Goal: Task Accomplishment & Management: Use online tool/utility

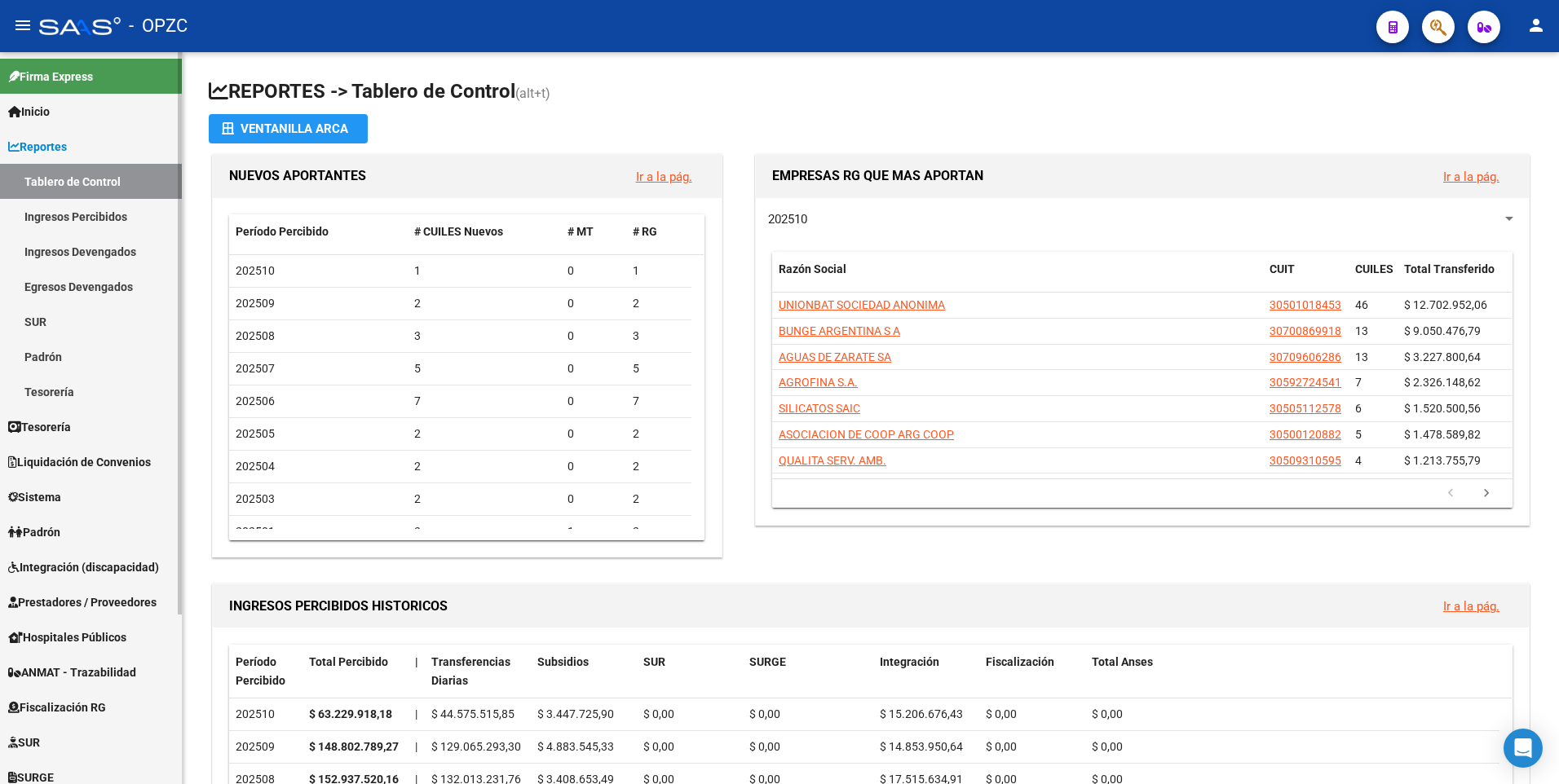
click at [63, 671] on span "ANMAT - Trazabilidad" at bounding box center [72, 673] width 128 height 18
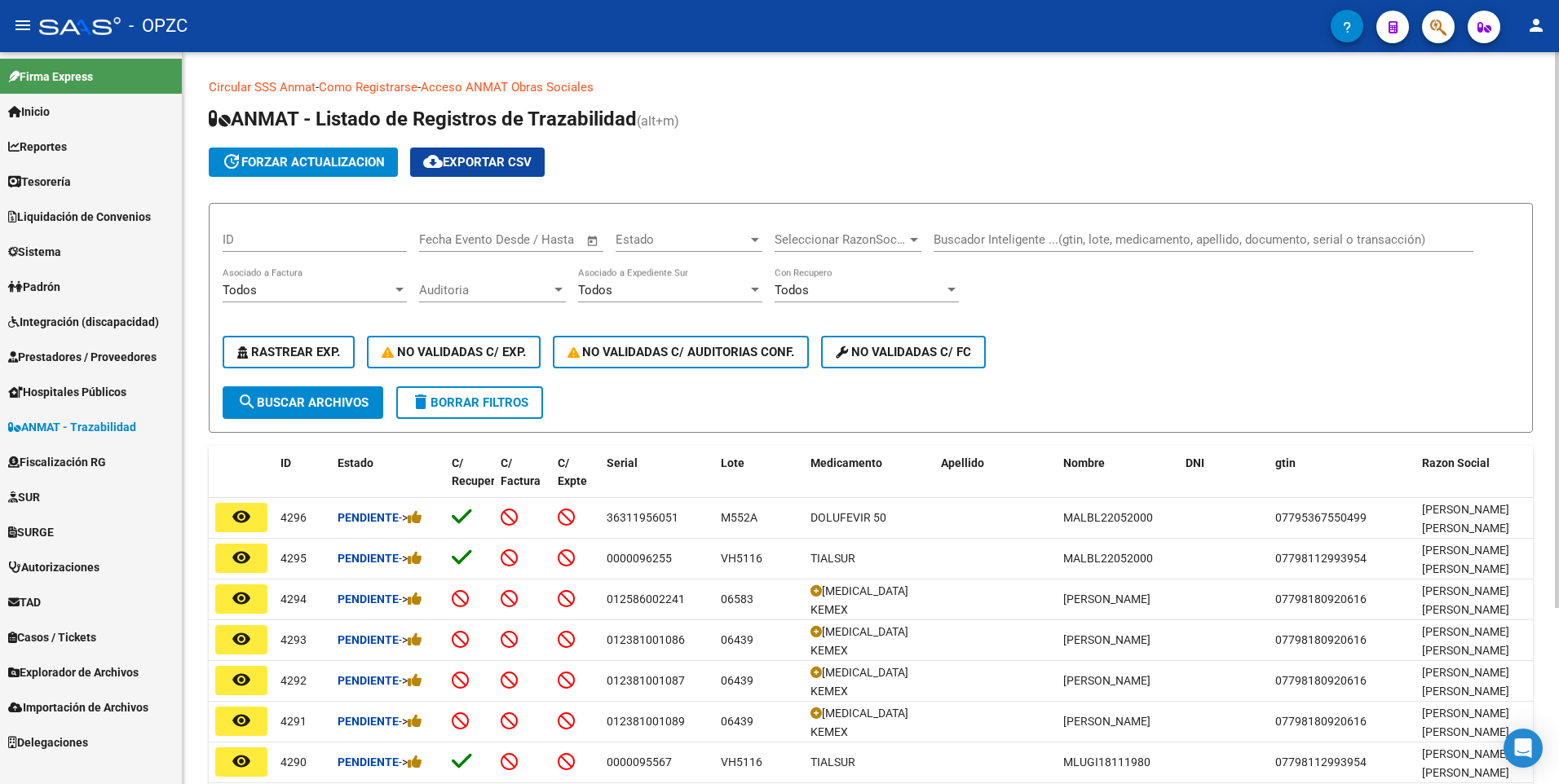
click at [954, 246] on input "Buscador Inteligente ...(gtin, lote, medicamento, apellido, documento, serial o…" at bounding box center [1203, 240] width 540 height 15
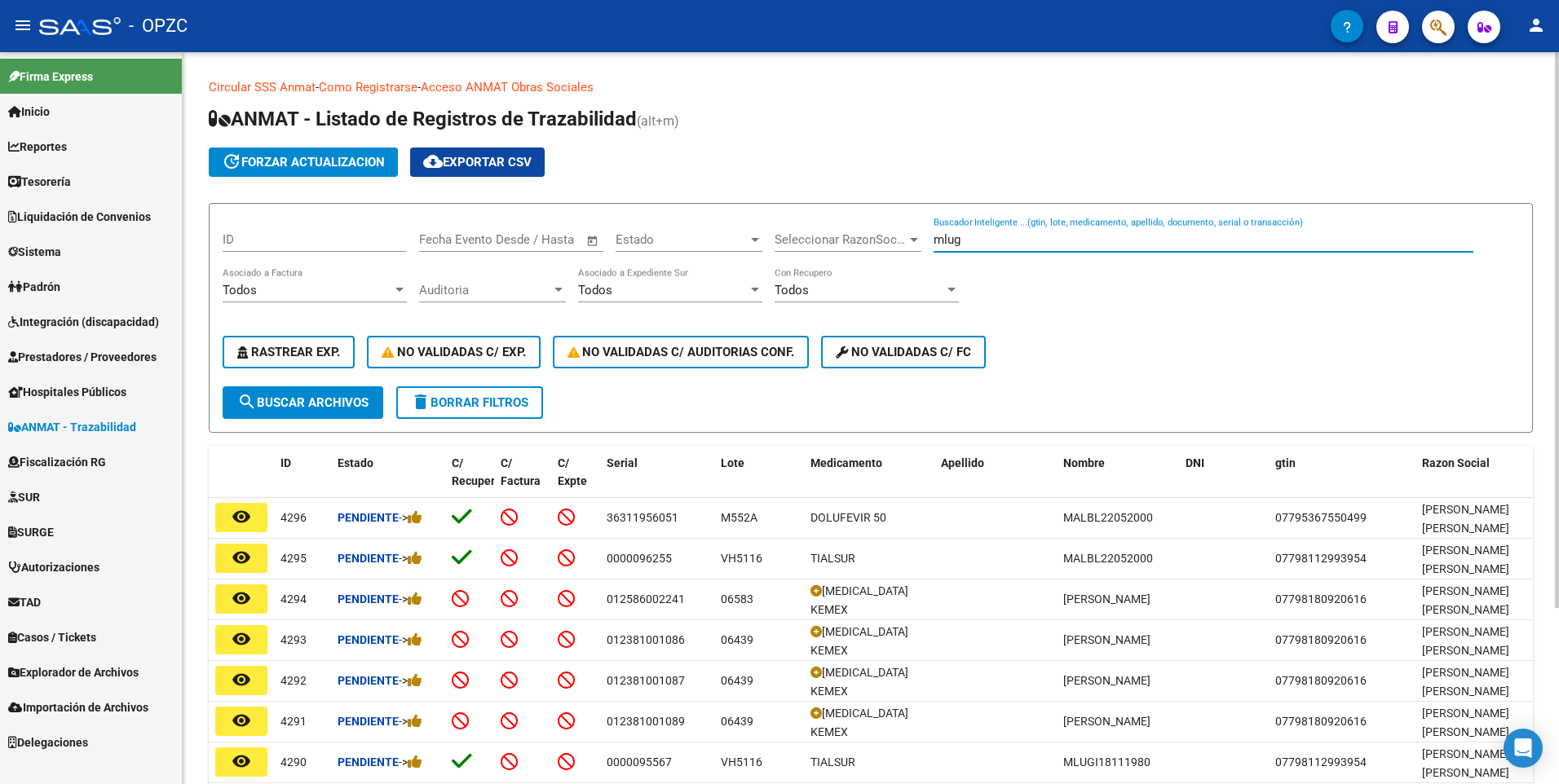
type input "mlug"
click at [287, 407] on span "search Buscar Archivos" at bounding box center [302, 403] width 131 height 15
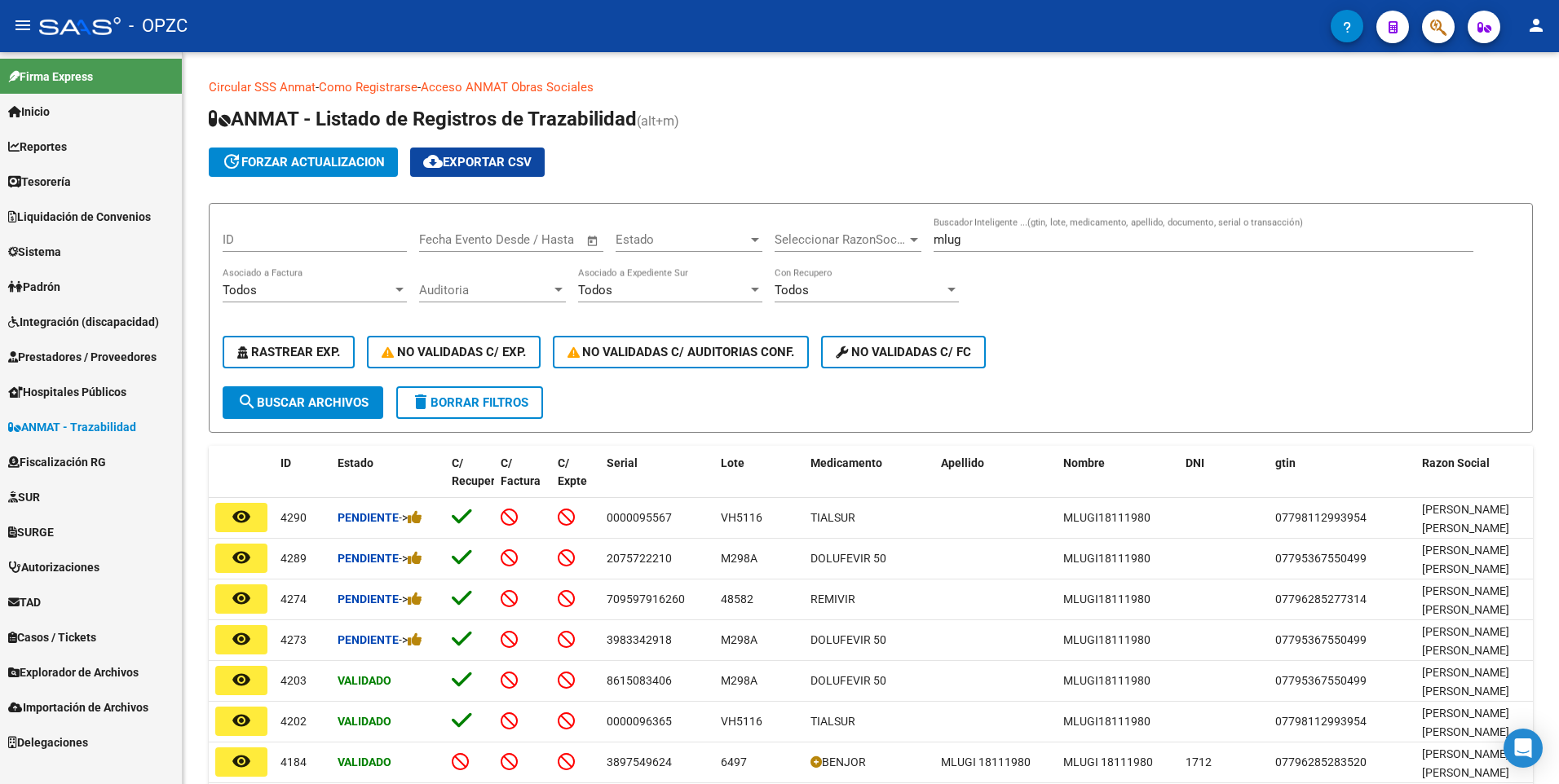
click at [233, 628] on button "remove_red_eye" at bounding box center [241, 640] width 52 height 29
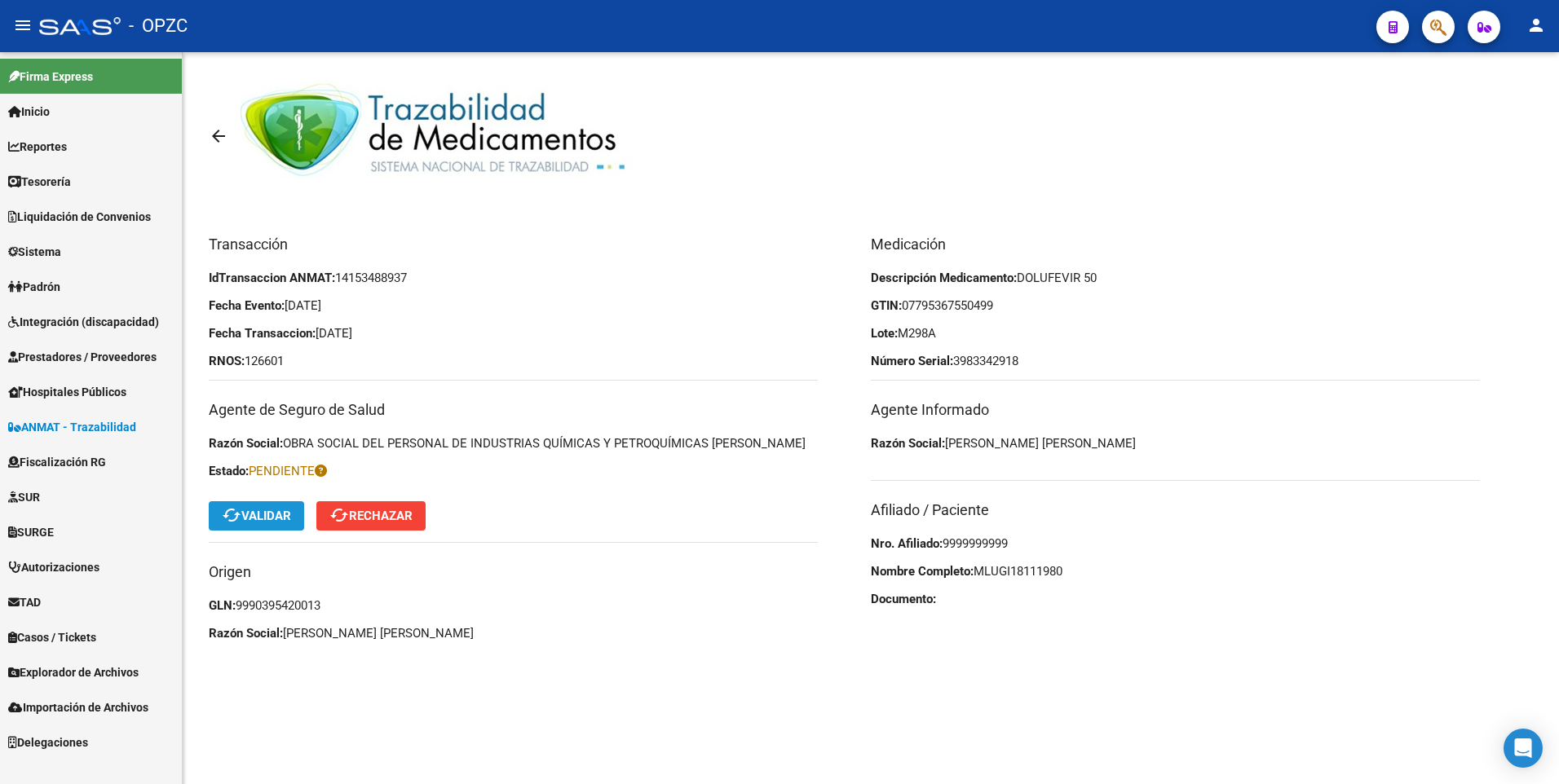
click at [271, 512] on span "cached Validar" at bounding box center [256, 516] width 70 height 15
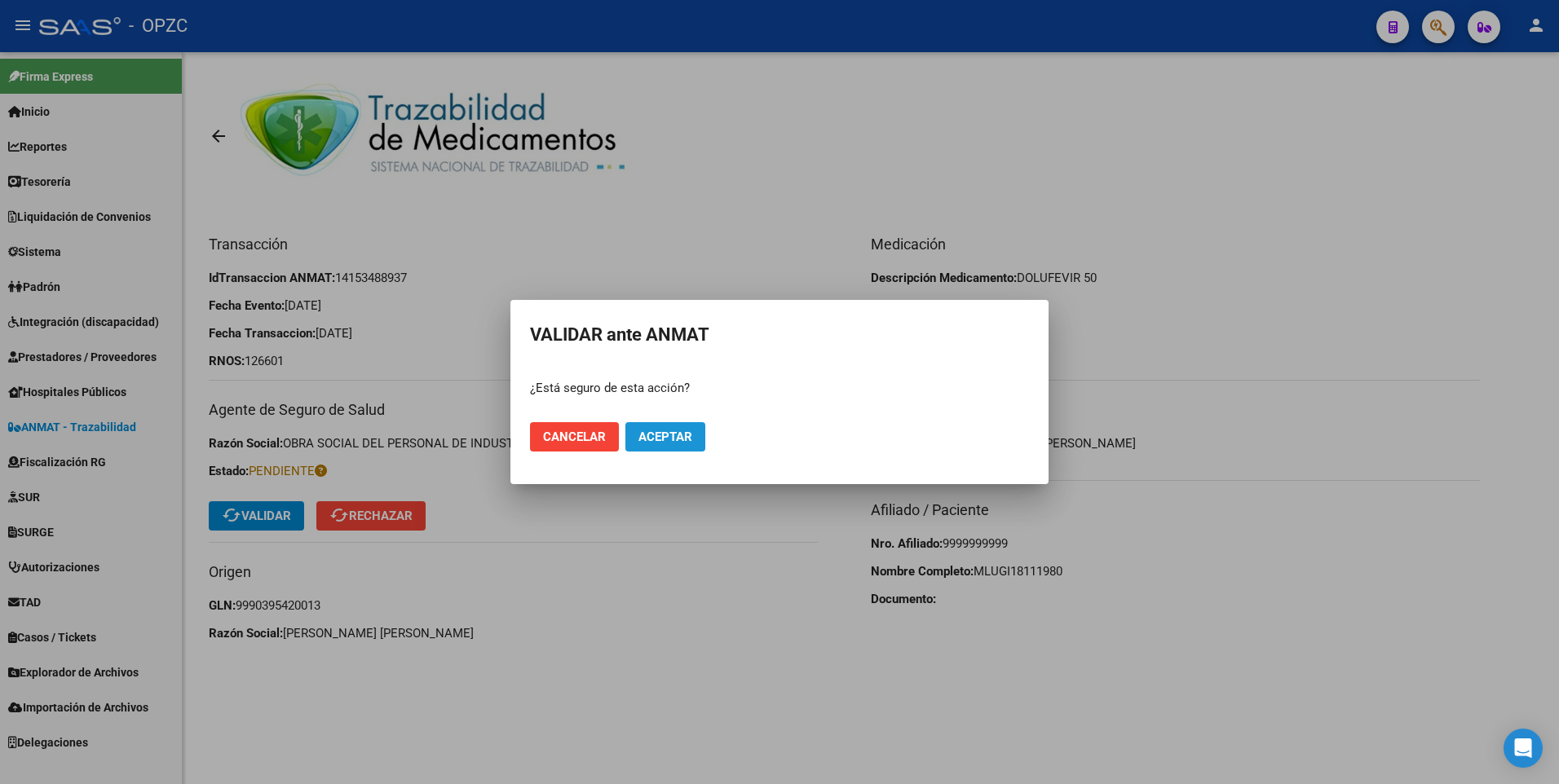
click at [687, 431] on span "Aceptar" at bounding box center [665, 437] width 54 height 15
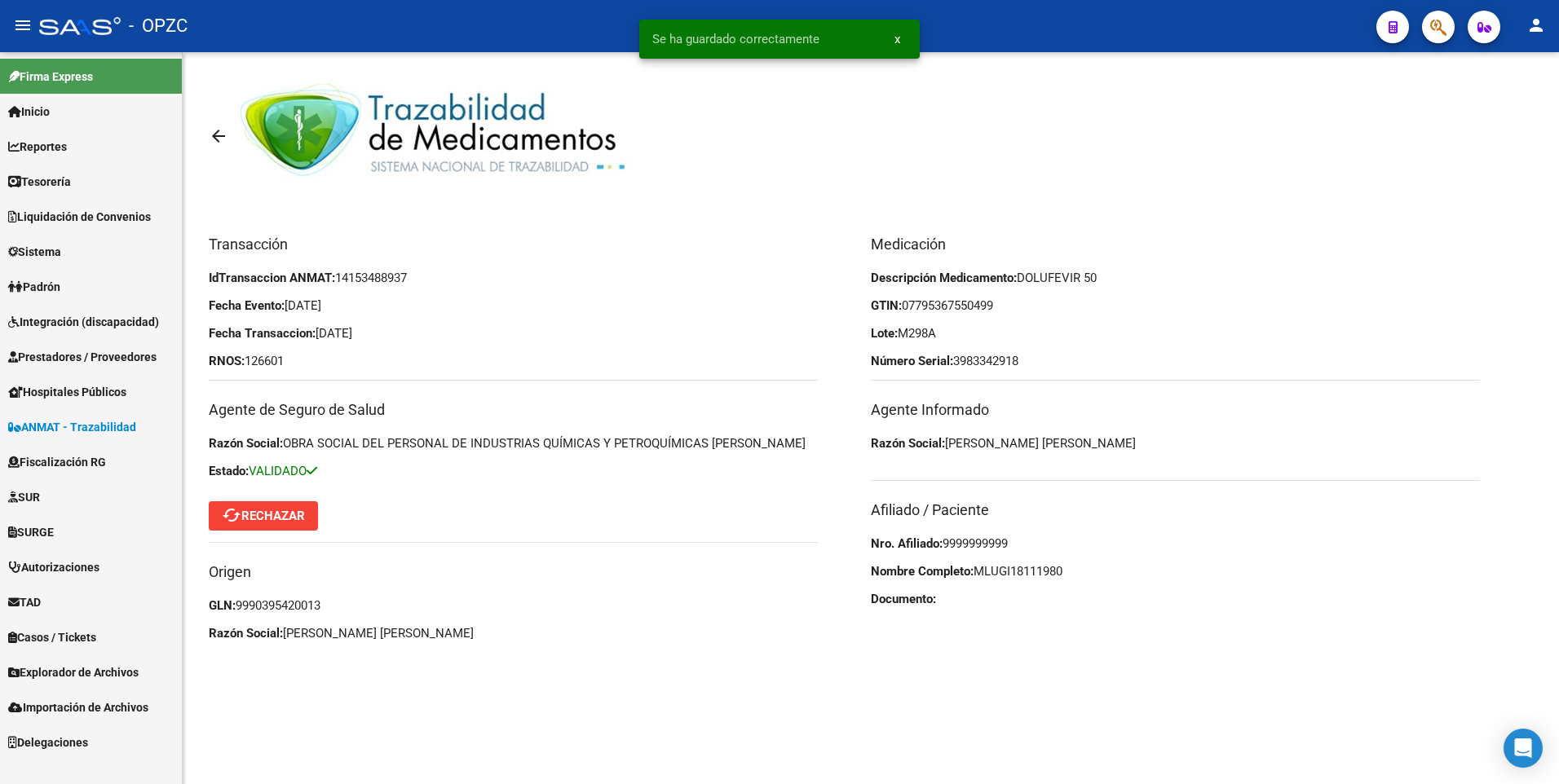
click at [219, 136] on mat-icon "arrow_back" at bounding box center [218, 136] width 19 height 19
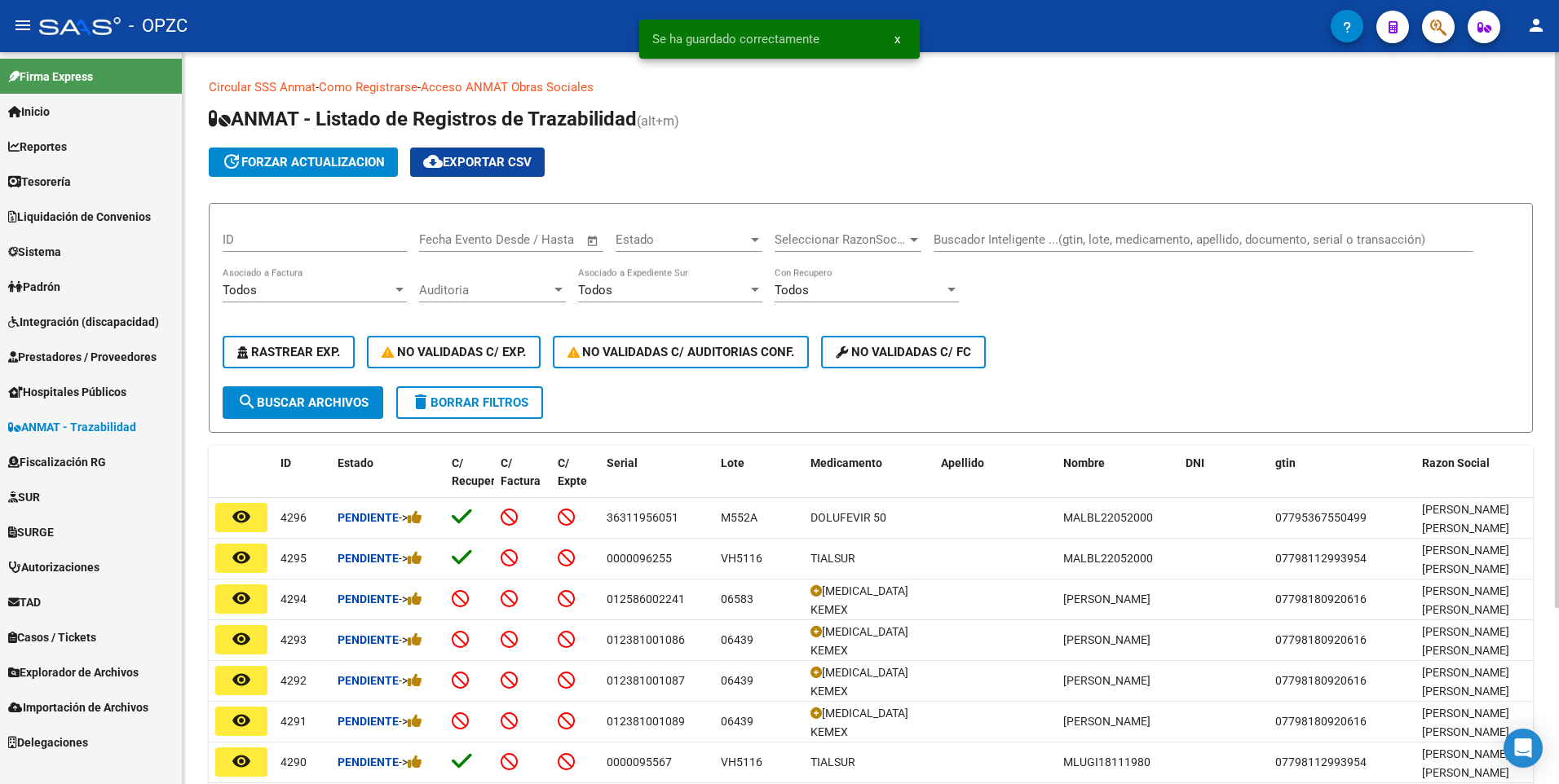
click at [980, 245] on input "Buscador Inteligente ...(gtin, lote, medicamento, apellido, documento, serial o…" at bounding box center [1203, 240] width 540 height 15
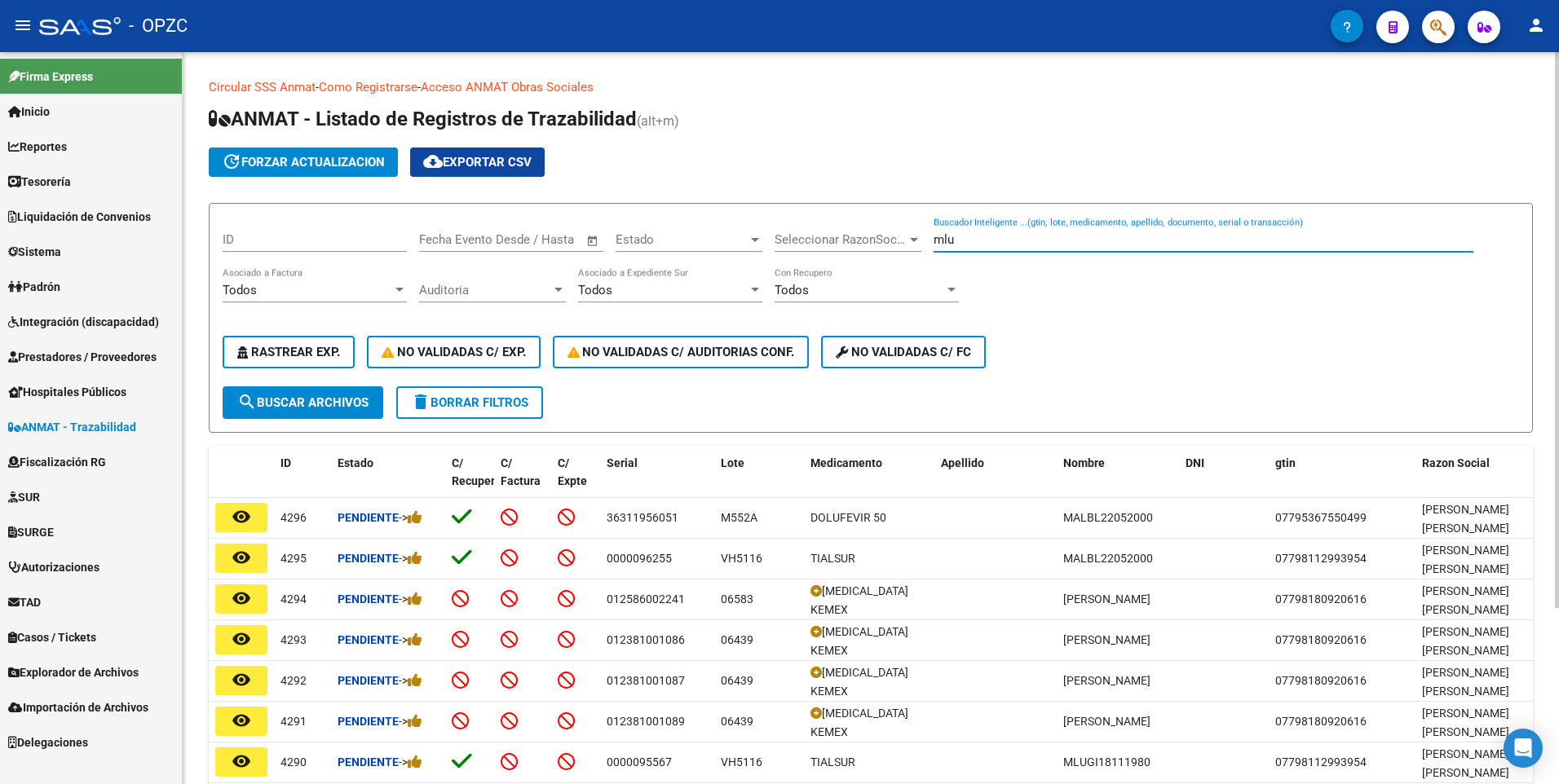
type input "mlu"
click at [272, 390] on button "search Buscar Archivos" at bounding box center [302, 403] width 160 height 33
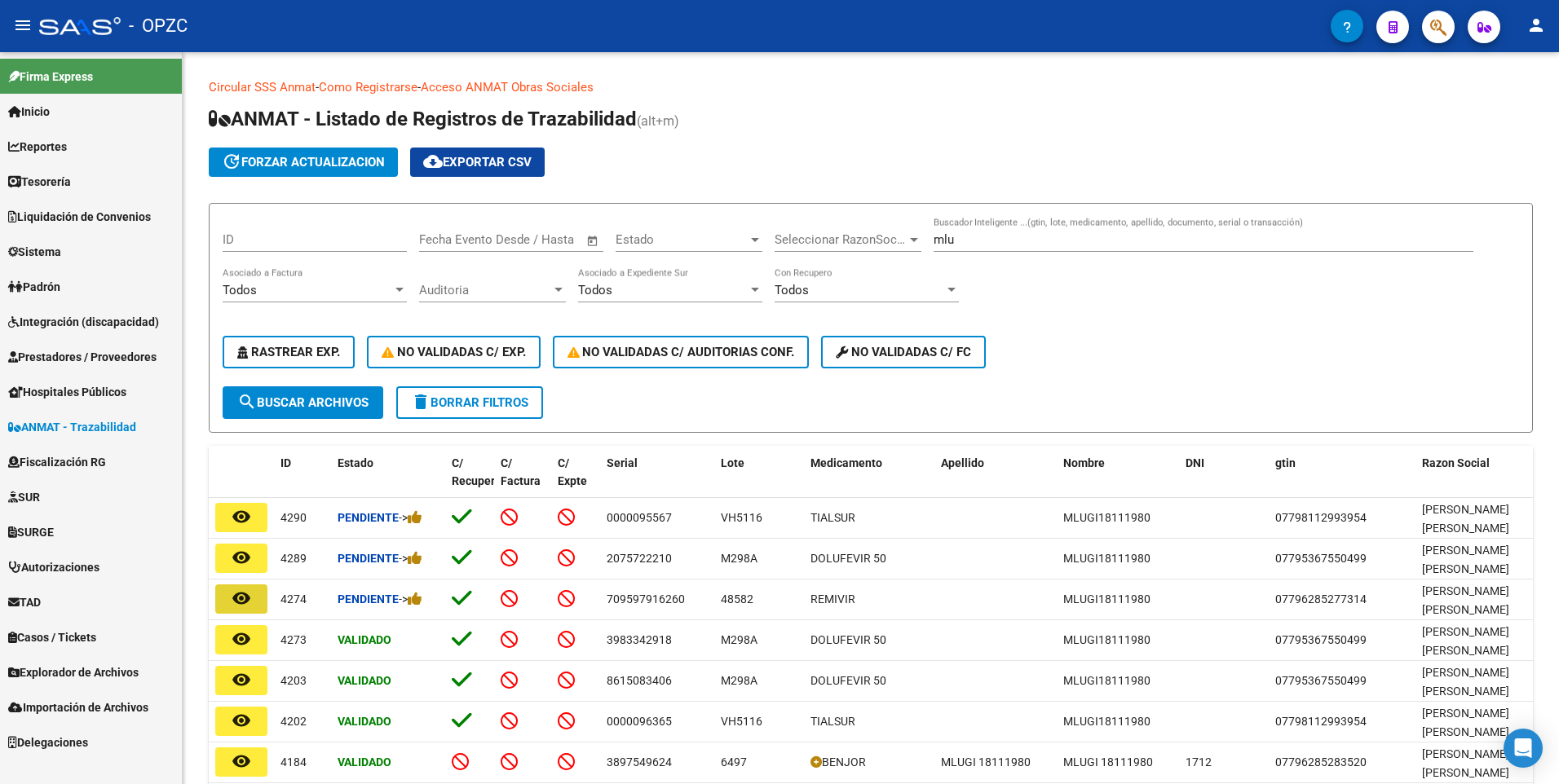
click at [232, 593] on button "remove_red_eye" at bounding box center [241, 599] width 52 height 29
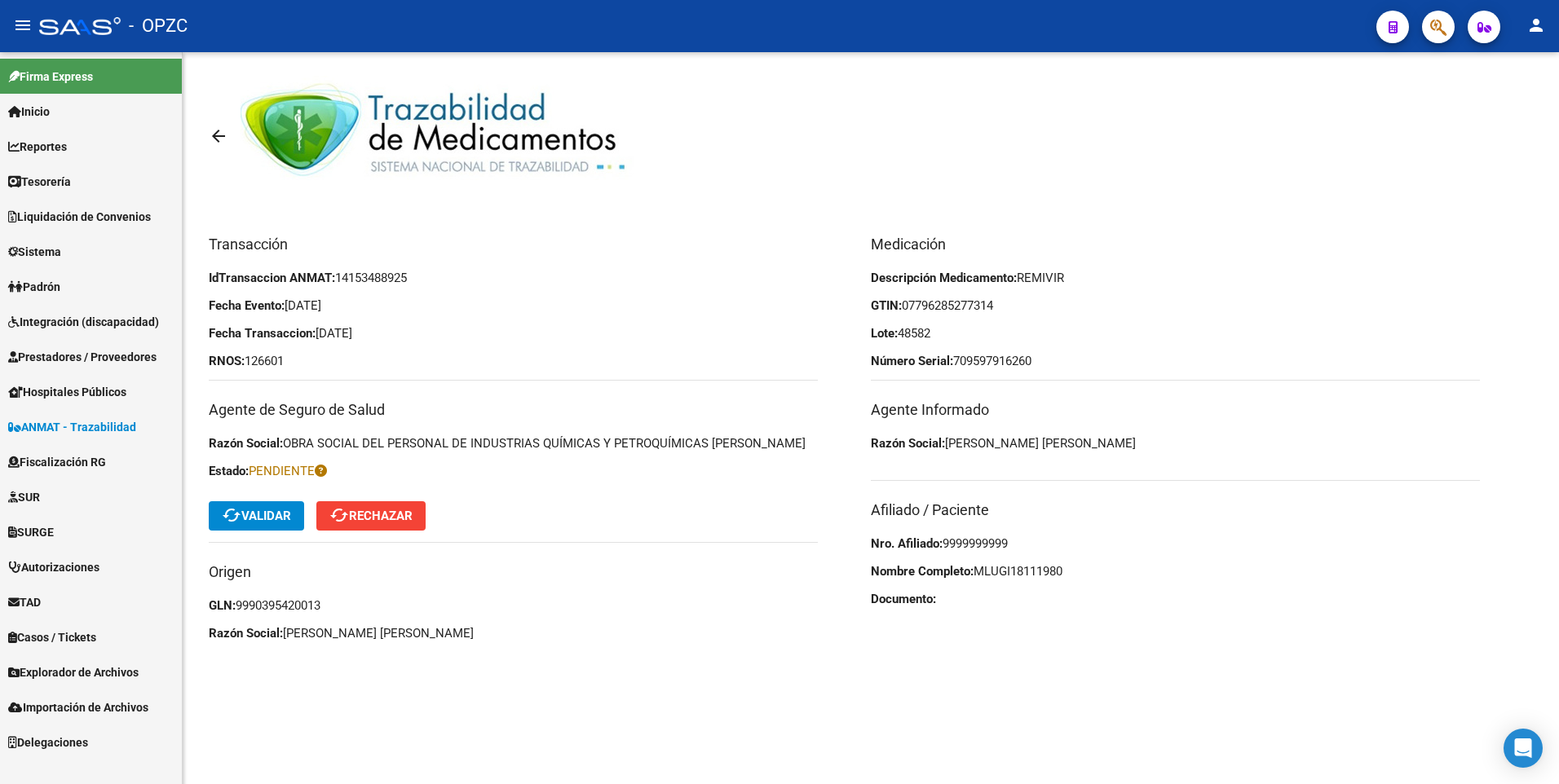
click at [278, 528] on button "cached Validar" at bounding box center [256, 516] width 95 height 29
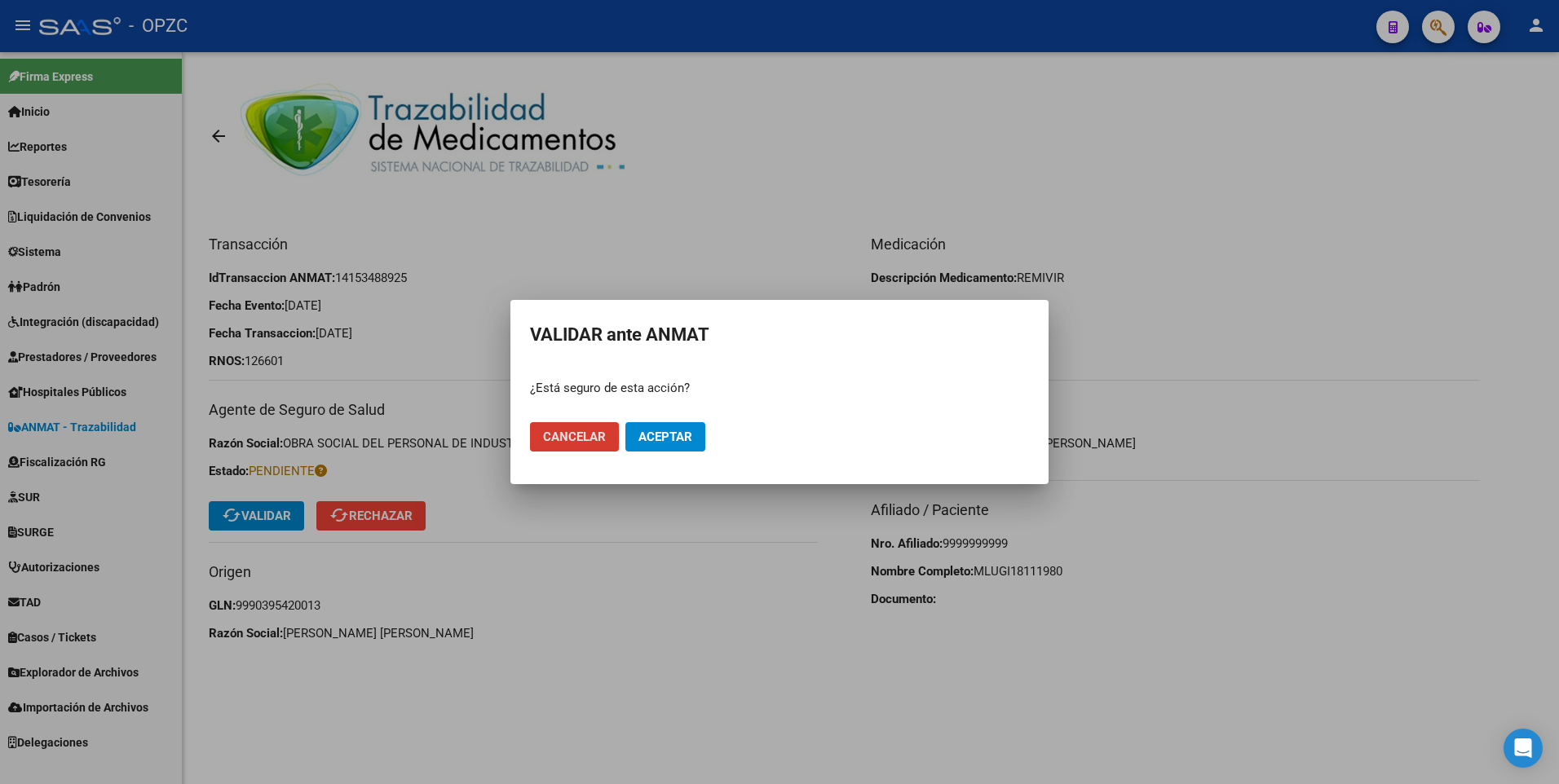
click at [690, 427] on button "Aceptar" at bounding box center [665, 437] width 80 height 29
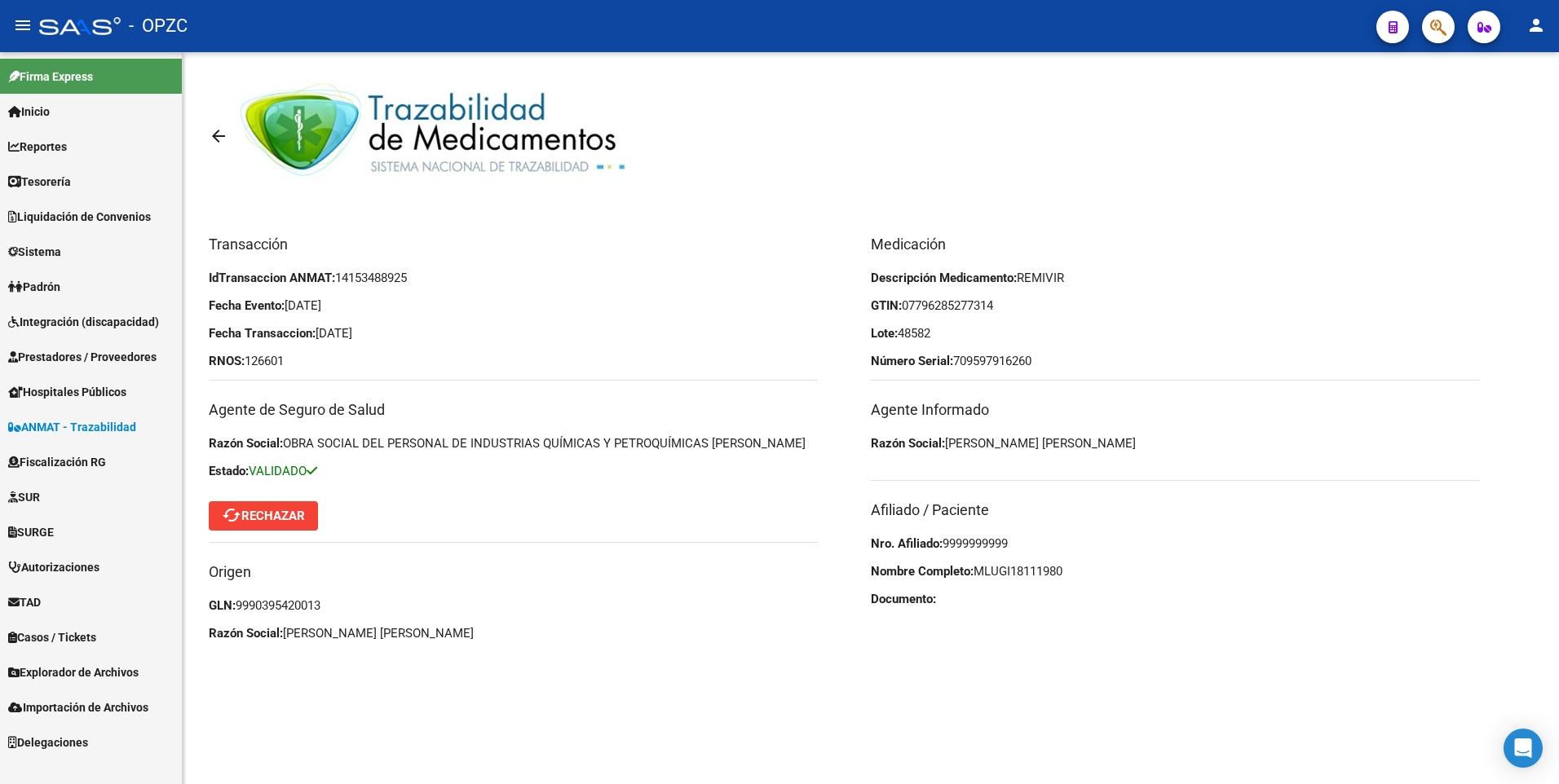
click at [216, 137] on mat-icon "arrow_back" at bounding box center [218, 136] width 19 height 19
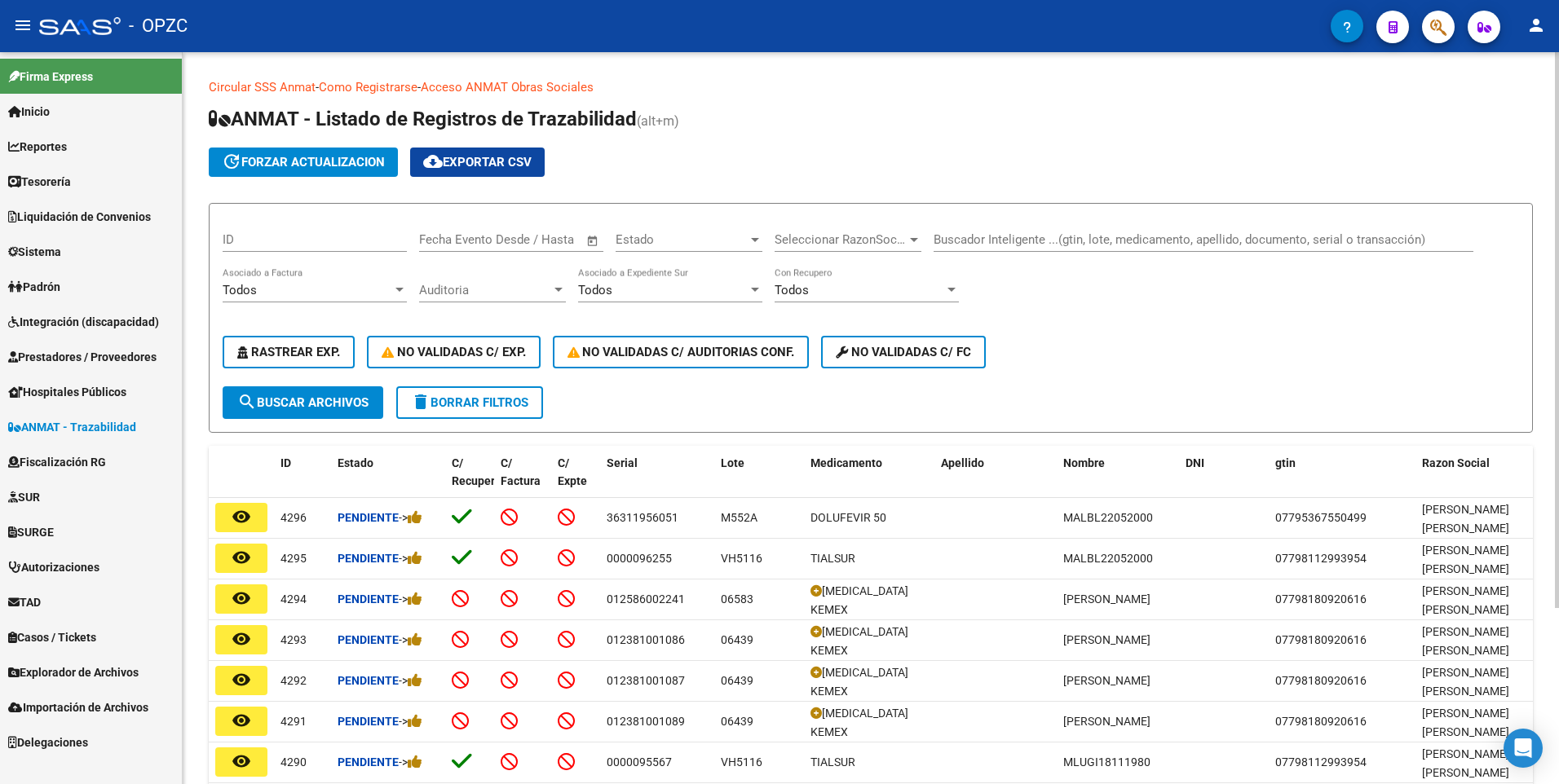
click at [956, 245] on input "Buscador Inteligente ...(gtin, lote, medicamento, apellido, documento, serial o…" at bounding box center [1203, 240] width 540 height 15
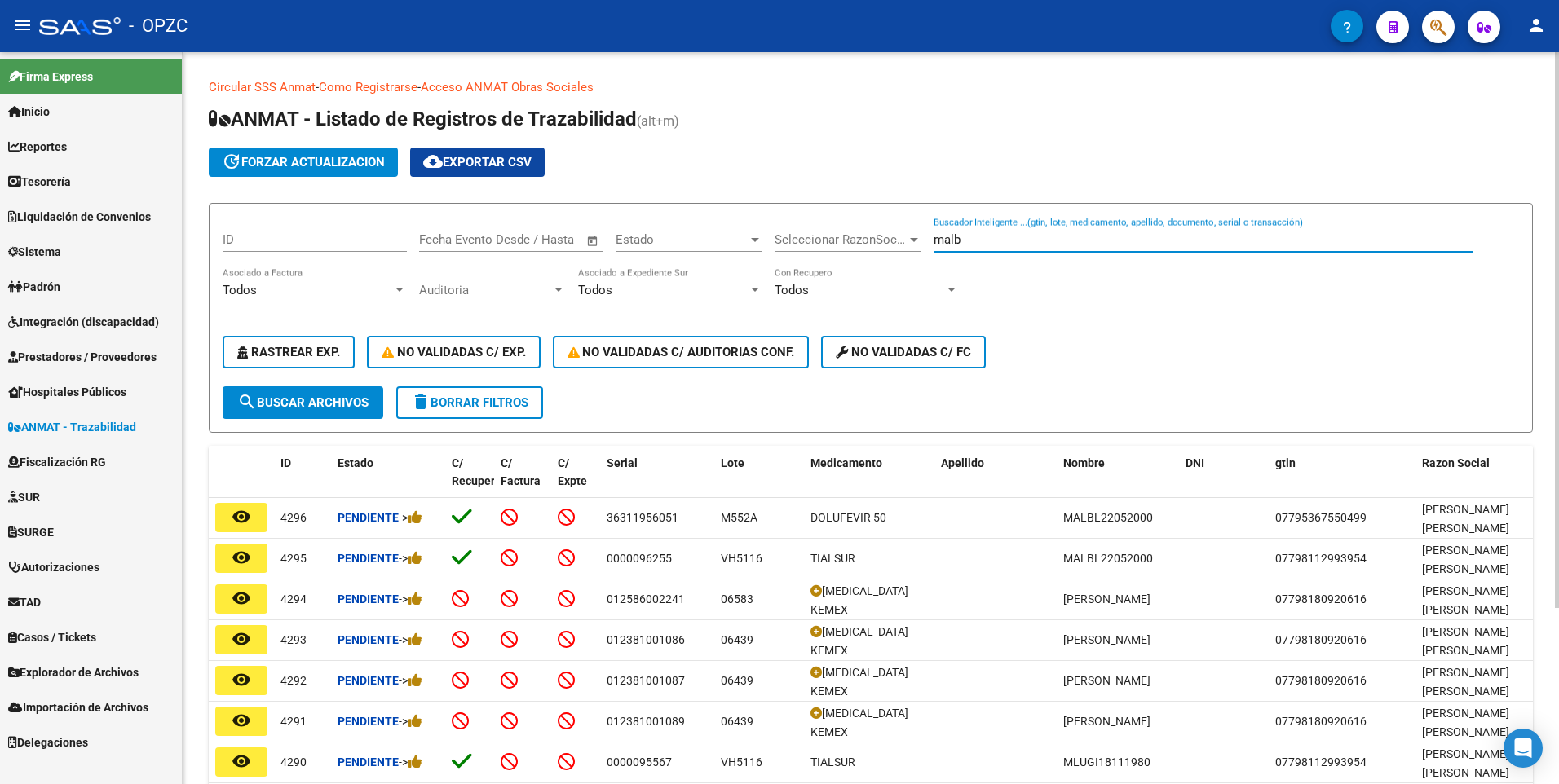
type input "malb"
click at [331, 389] on button "search Buscar Archivos" at bounding box center [302, 403] width 160 height 33
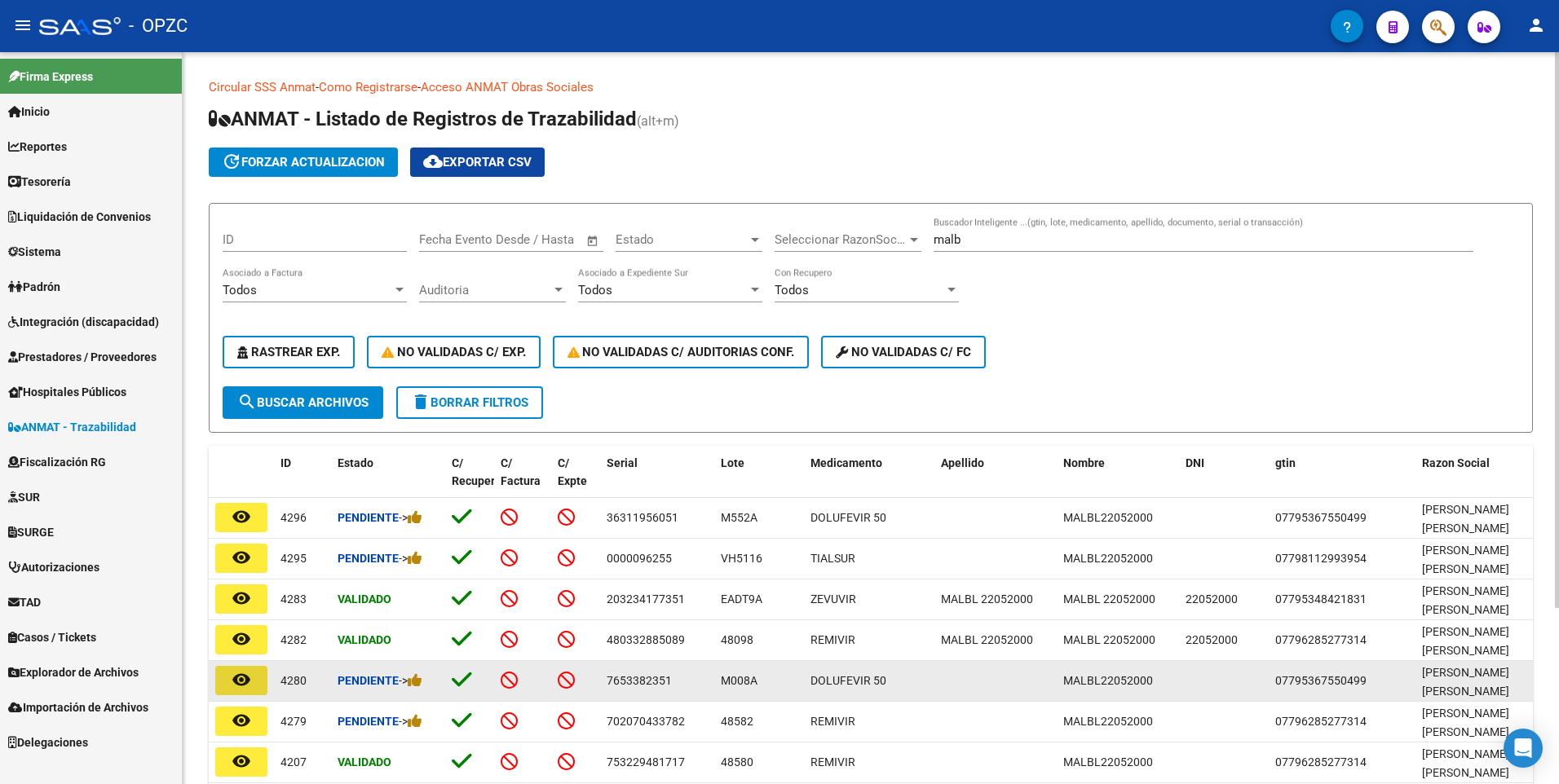
click at [235, 686] on mat-icon "remove_red_eye" at bounding box center [241, 680] width 19 height 19
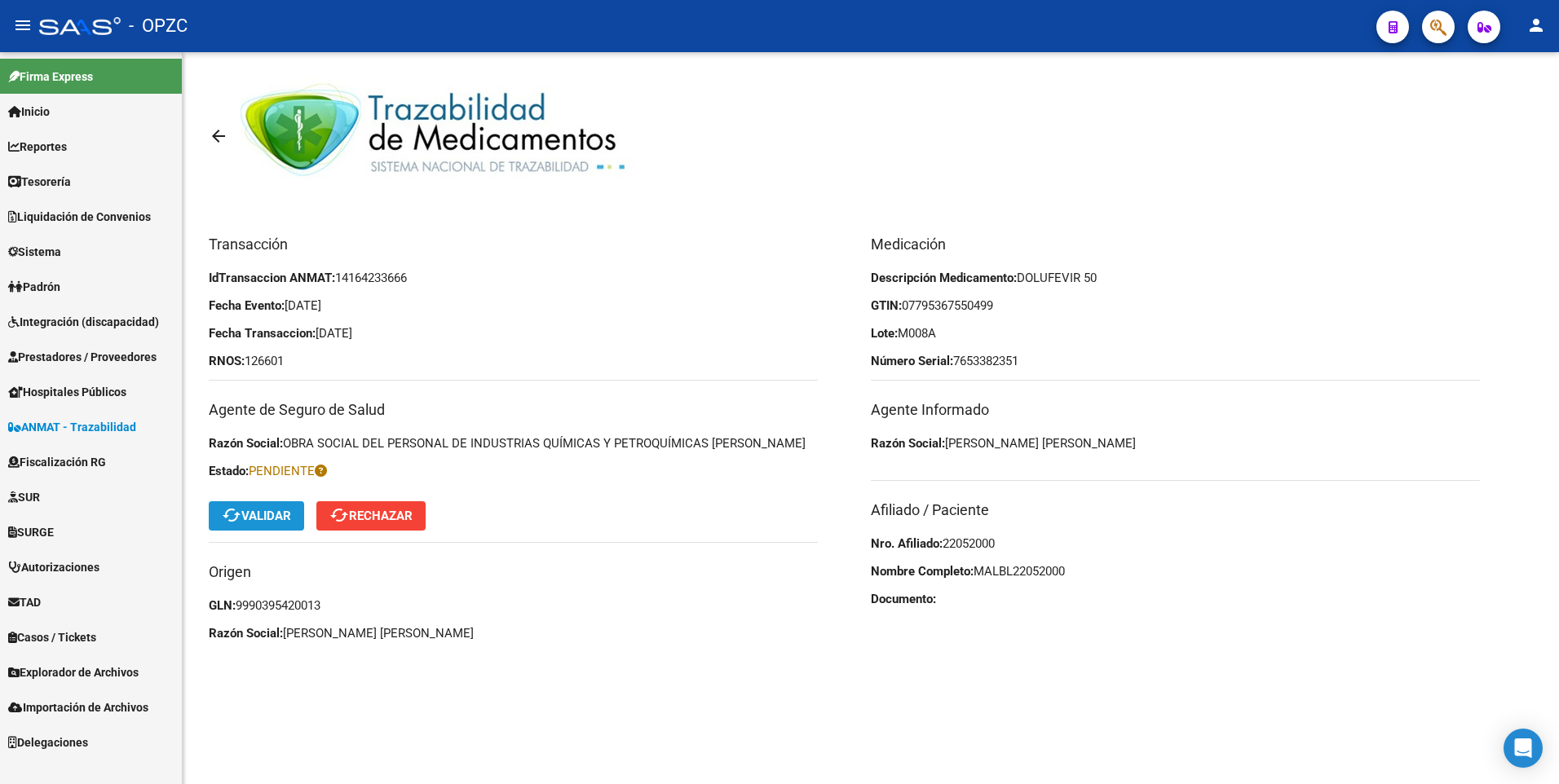
click at [293, 524] on button "cached Validar" at bounding box center [256, 516] width 95 height 29
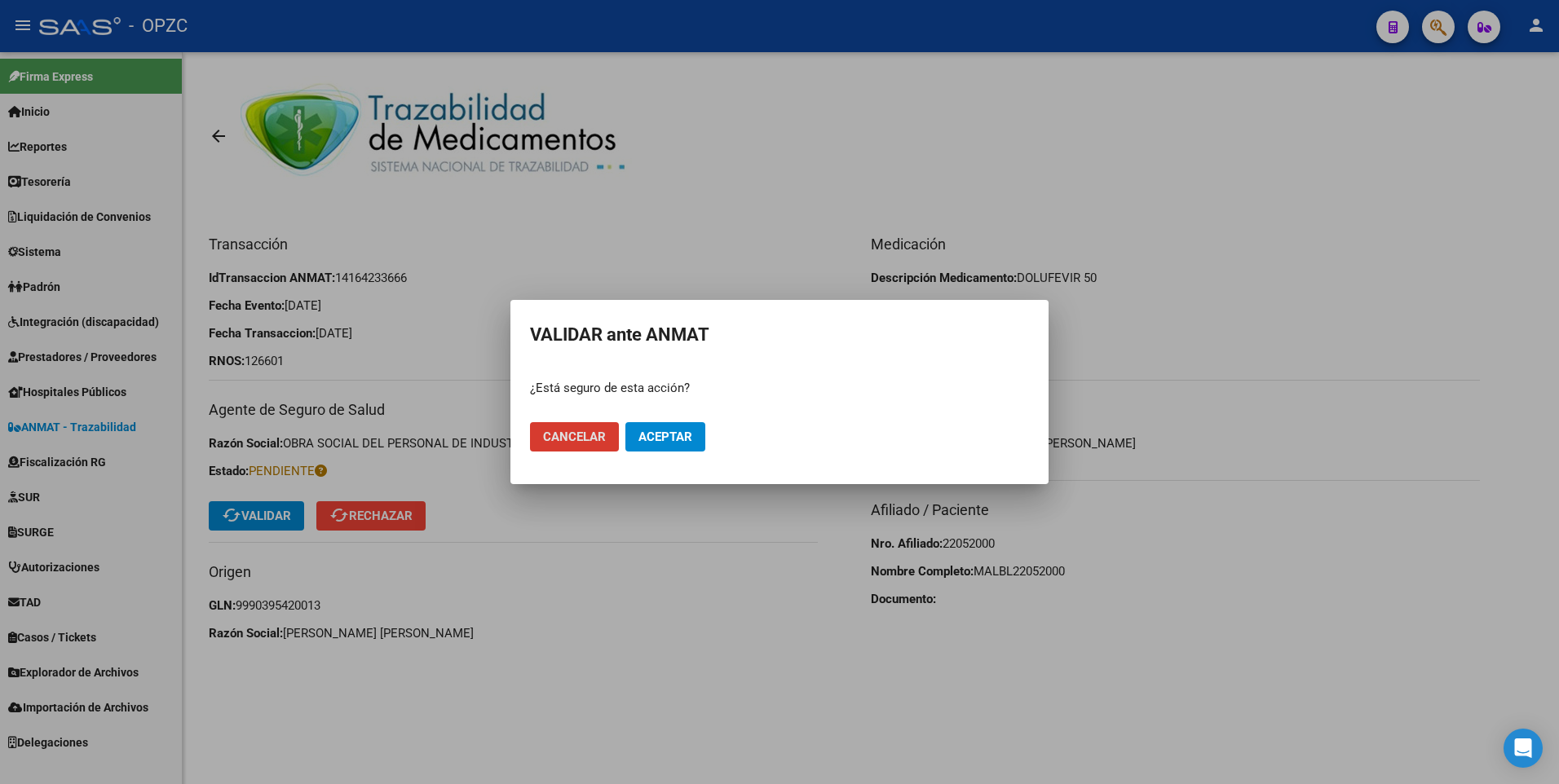
click at [670, 435] on span "Aceptar" at bounding box center [665, 437] width 54 height 15
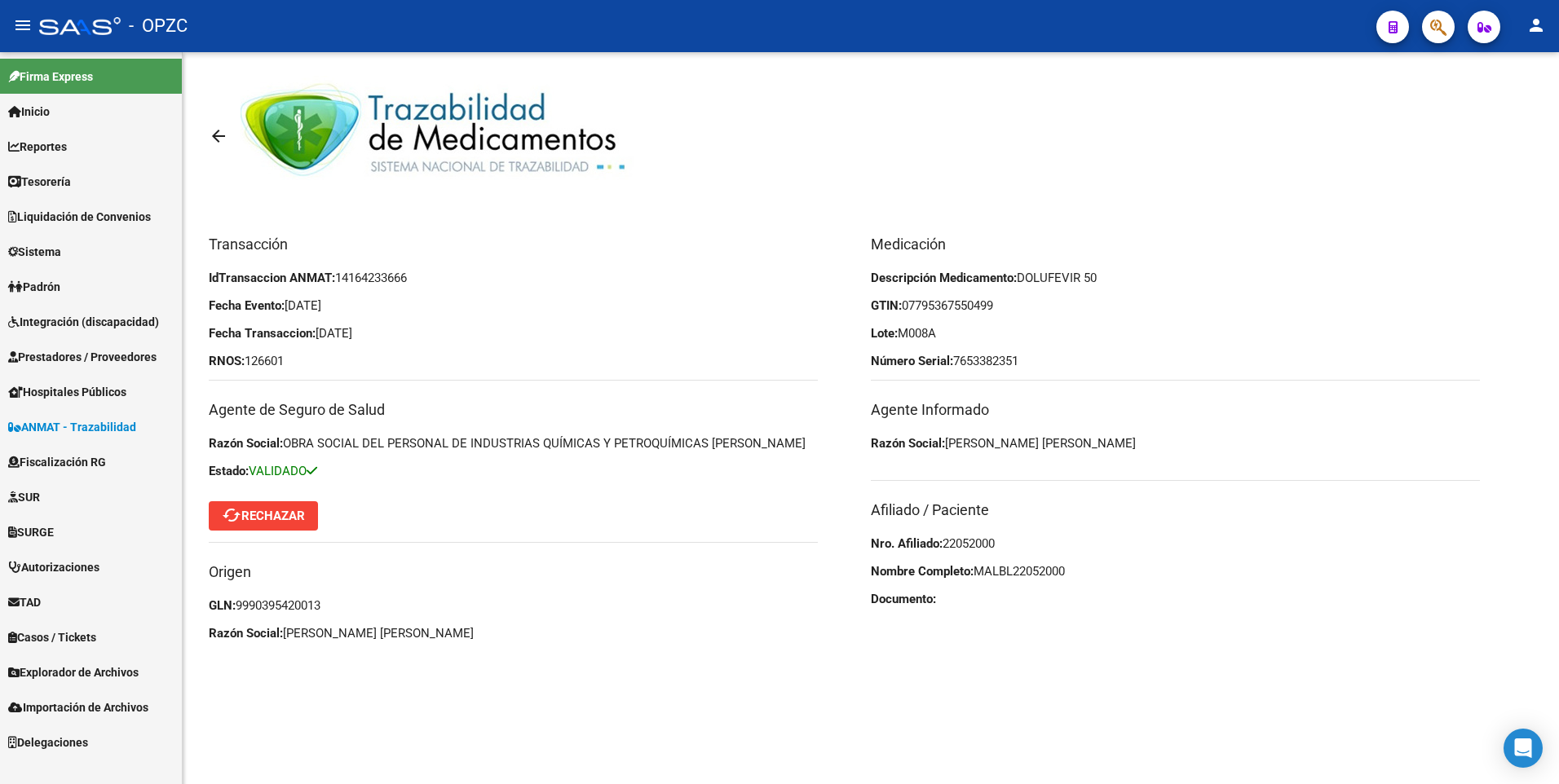
click at [222, 131] on mat-icon "arrow_back" at bounding box center [218, 136] width 19 height 19
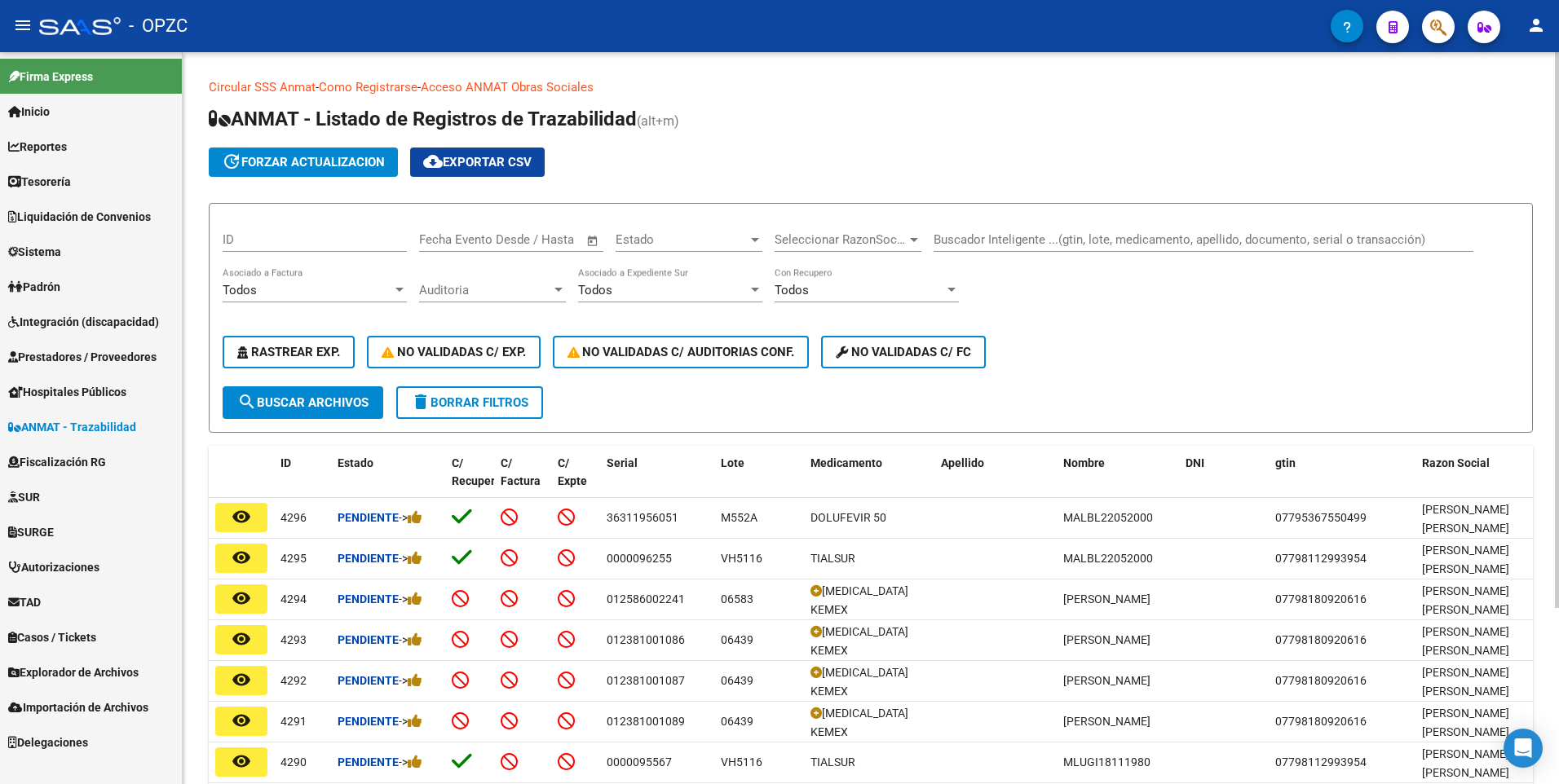
click at [971, 245] on input "Buscador Inteligente ...(gtin, lote, medicamento, apellido, documento, serial o…" at bounding box center [1203, 240] width 540 height 15
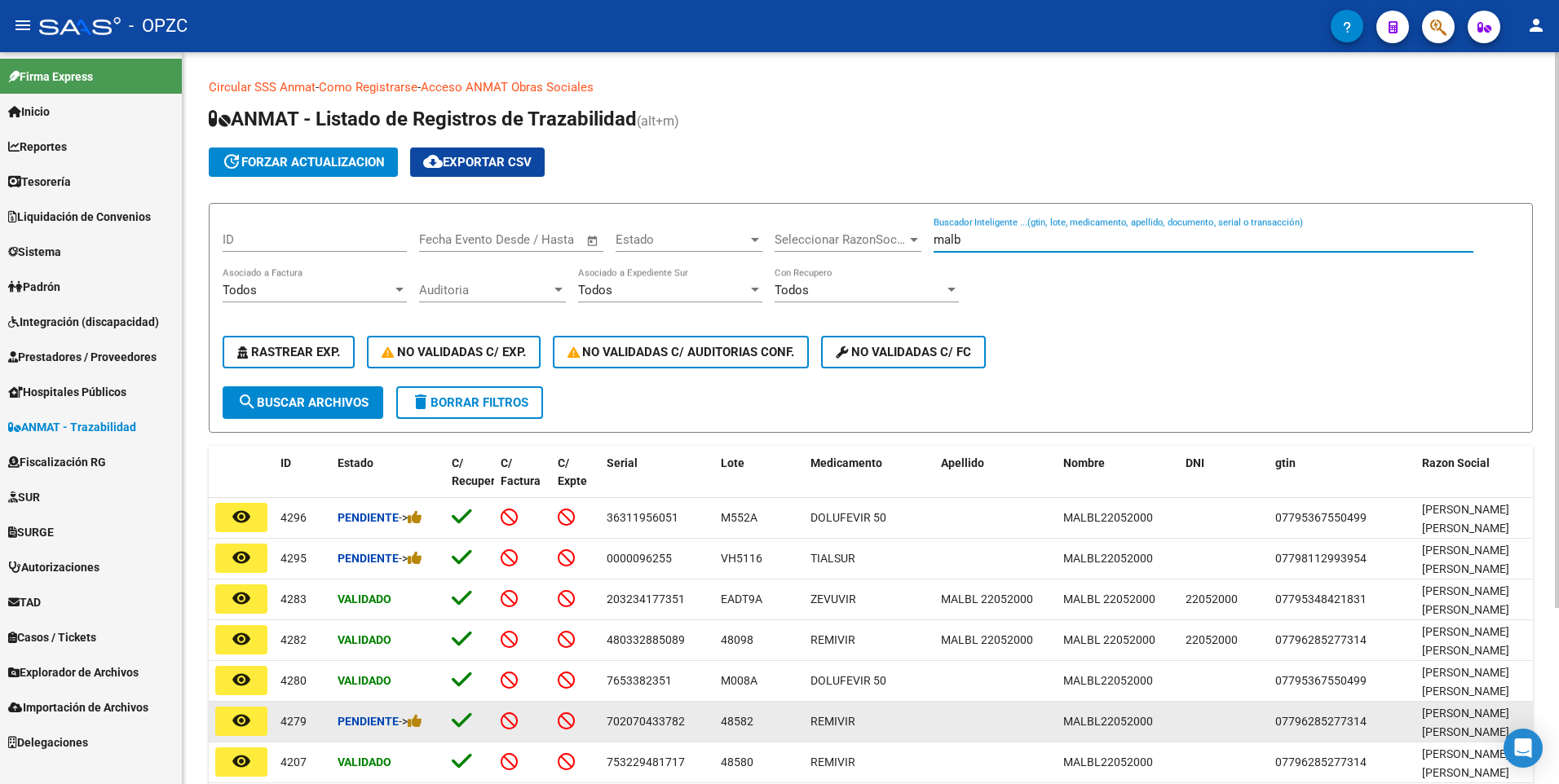
type input "malb"
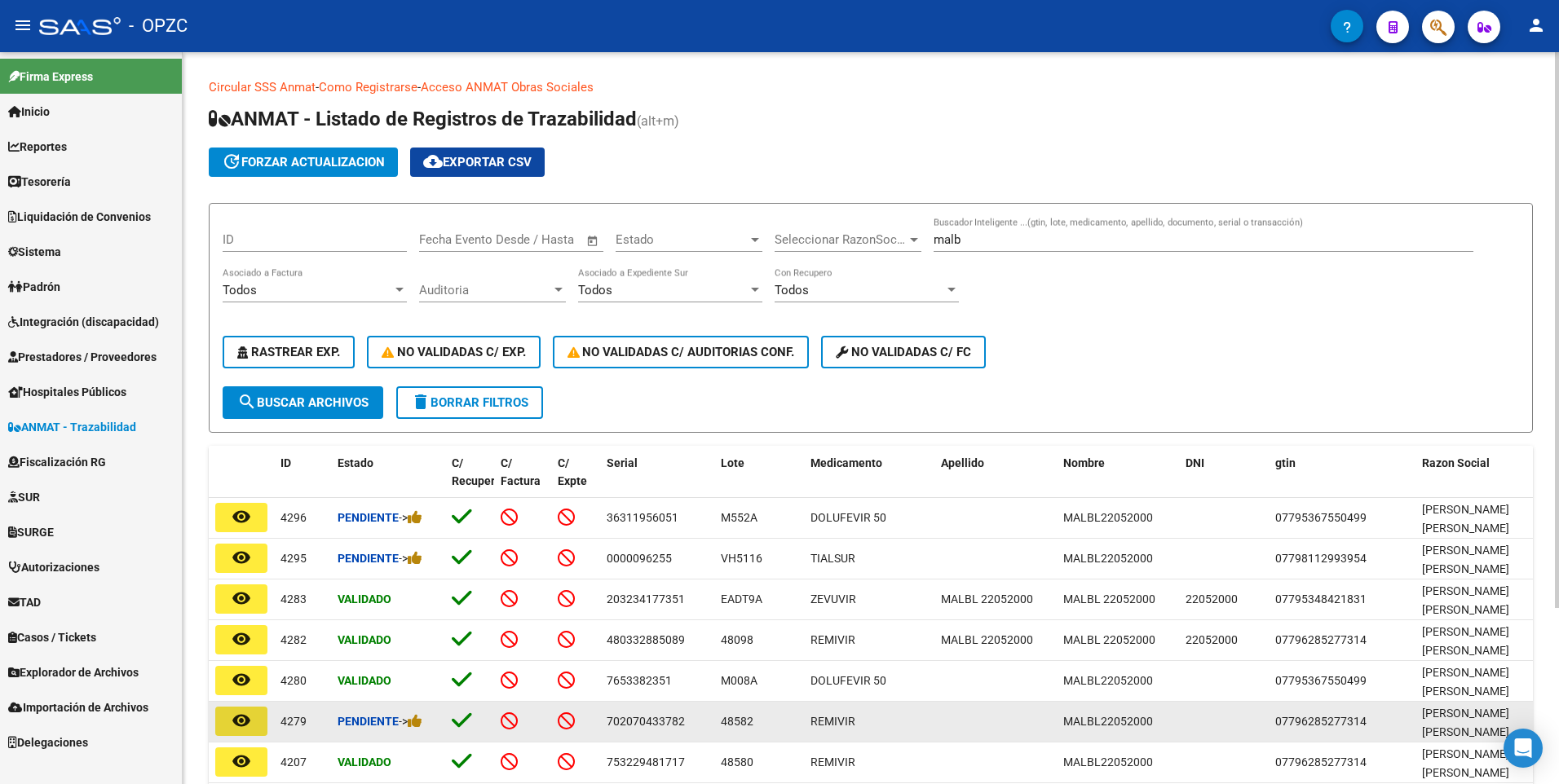
click at [248, 724] on mat-icon "remove_red_eye" at bounding box center [241, 720] width 19 height 19
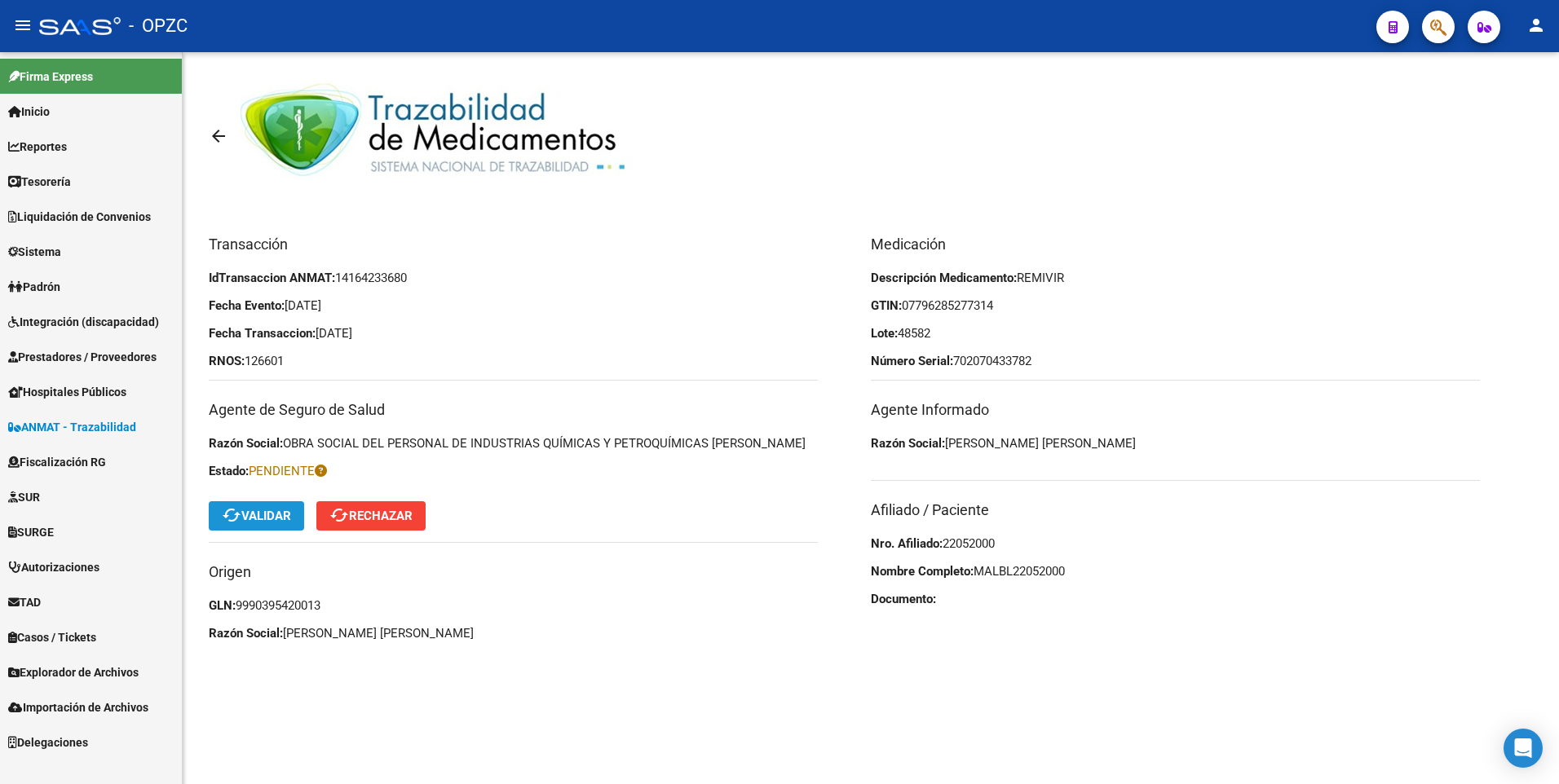
click at [266, 513] on span "cached Validar" at bounding box center [256, 516] width 70 height 15
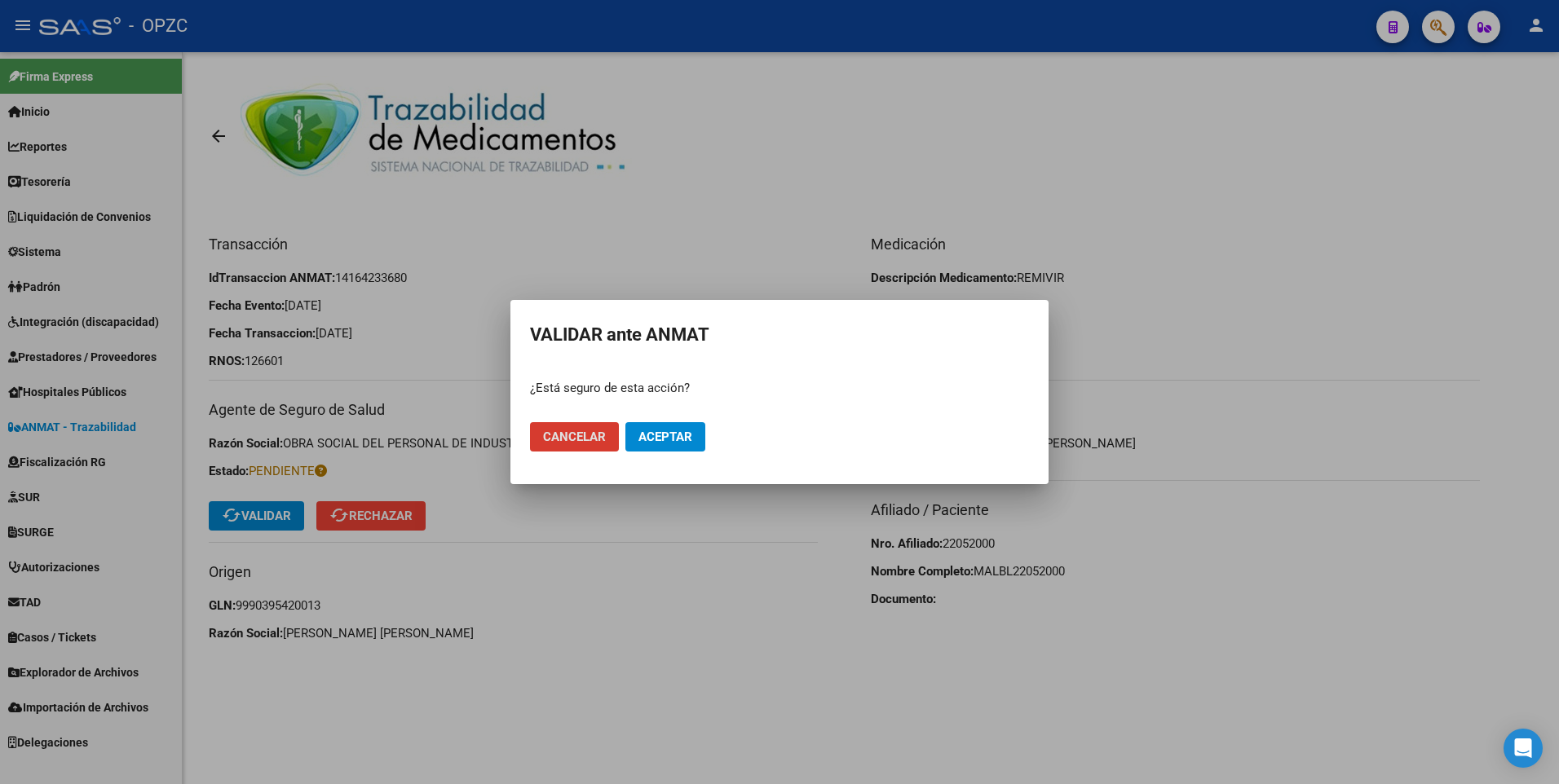
click at [666, 443] on span "Aceptar" at bounding box center [665, 437] width 54 height 15
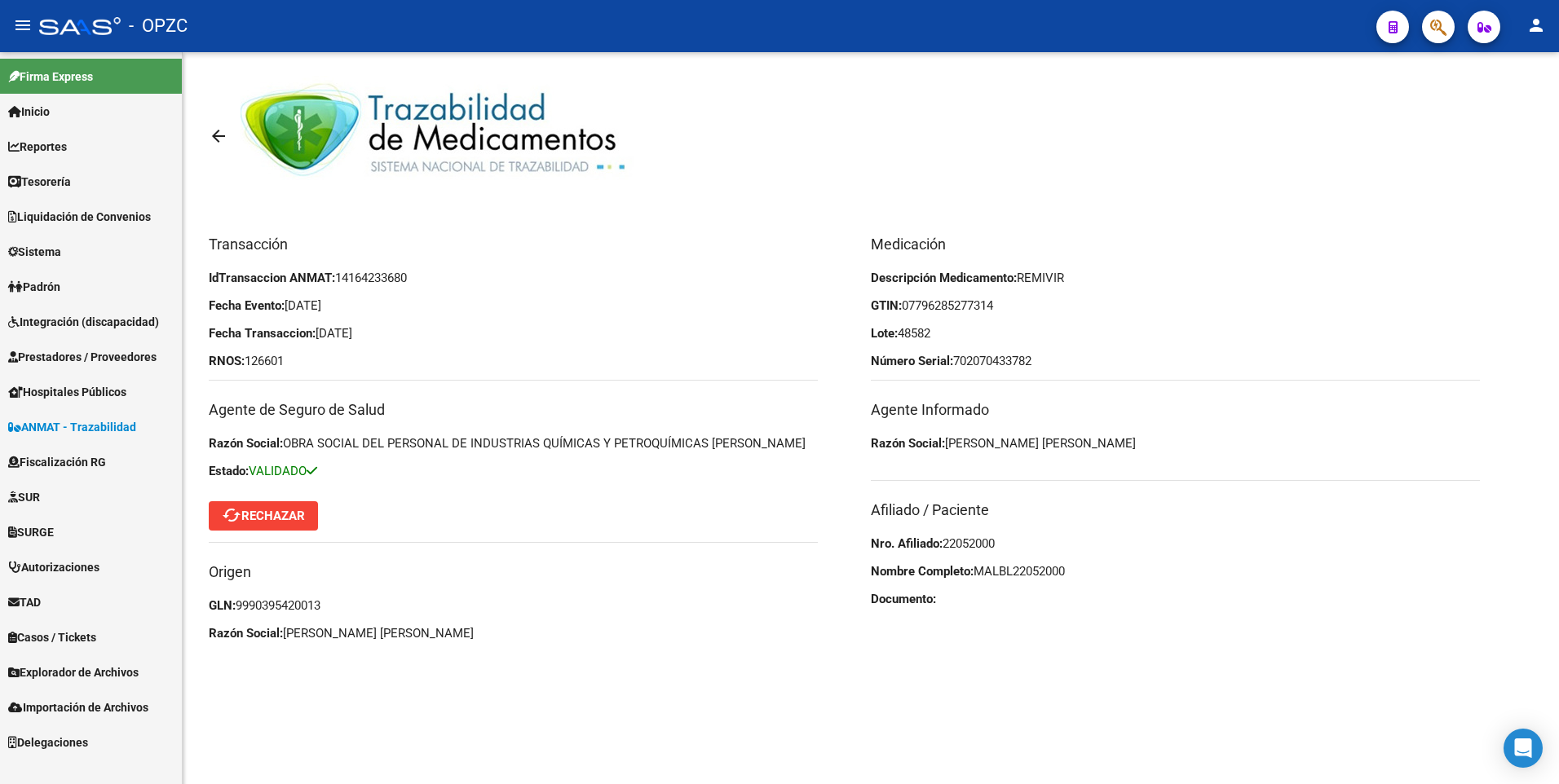
click at [212, 127] on mat-icon "arrow_back" at bounding box center [218, 136] width 19 height 19
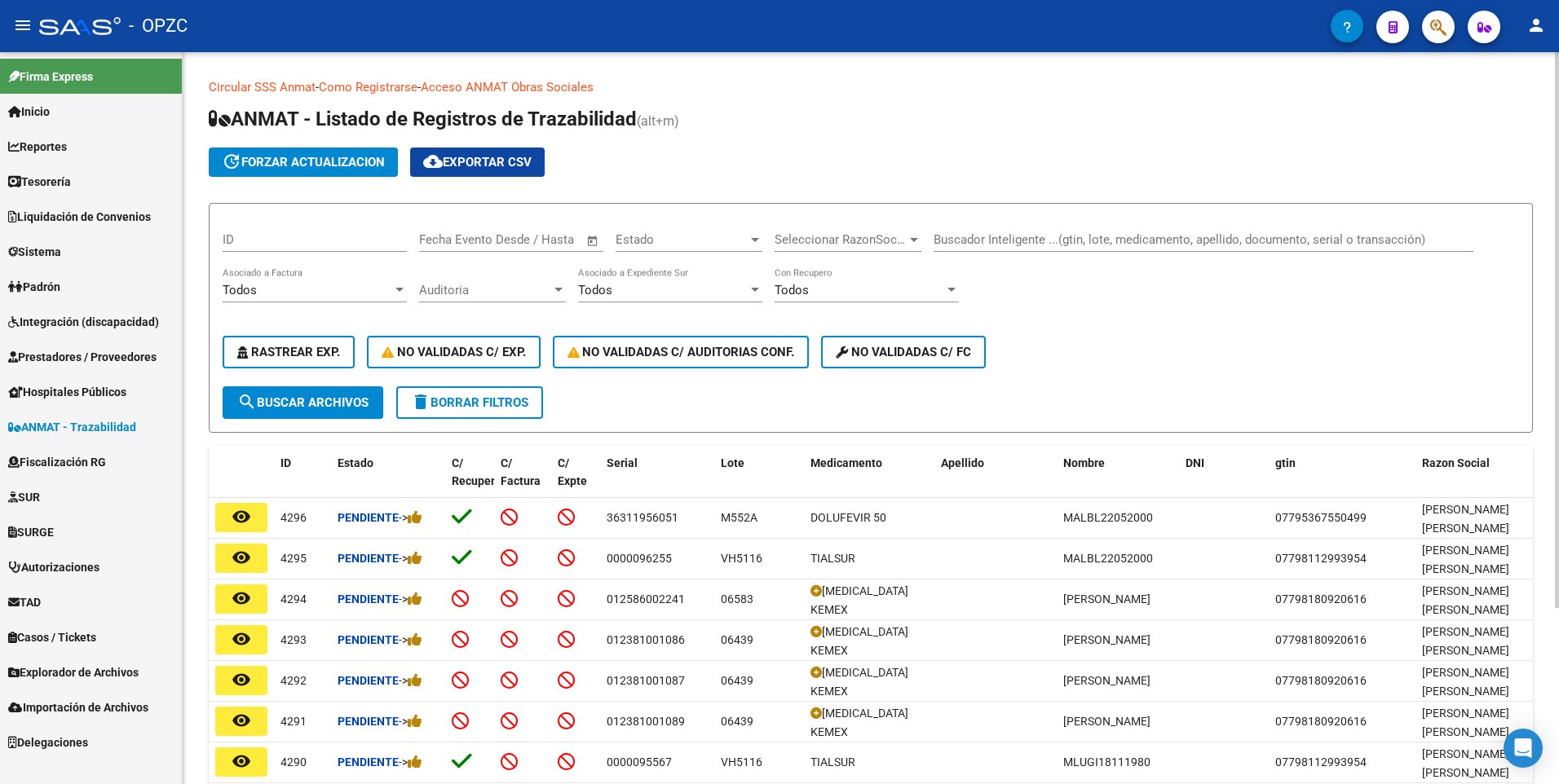
click at [954, 242] on input "Buscador Inteligente ...(gtin, lote, medicamento, apellido, documento, serial o…" at bounding box center [1203, 240] width 540 height 15
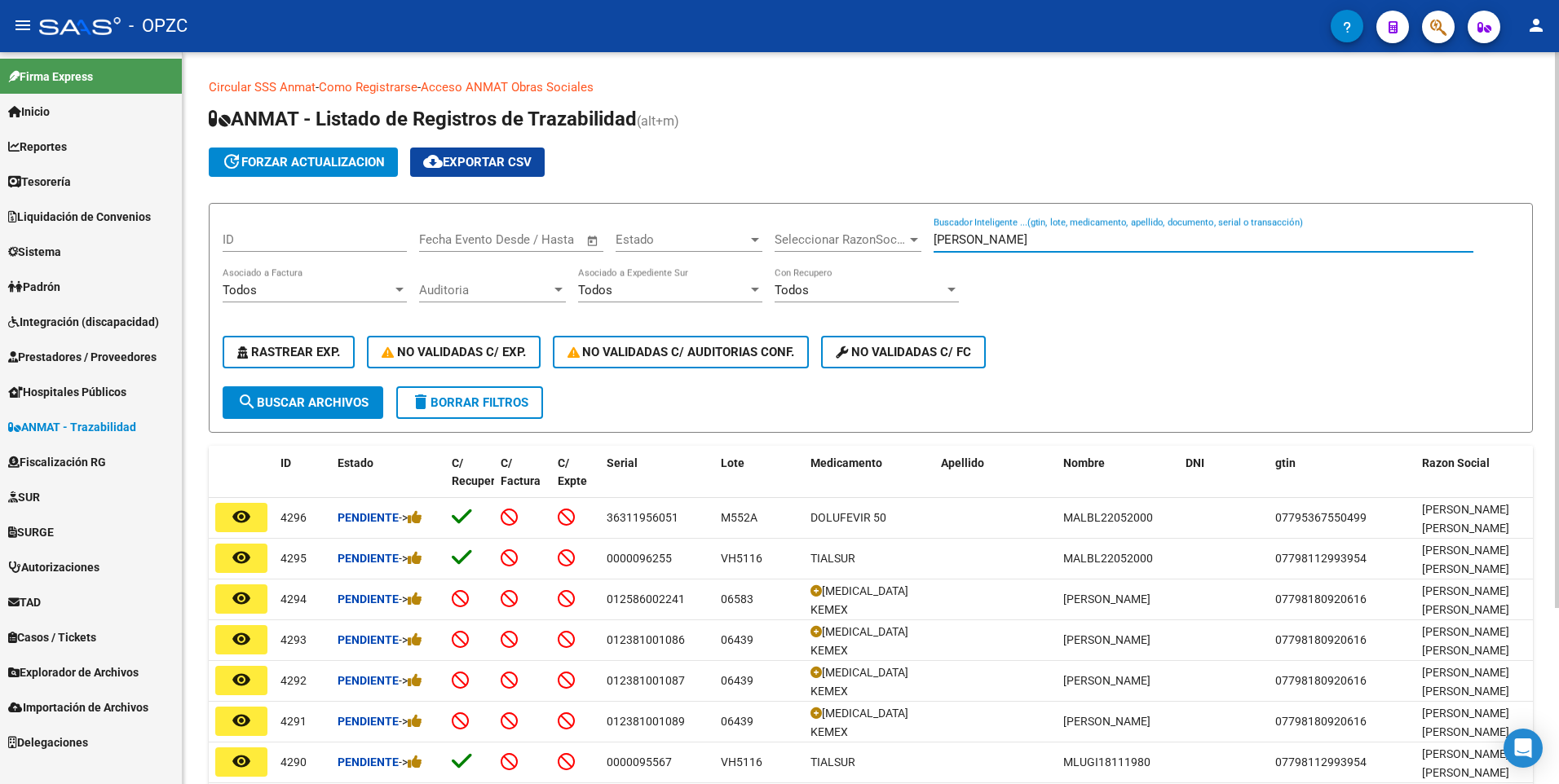
type input "[PERSON_NAME]"
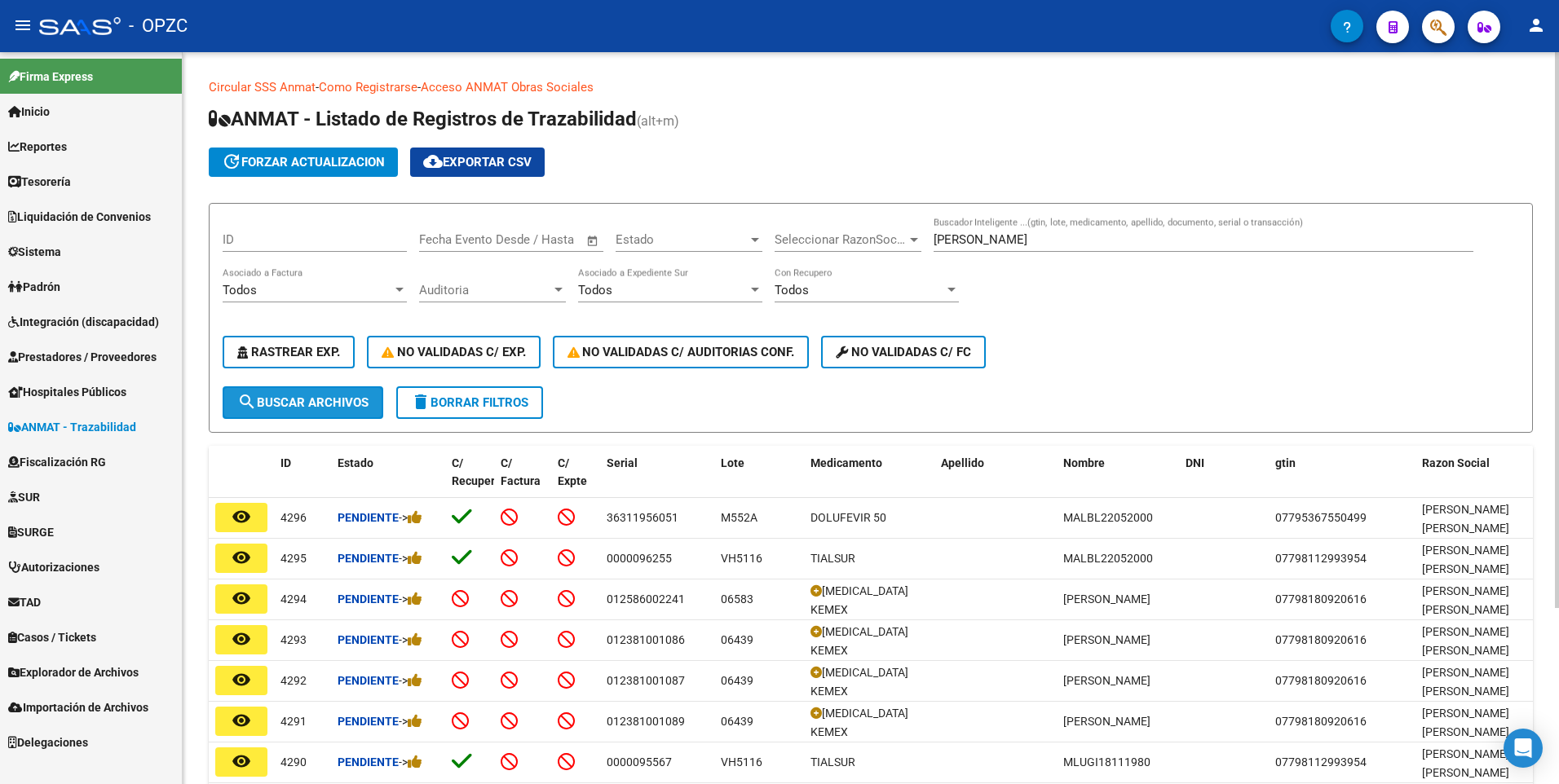
click at [309, 397] on span "search Buscar Archivos" at bounding box center [302, 403] width 131 height 15
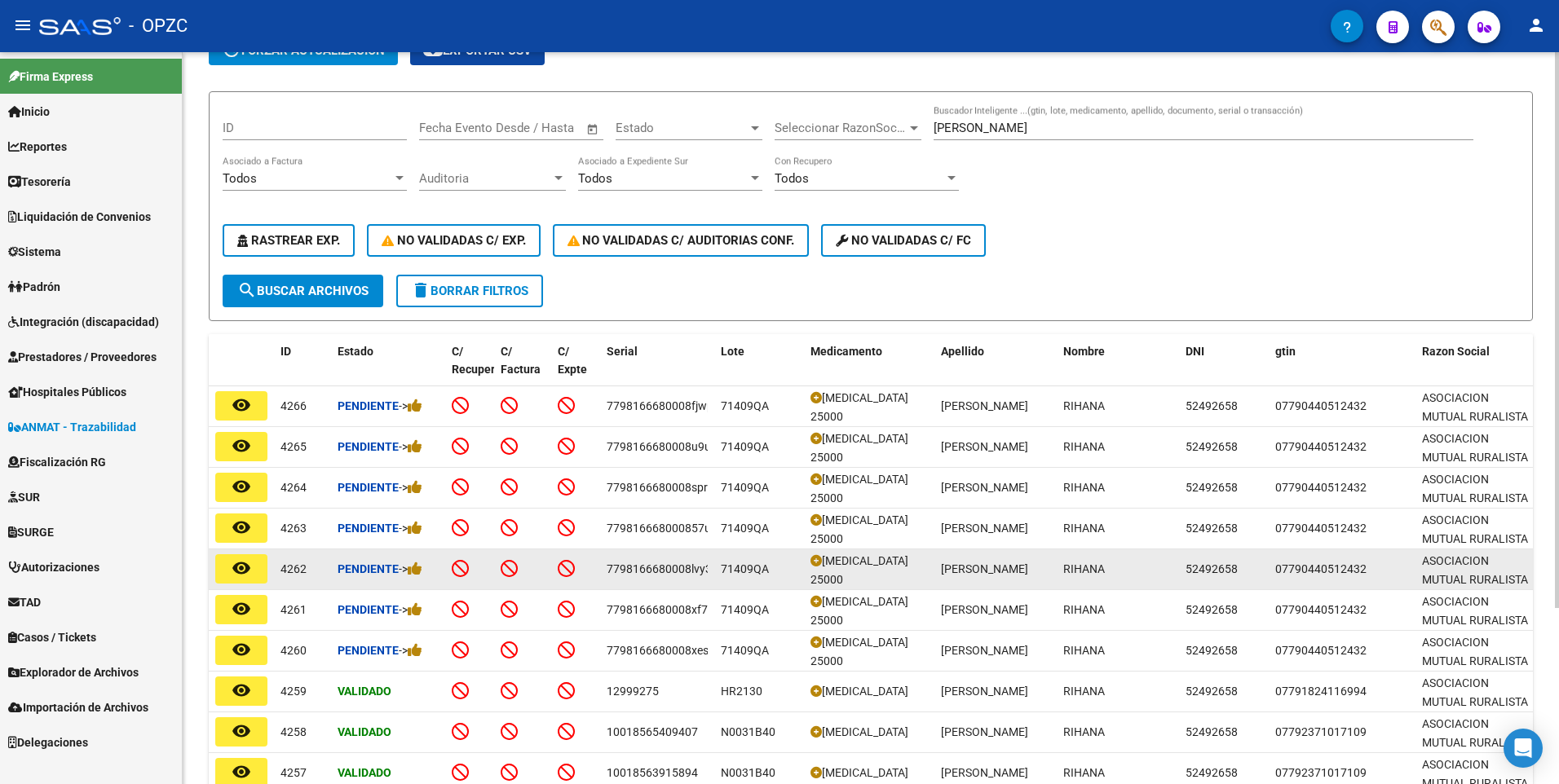
scroll to position [163, 0]
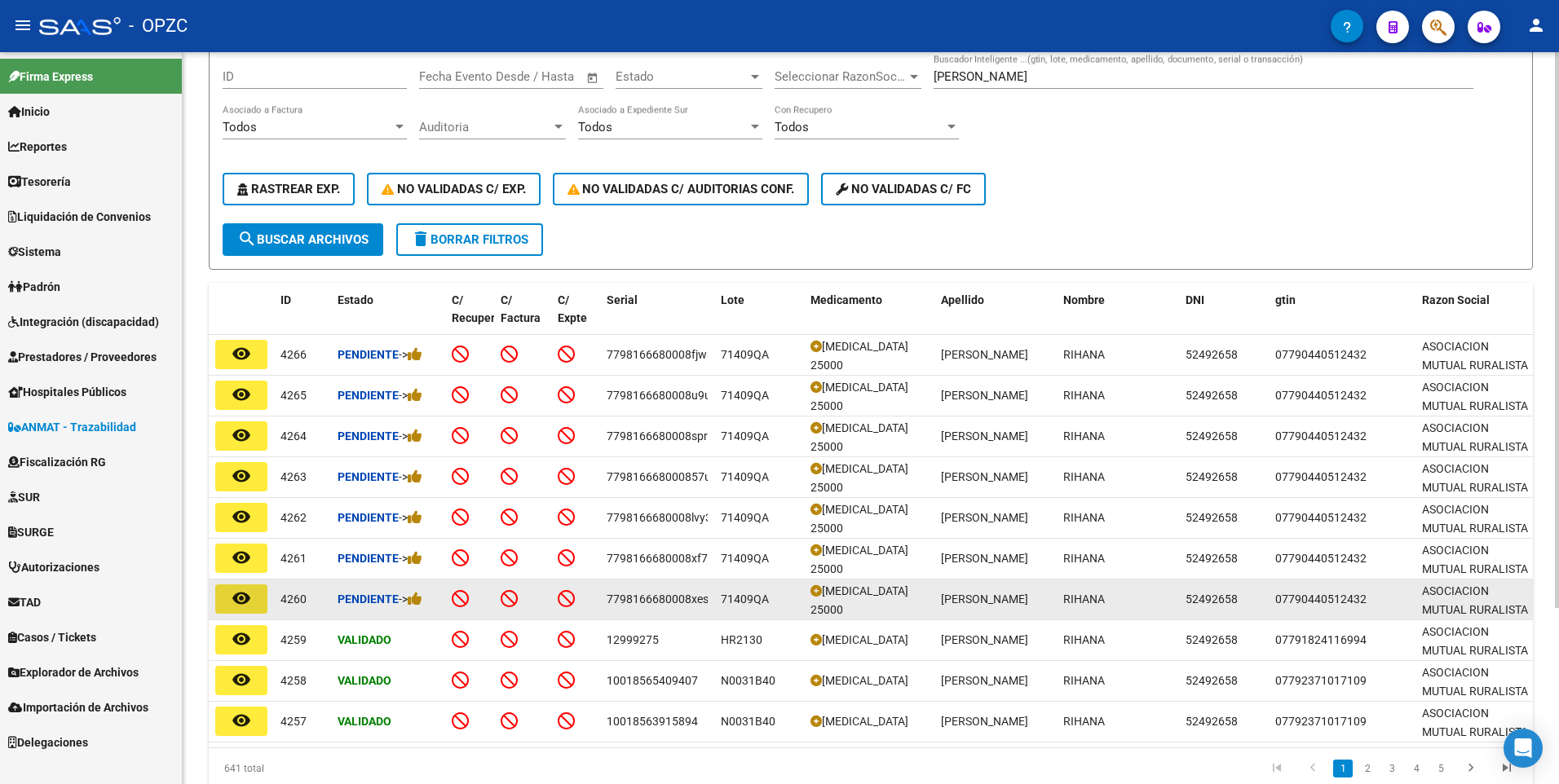
click at [234, 598] on mat-icon "remove_red_eye" at bounding box center [241, 598] width 19 height 19
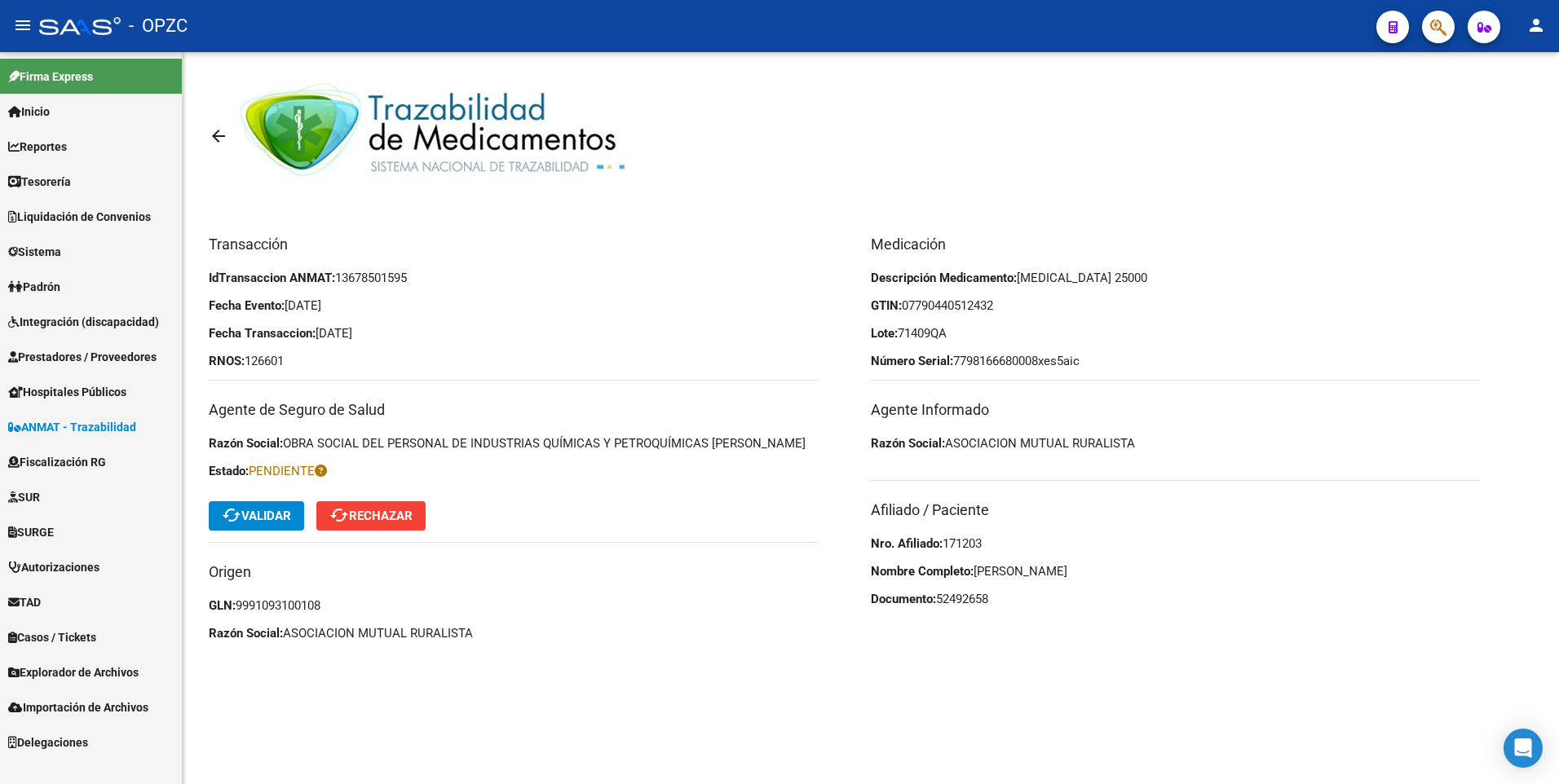
click at [262, 501] on mat-toolbar-row "cached Validar cached Rechazar" at bounding box center [513, 516] width 609 height 52
click at [262, 506] on button "cached Validar" at bounding box center [256, 516] width 95 height 29
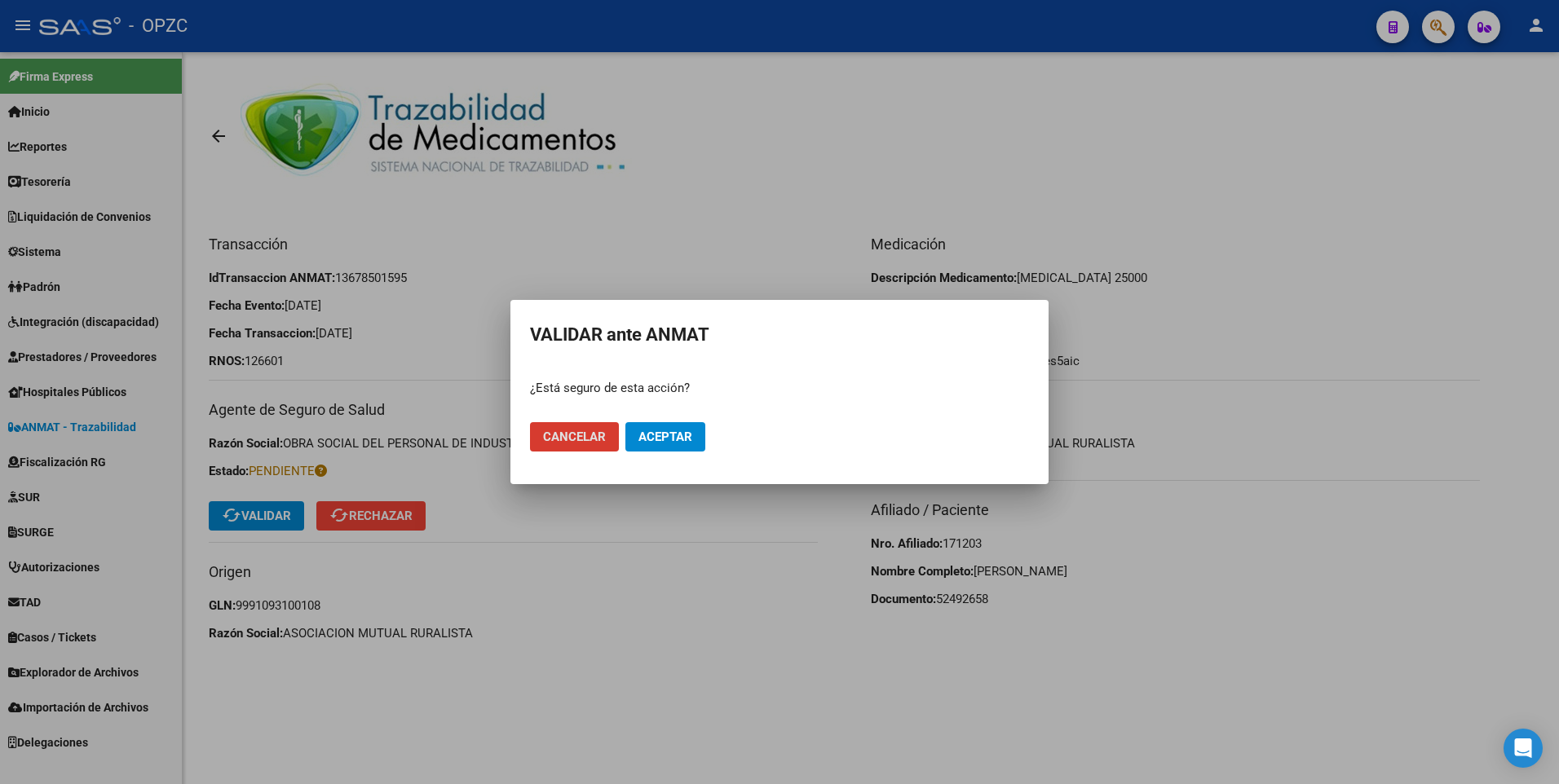
click at [630, 438] on button "Aceptar" at bounding box center [665, 437] width 80 height 29
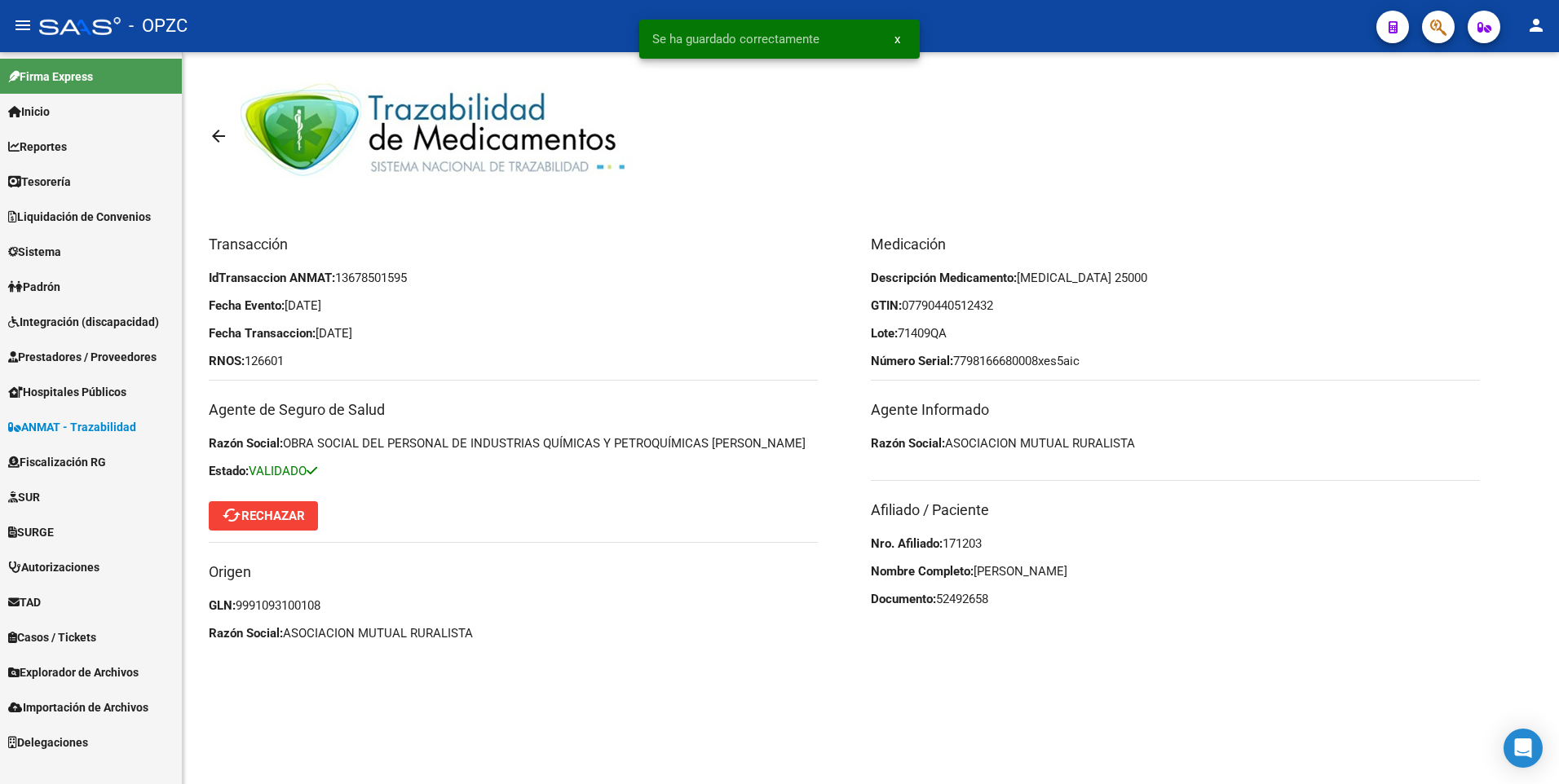
click at [219, 139] on mat-icon "arrow_back" at bounding box center [218, 136] width 19 height 19
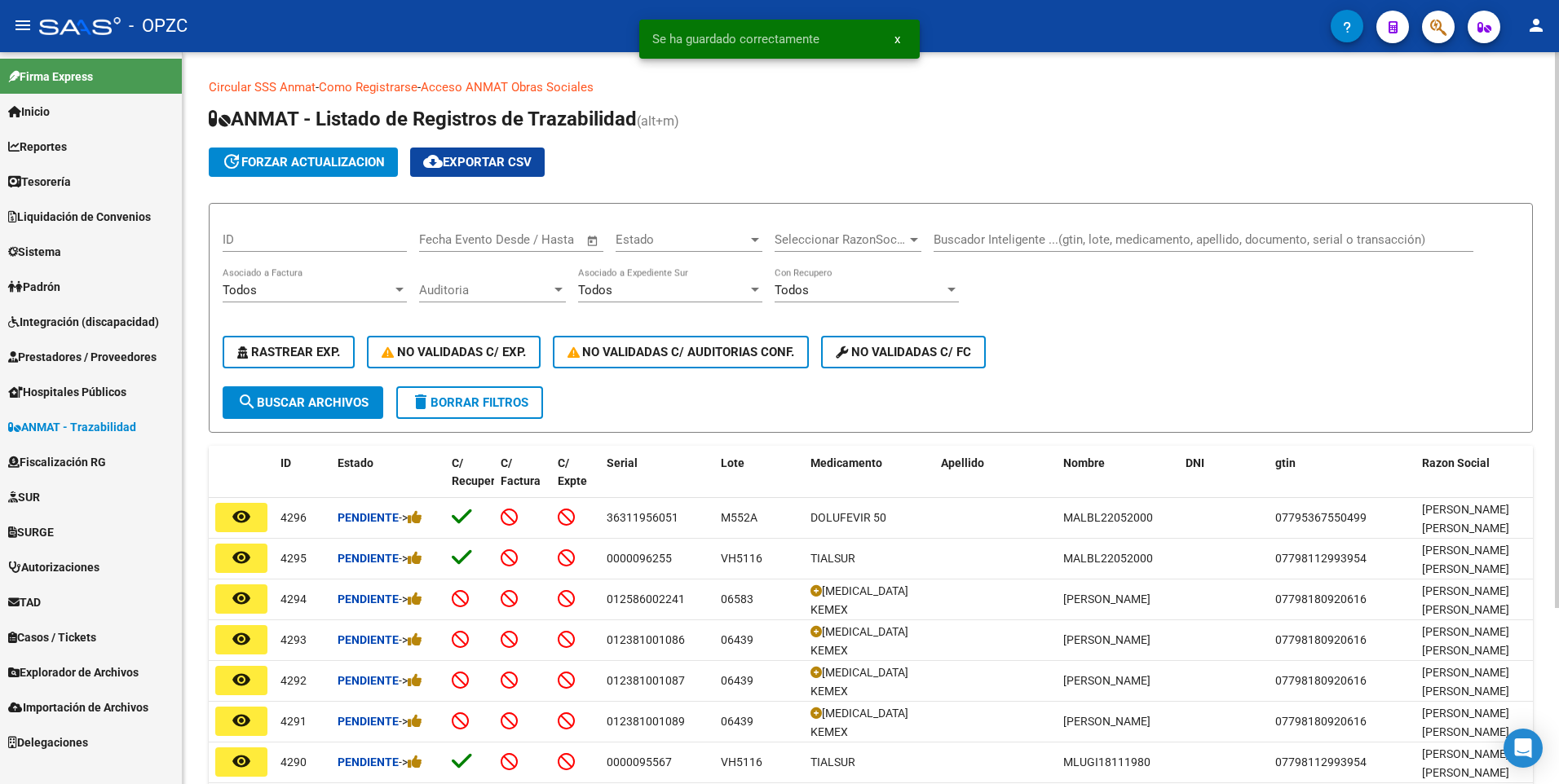
click at [1060, 229] on div "Buscador Inteligente ...(gtin, lote, medicamento, apellido, documento, serial o…" at bounding box center [1203, 234] width 540 height 35
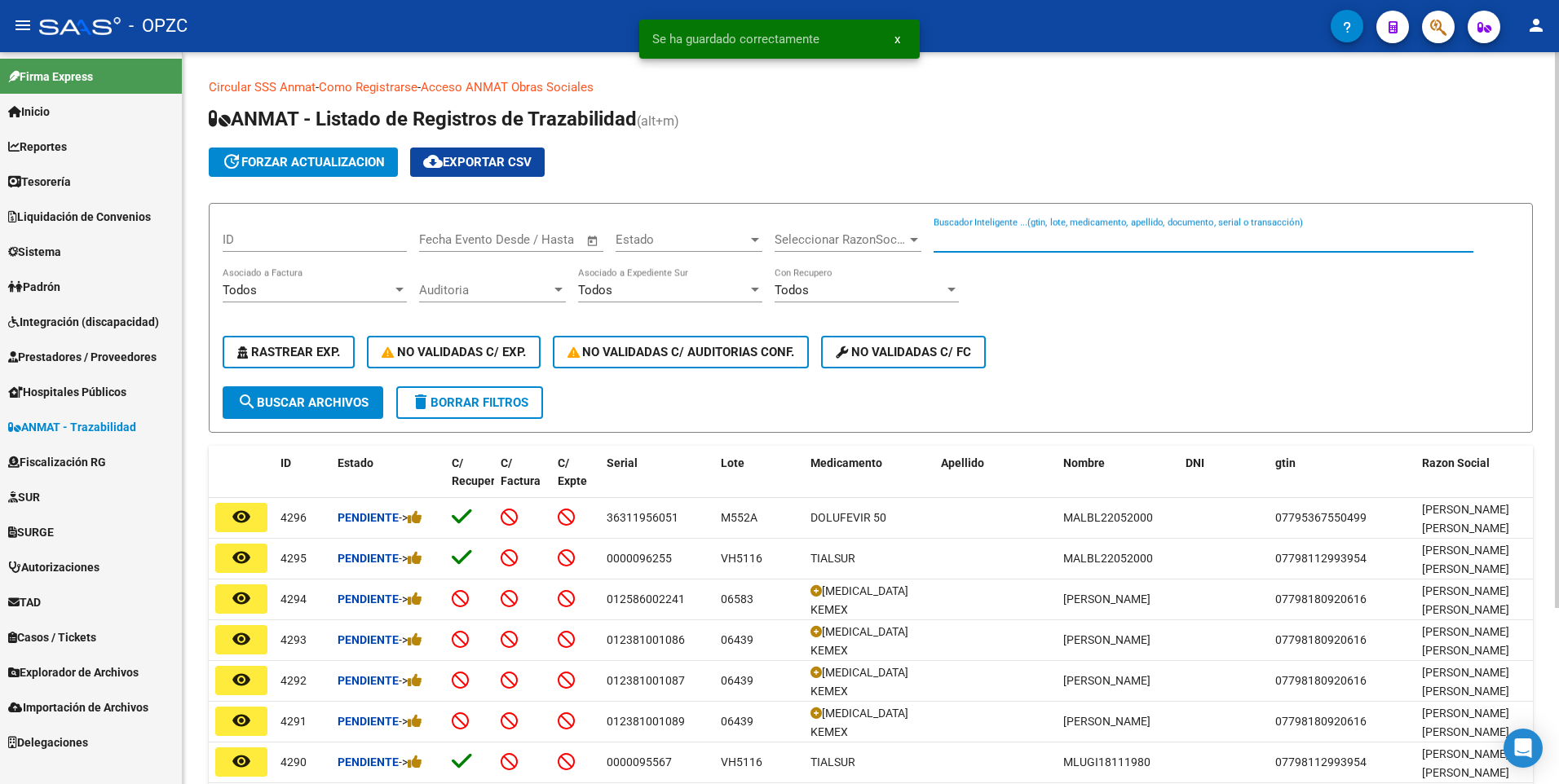
click at [1051, 244] on input "Buscador Inteligente ...(gtin, lote, medicamento, apellido, documento, serial o…" at bounding box center [1203, 240] width 540 height 15
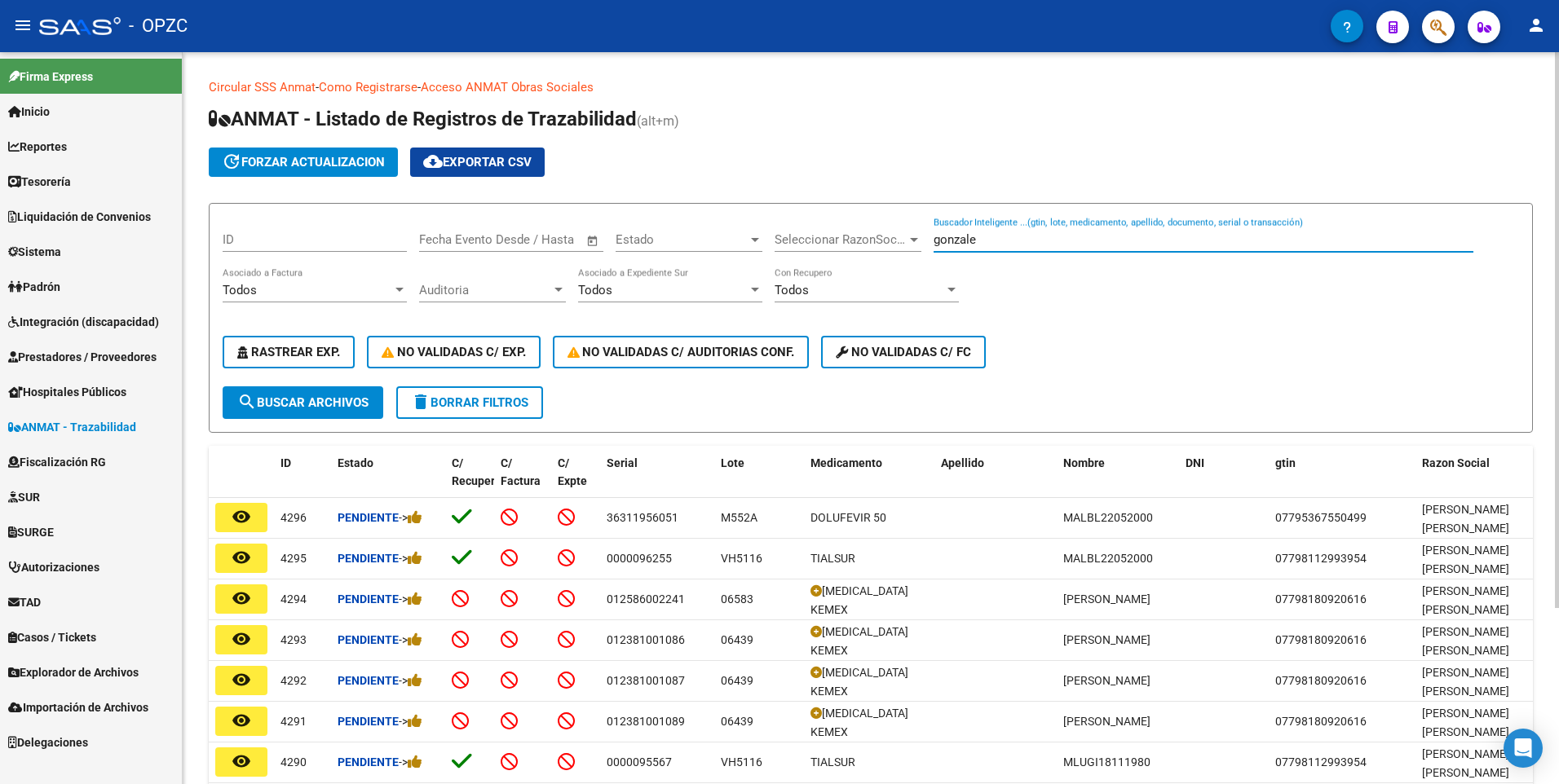
type input "gonzale"
click at [236, 400] on button "search Buscar Archivos" at bounding box center [302, 403] width 160 height 33
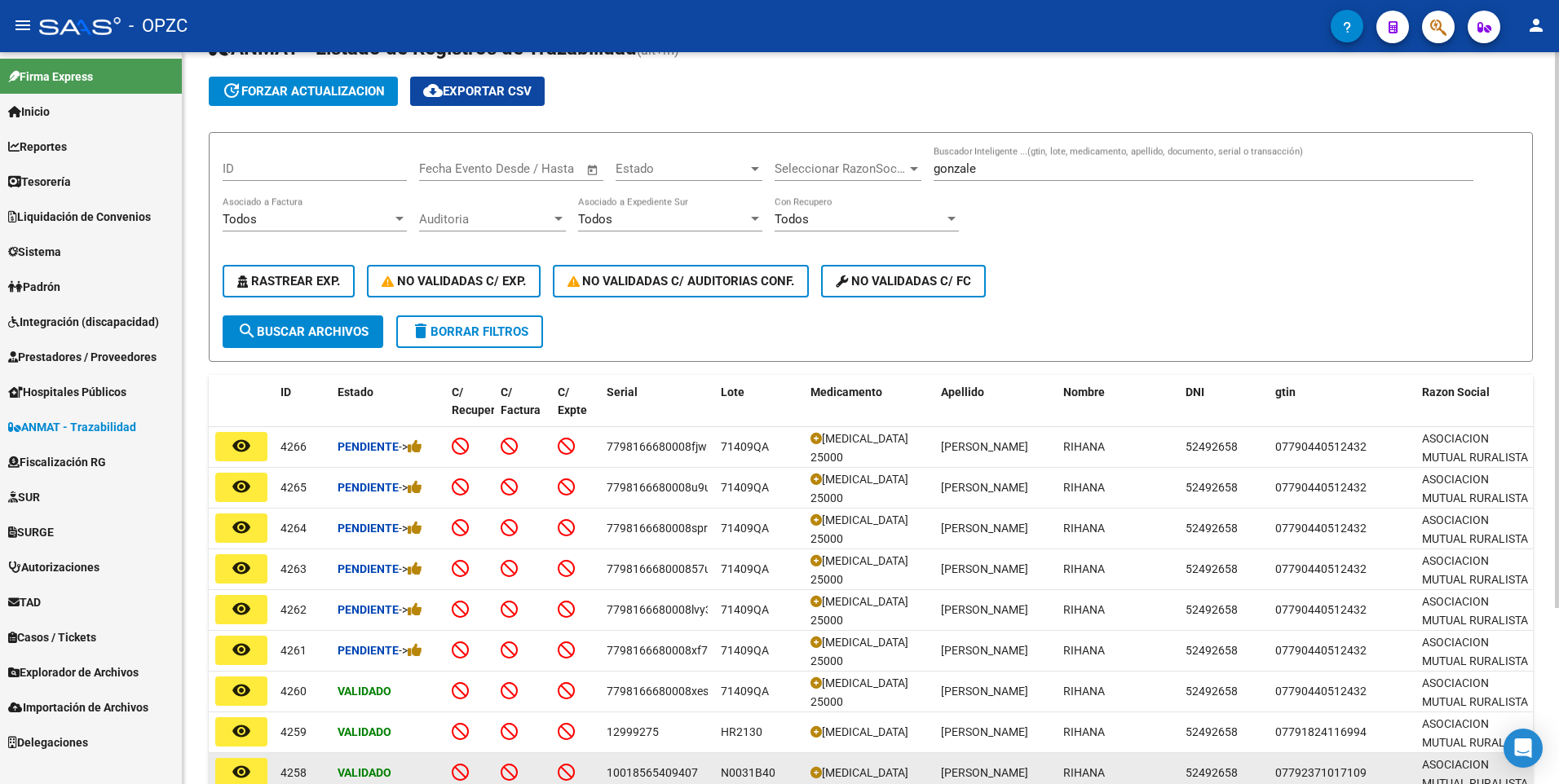
scroll to position [163, 0]
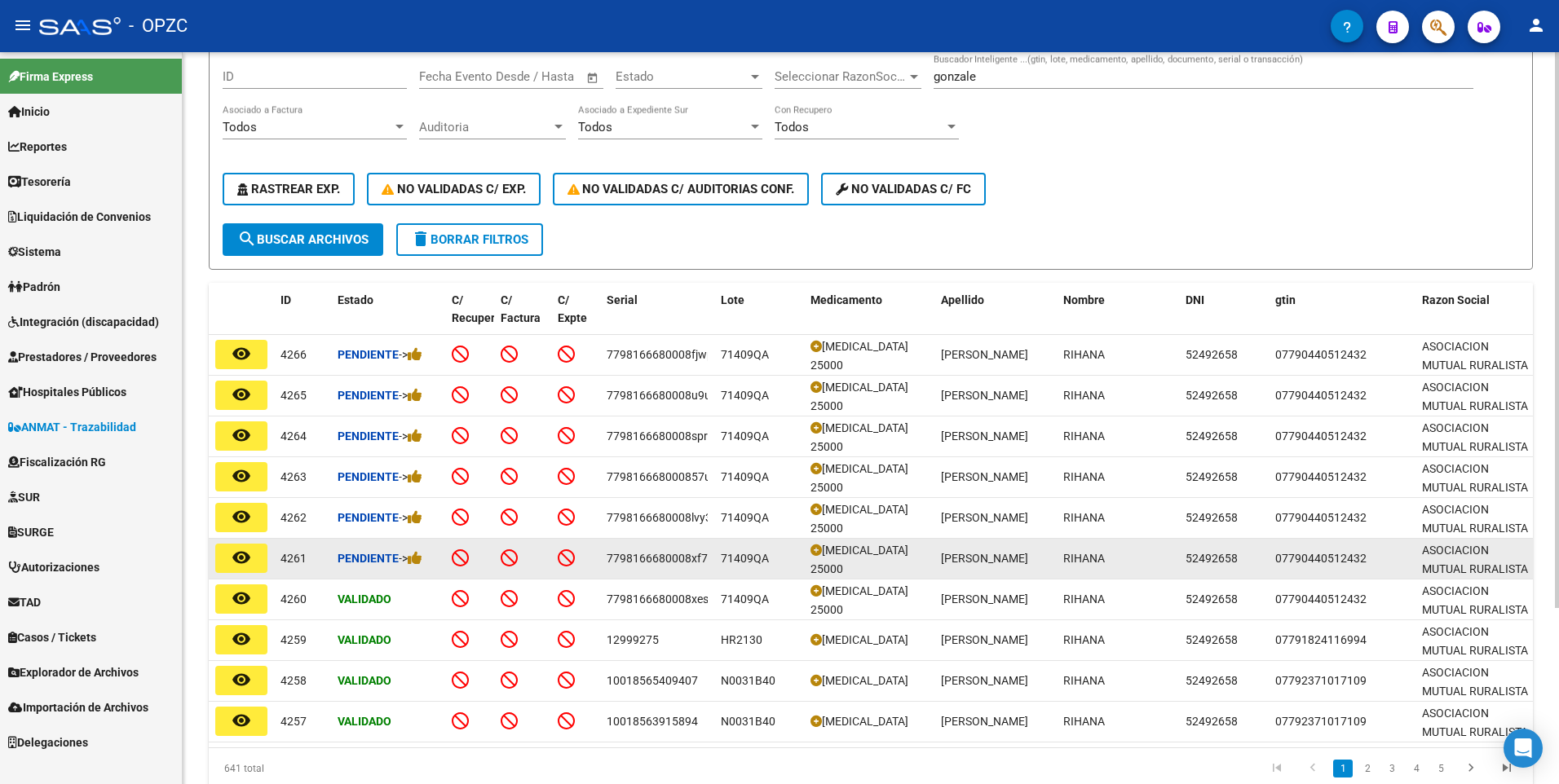
click at [245, 547] on button "remove_red_eye" at bounding box center [241, 559] width 52 height 29
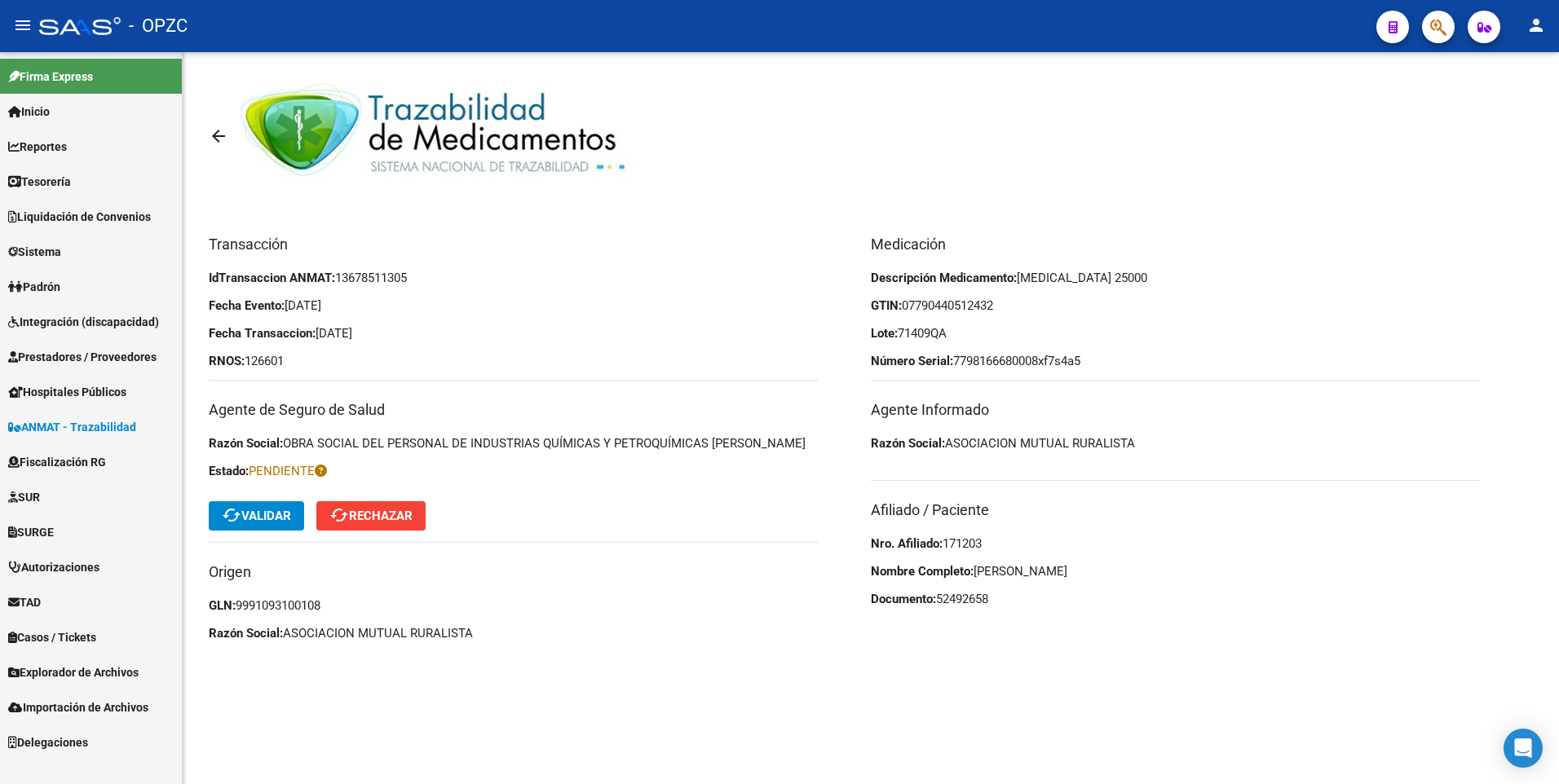
click at [290, 511] on span "cached Validar" at bounding box center [256, 516] width 70 height 15
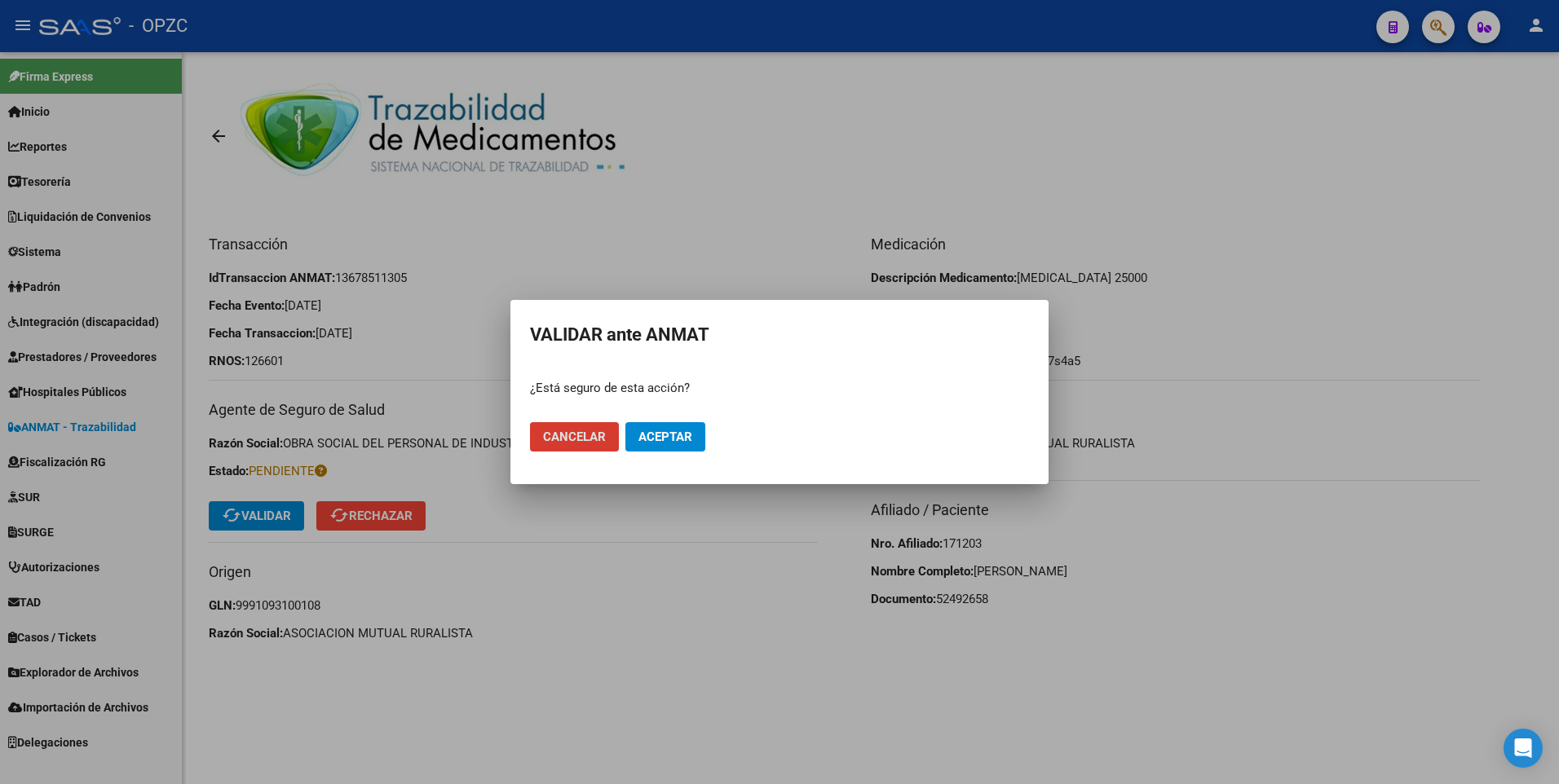
click at [656, 428] on button "Aceptar" at bounding box center [665, 437] width 80 height 29
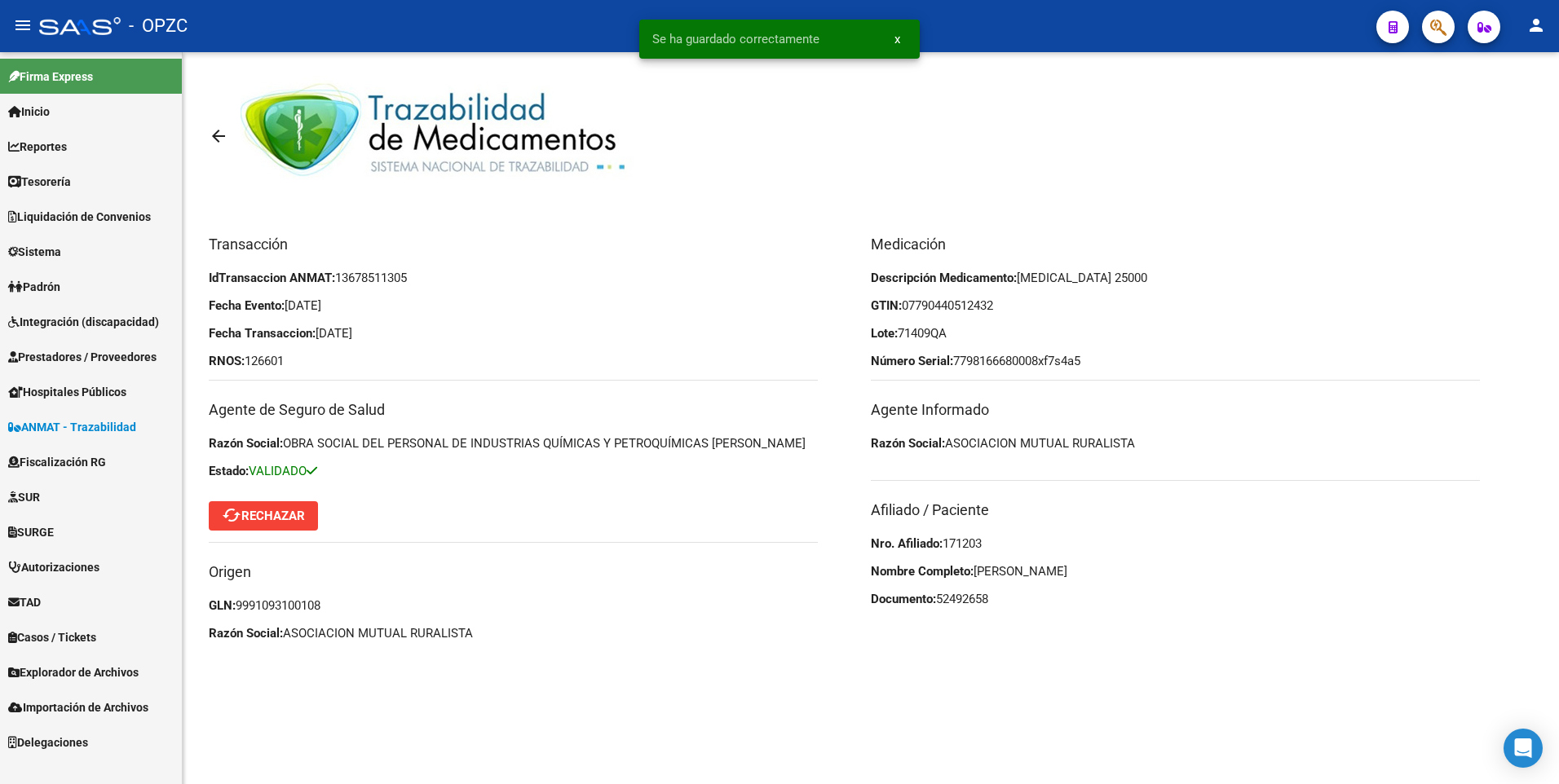
click at [211, 136] on mat-icon "arrow_back" at bounding box center [218, 136] width 19 height 19
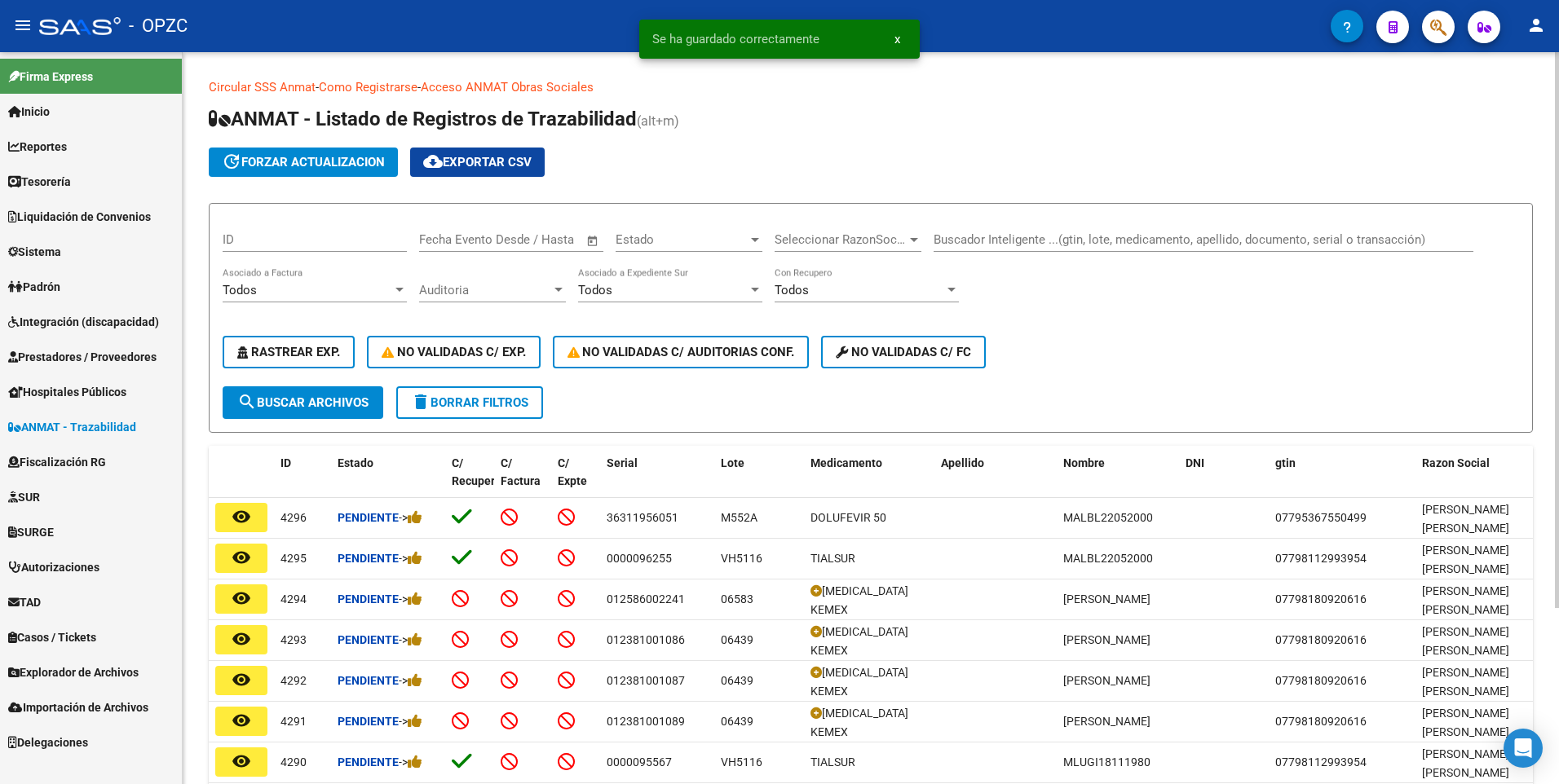
click at [1006, 252] on div "Buscador Inteligente ...(gtin, lote, medicamento, apellido, documento, serial o…" at bounding box center [1203, 242] width 540 height 50
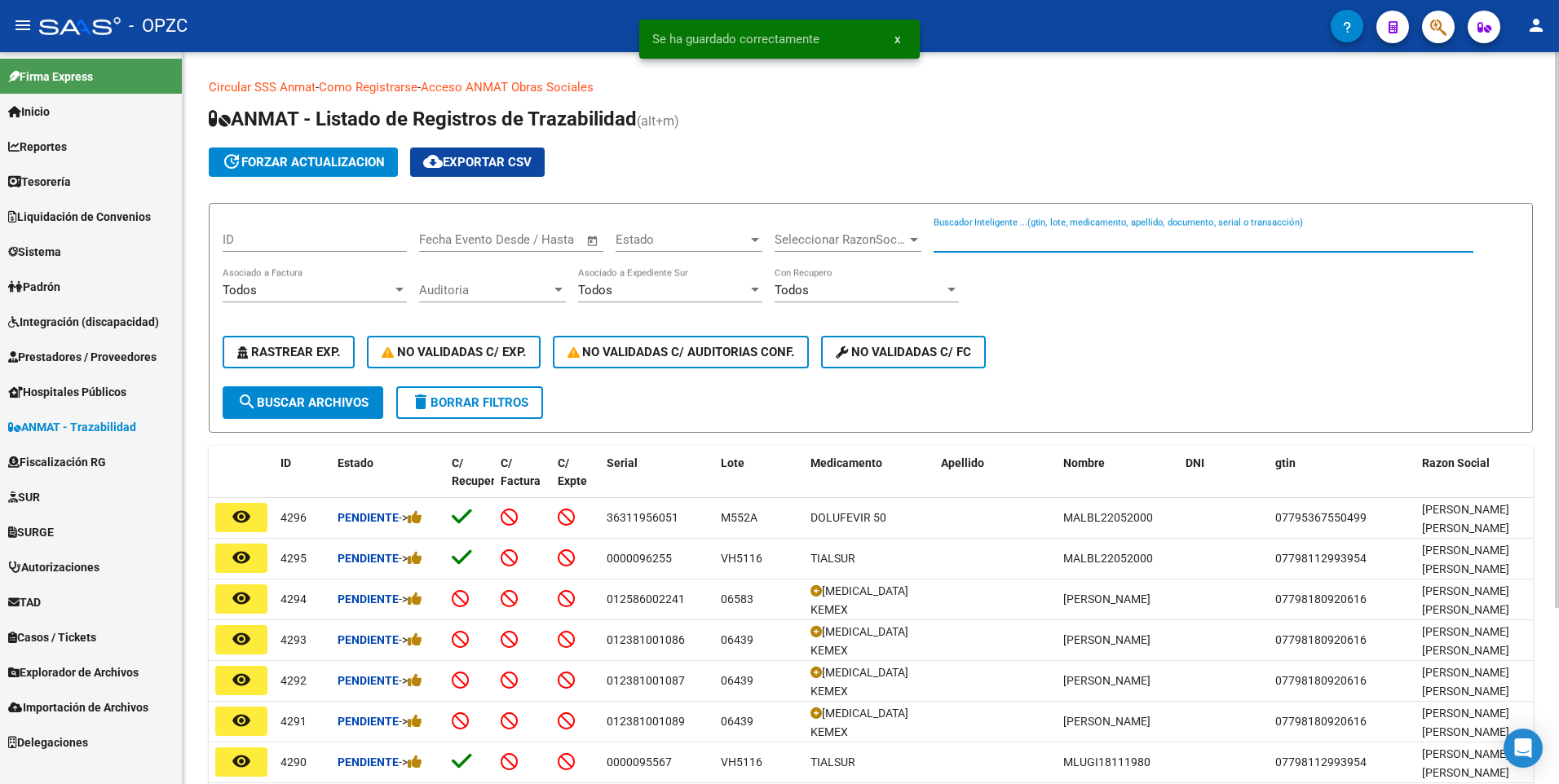
click at [1000, 240] on input "Buscador Inteligente ...(gtin, lote, medicamento, apellido, documento, serial o…" at bounding box center [1203, 240] width 540 height 15
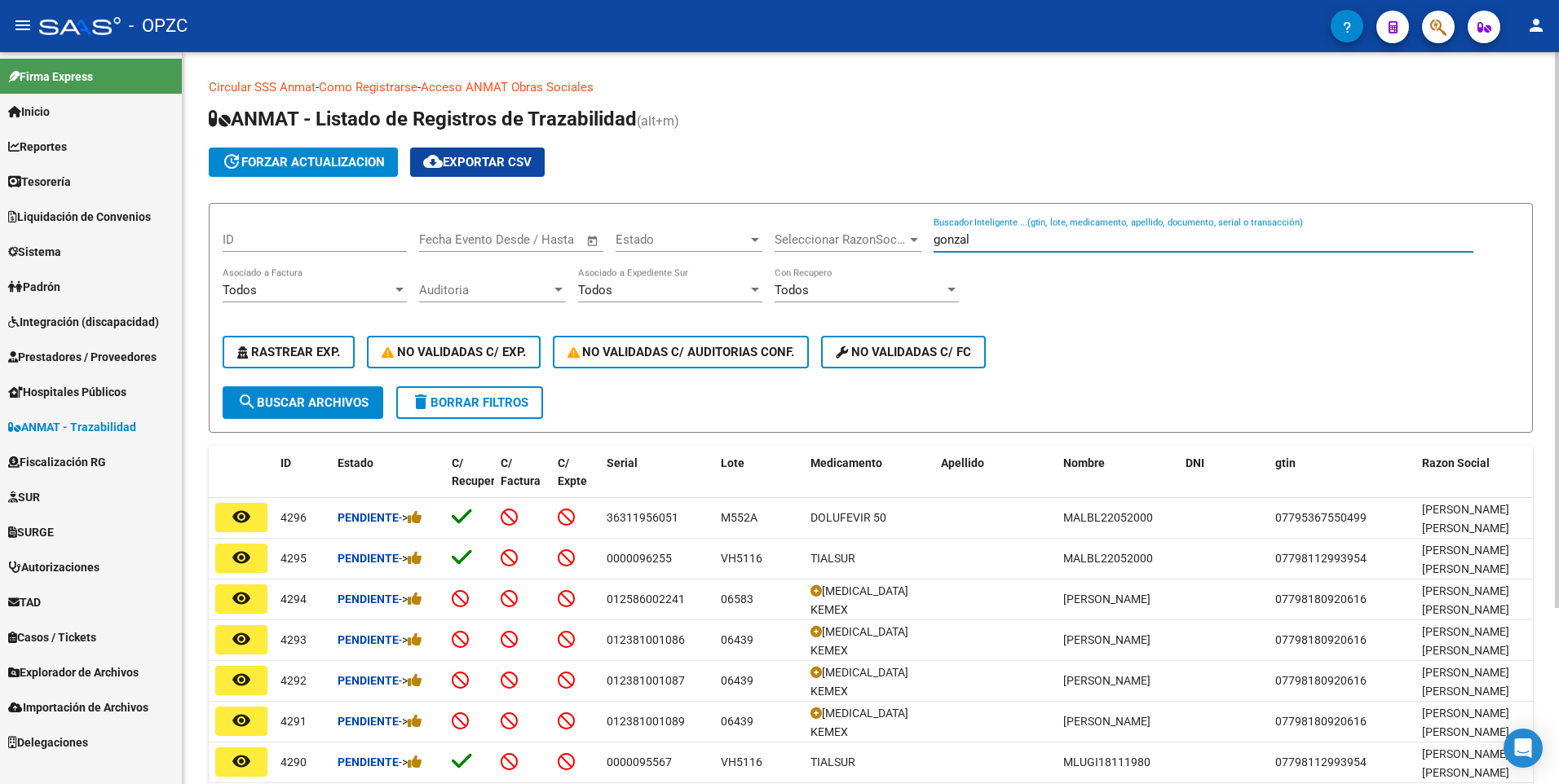
type input "gonzal"
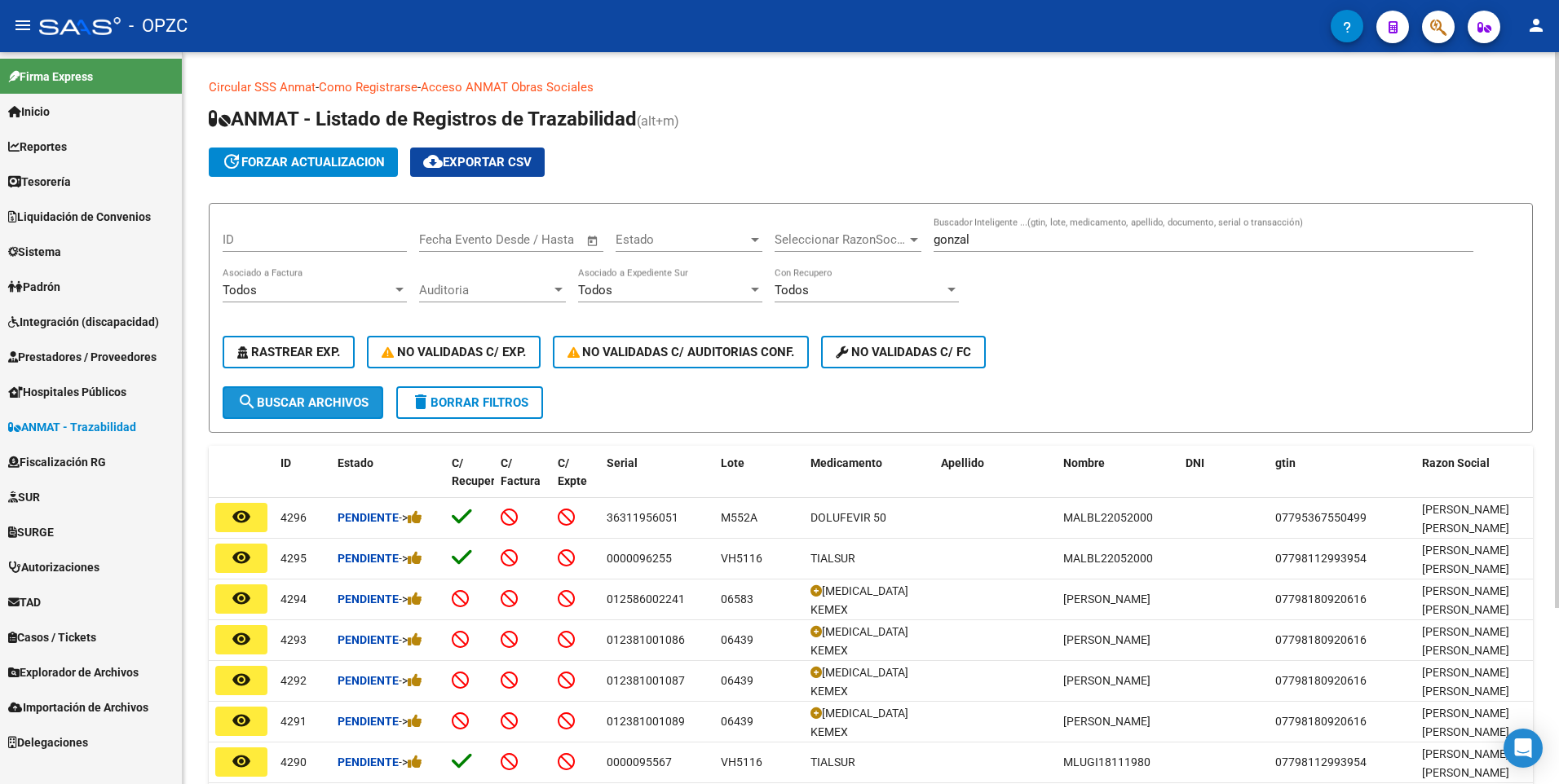
click at [312, 401] on span "search Buscar Archivos" at bounding box center [302, 403] width 131 height 15
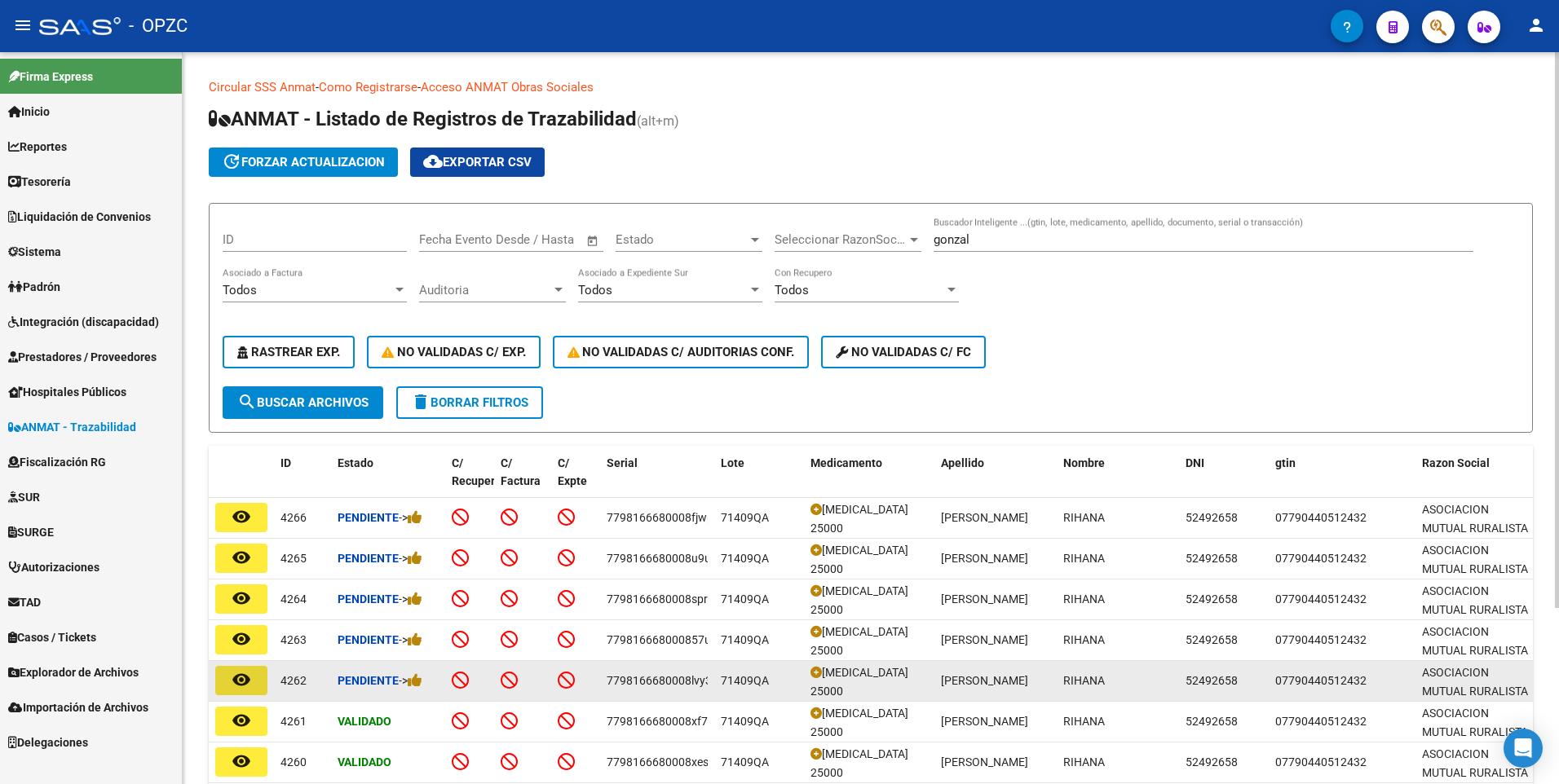
click at [251, 679] on button "remove_red_eye" at bounding box center [241, 681] width 52 height 29
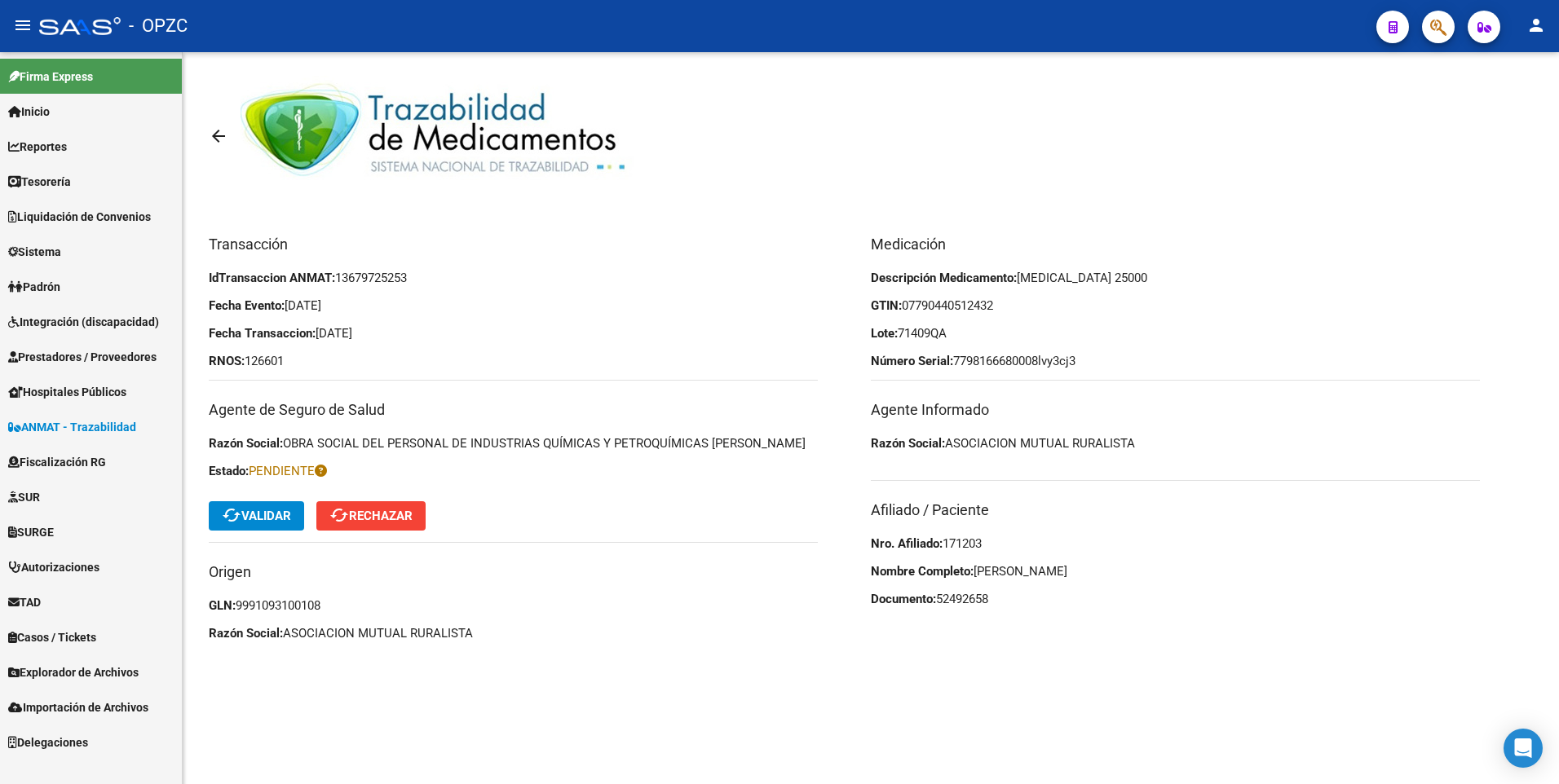
click at [292, 524] on button "cached Validar" at bounding box center [256, 516] width 95 height 29
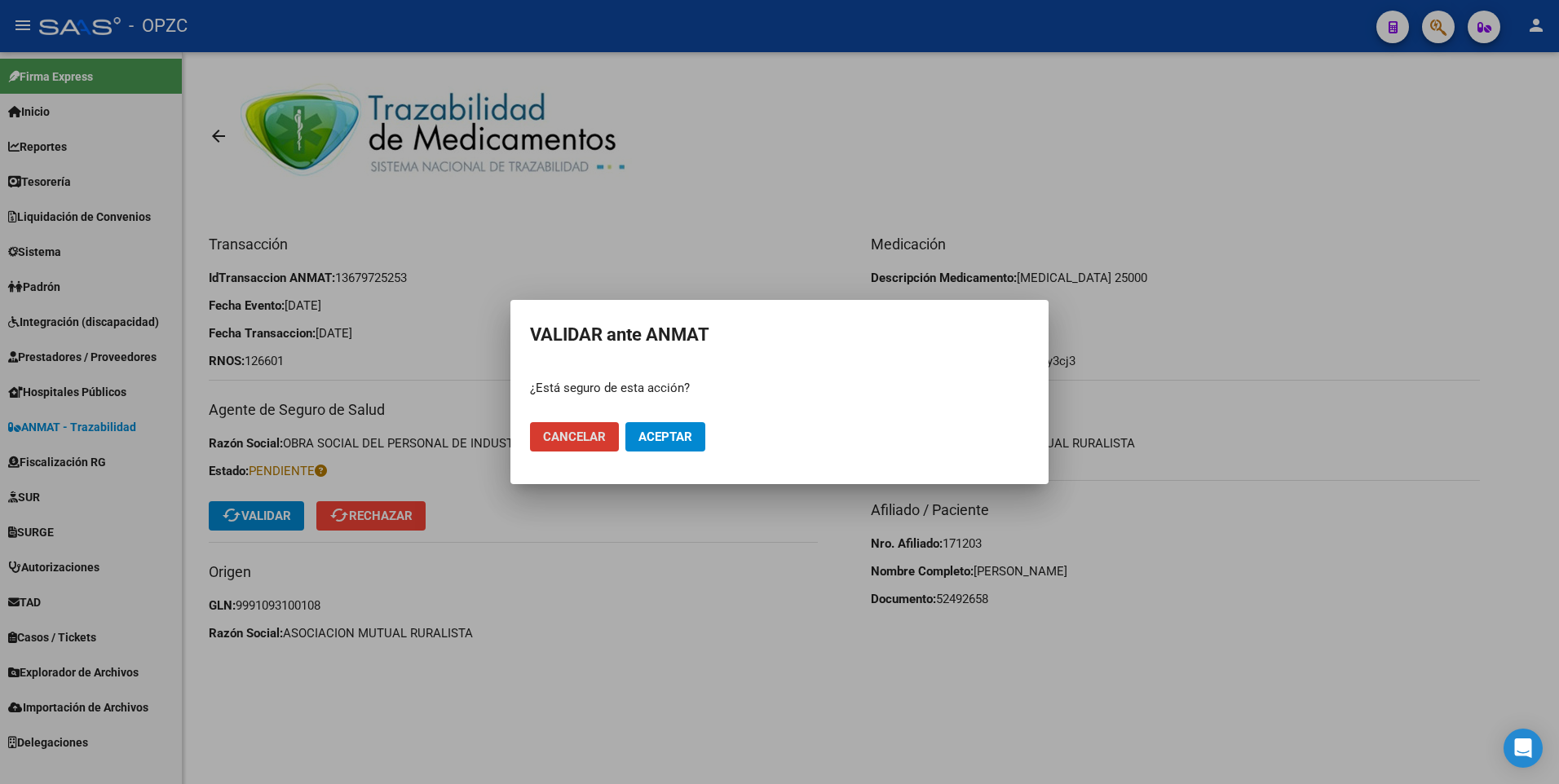
click at [667, 433] on span "Aceptar" at bounding box center [665, 437] width 54 height 15
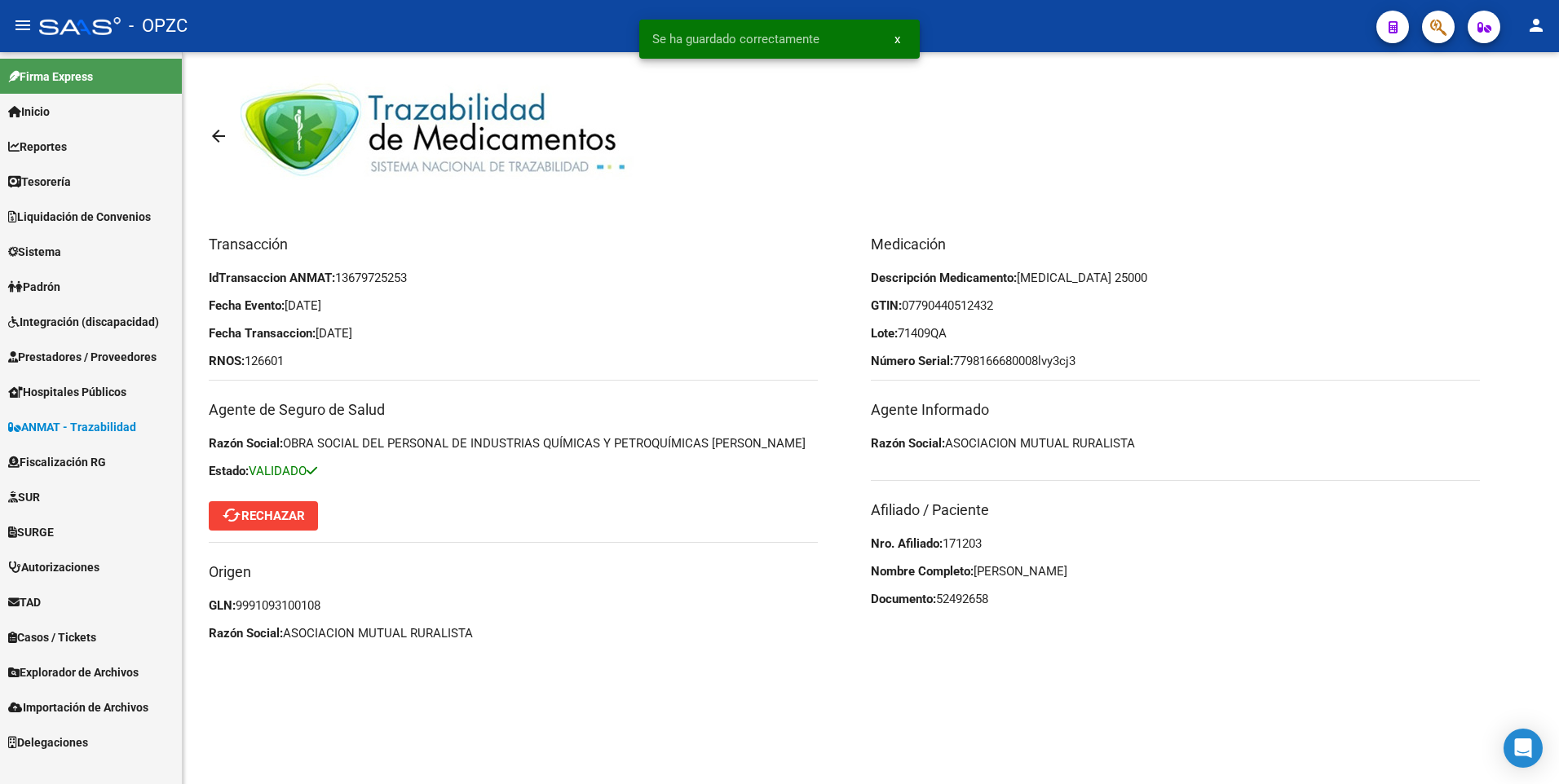
click at [223, 135] on mat-icon "arrow_back" at bounding box center [218, 136] width 19 height 19
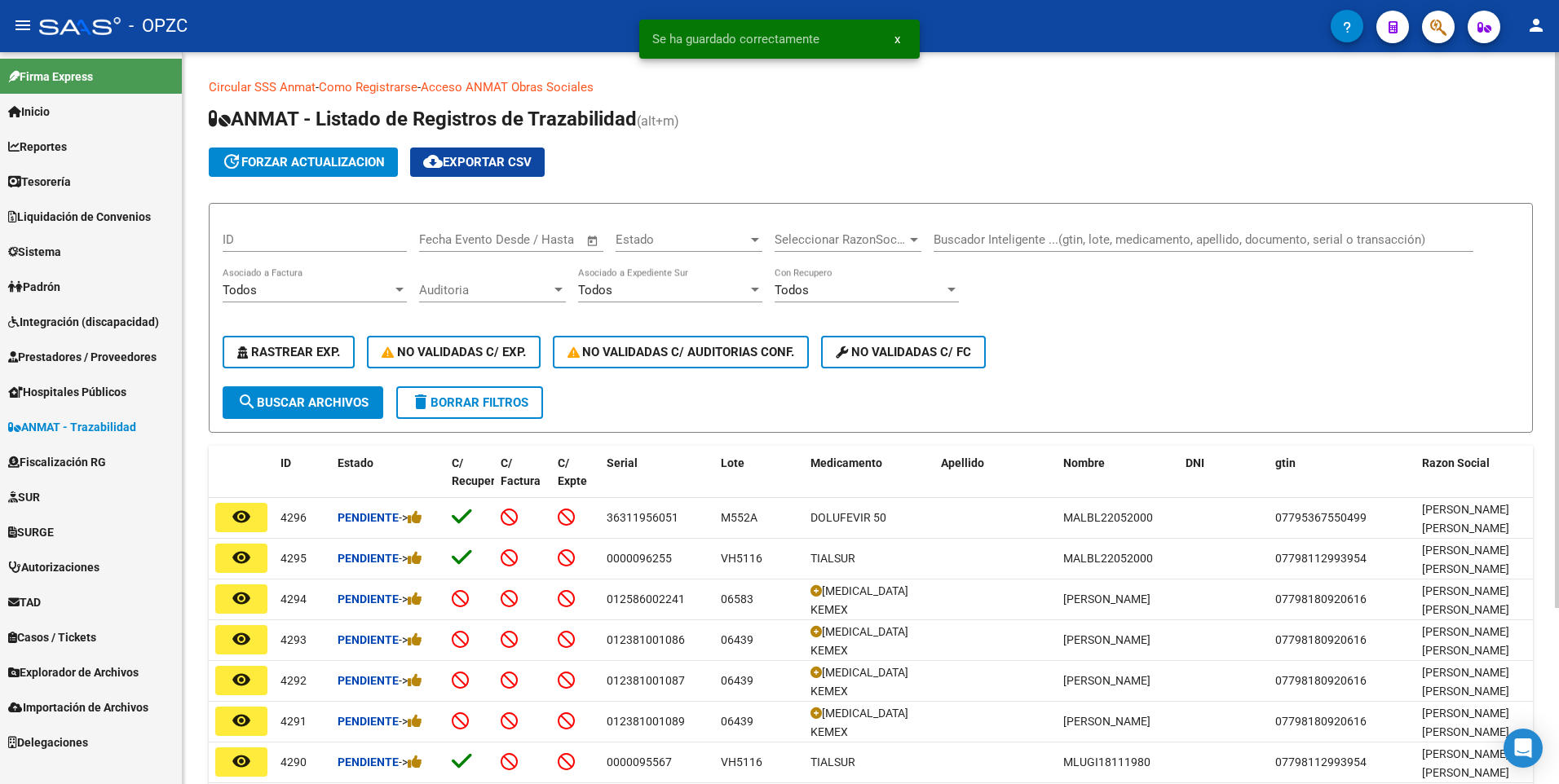
click at [980, 245] on input "Buscador Inteligente ...(gtin, lote, medicamento, apellido, documento, serial o…" at bounding box center [1203, 240] width 540 height 15
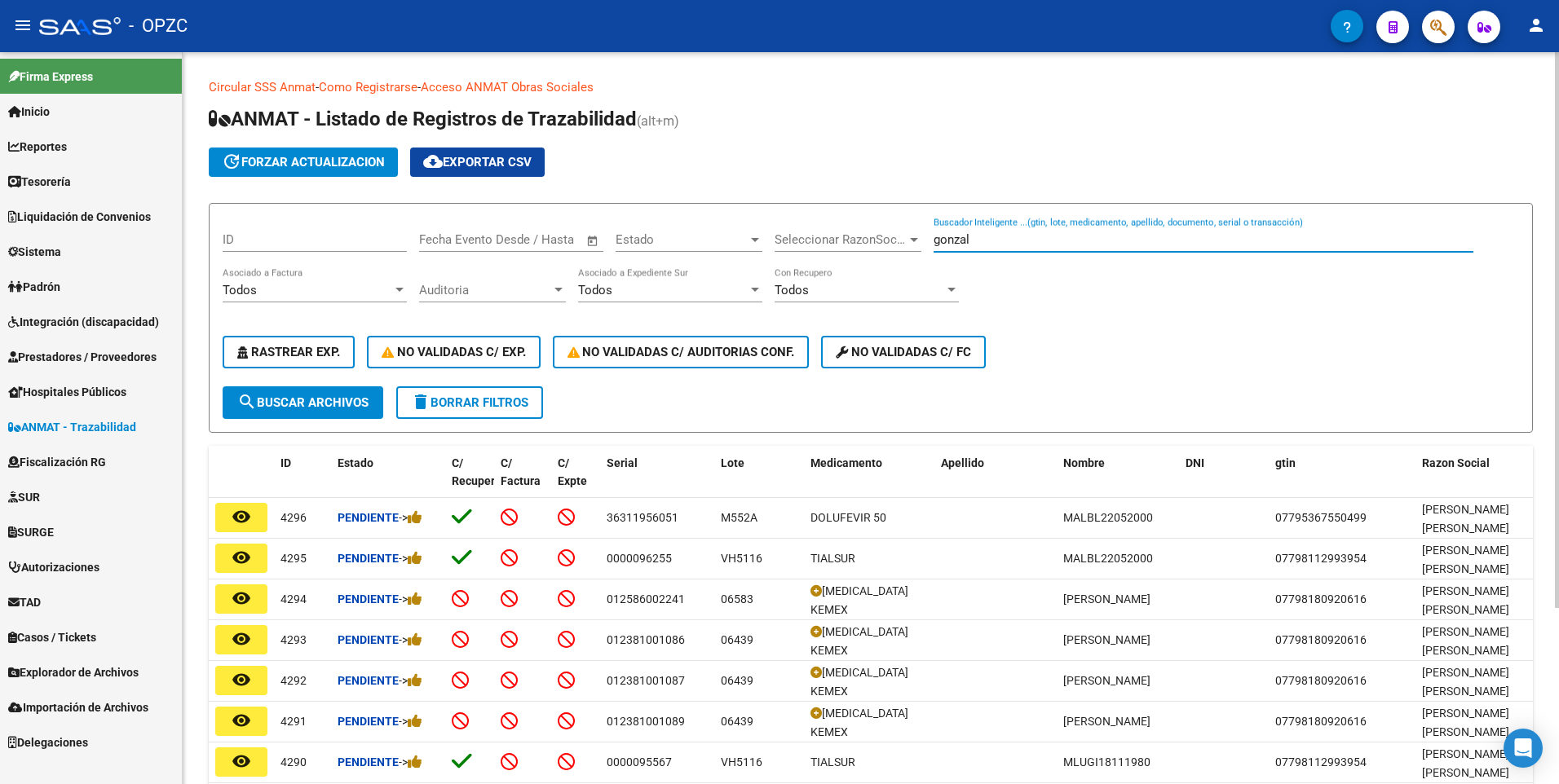
type input "gonzal"
click at [326, 408] on span "search Buscar Archivos" at bounding box center [302, 403] width 131 height 15
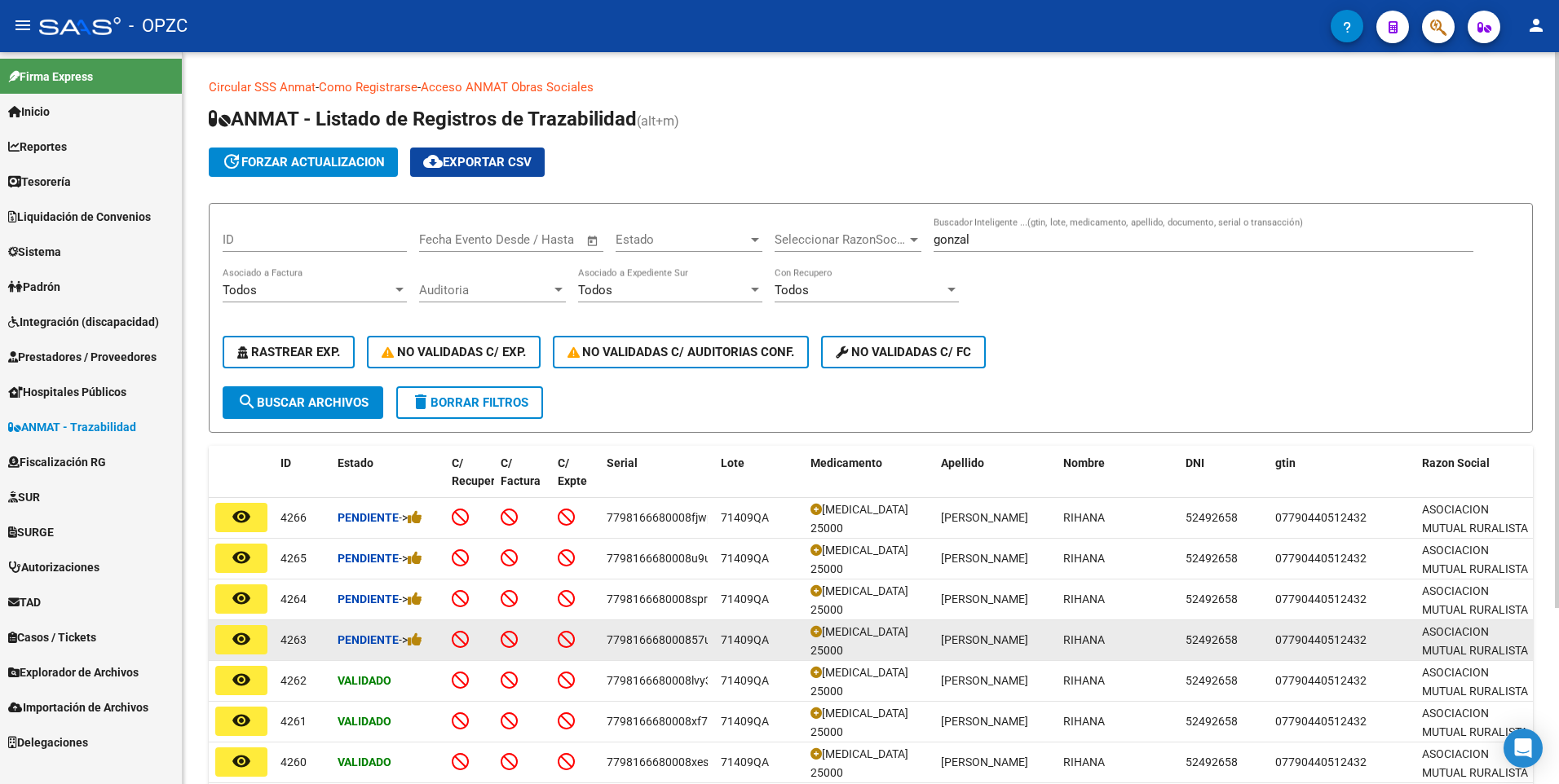
click at [251, 635] on button "remove_red_eye" at bounding box center [241, 640] width 52 height 29
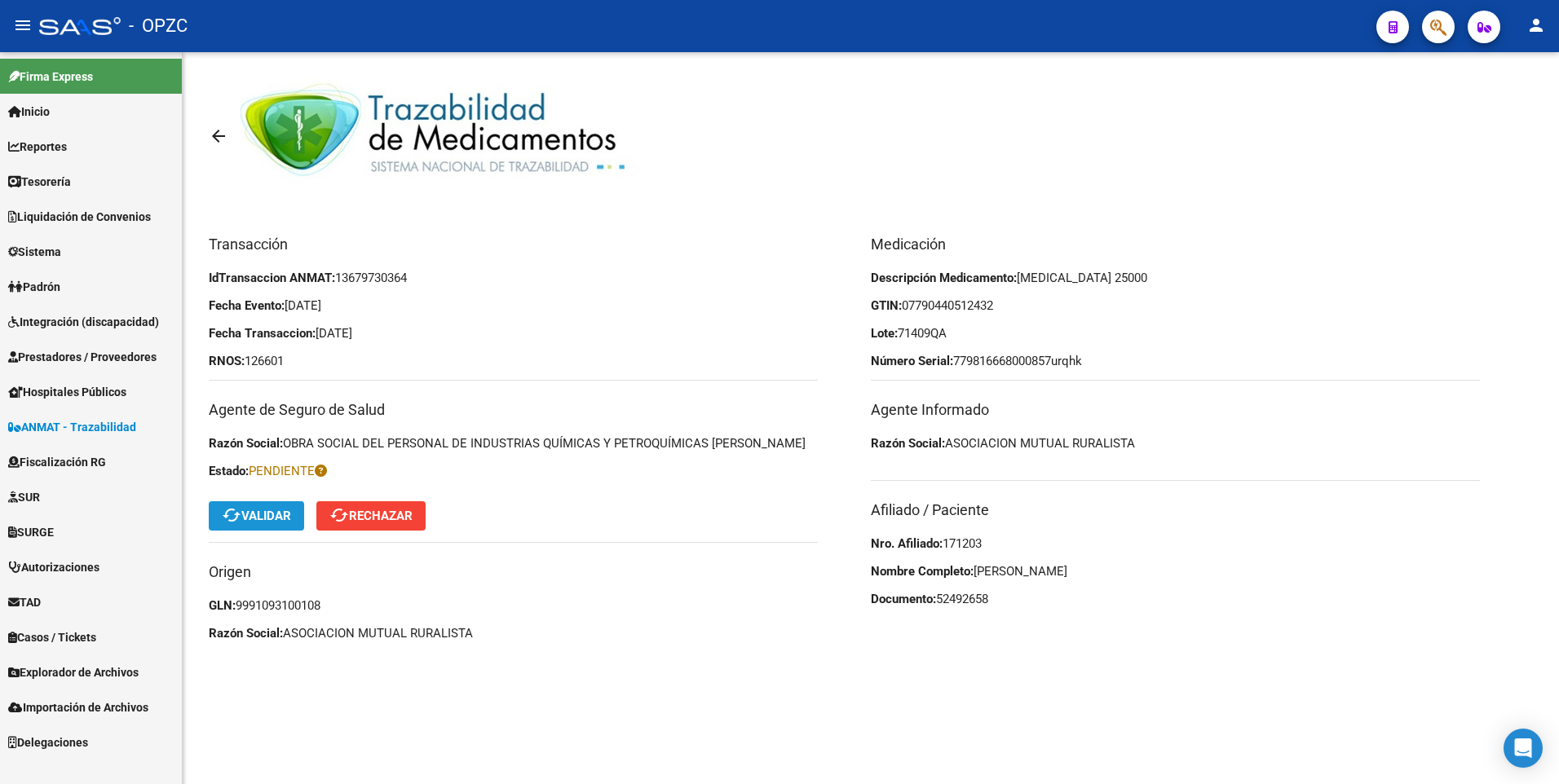
click at [266, 519] on span "cached Validar" at bounding box center [256, 516] width 70 height 15
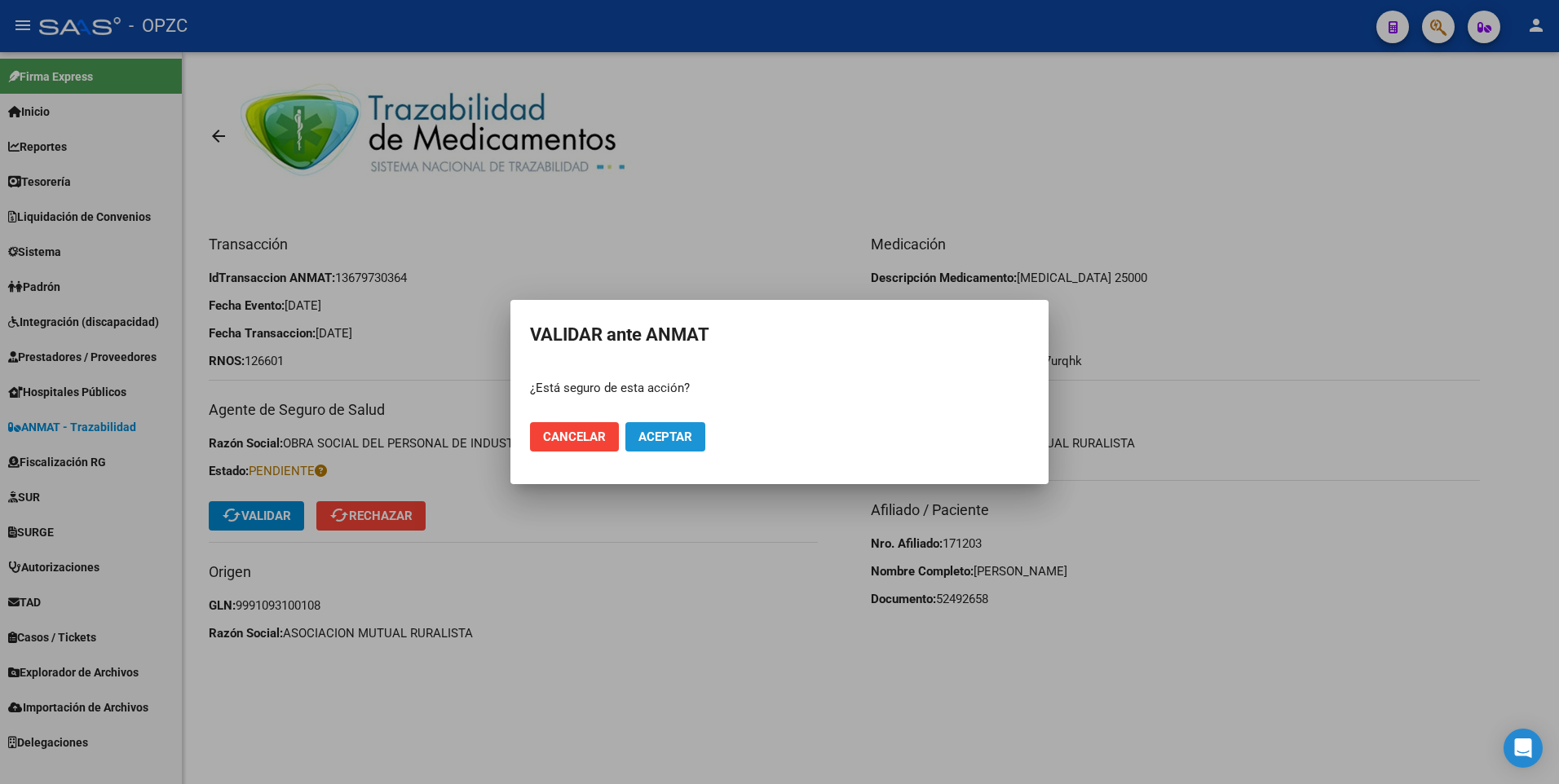
click at [660, 441] on span "Aceptar" at bounding box center [665, 437] width 54 height 15
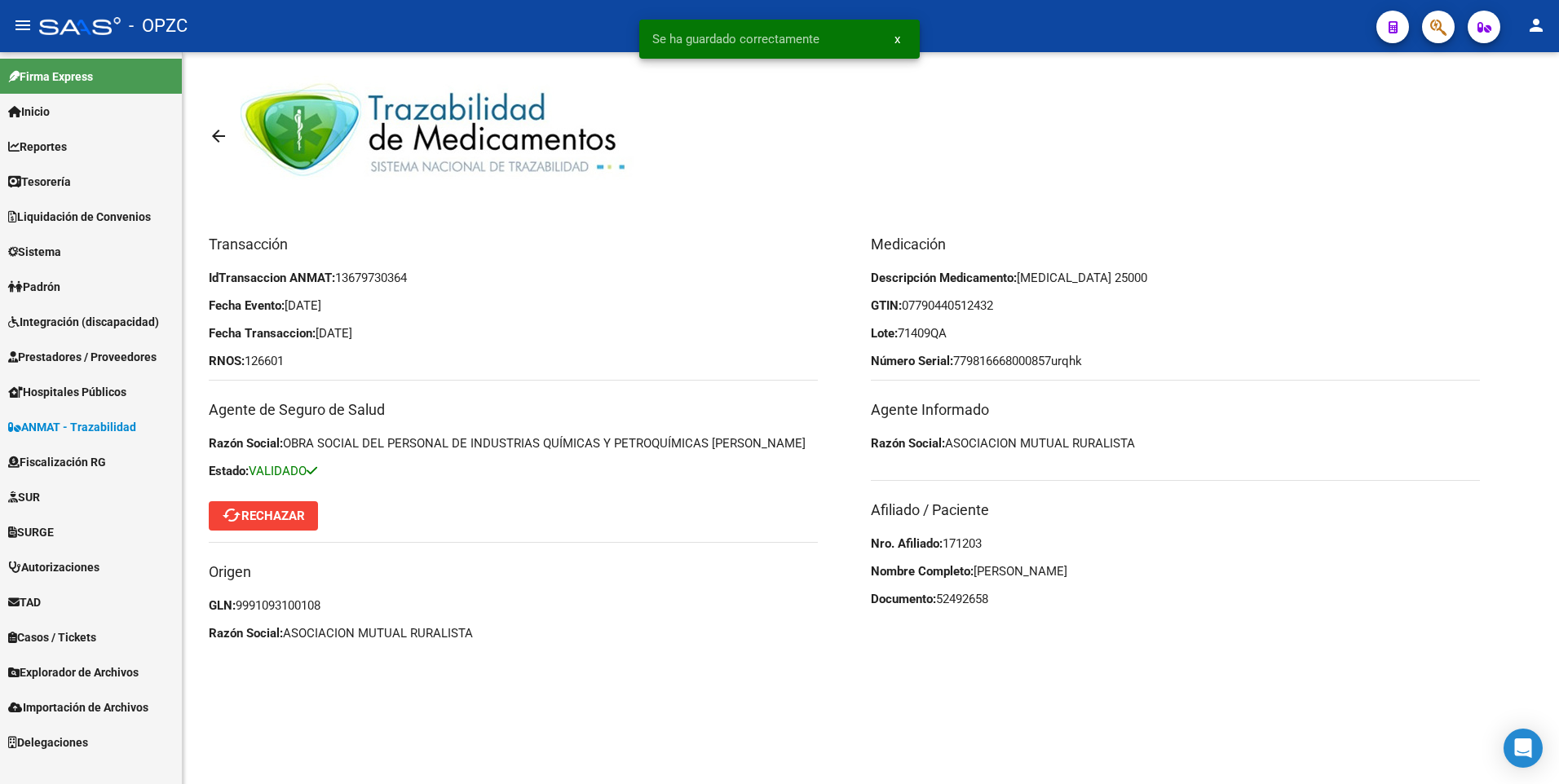
click at [223, 133] on mat-icon "arrow_back" at bounding box center [218, 136] width 19 height 19
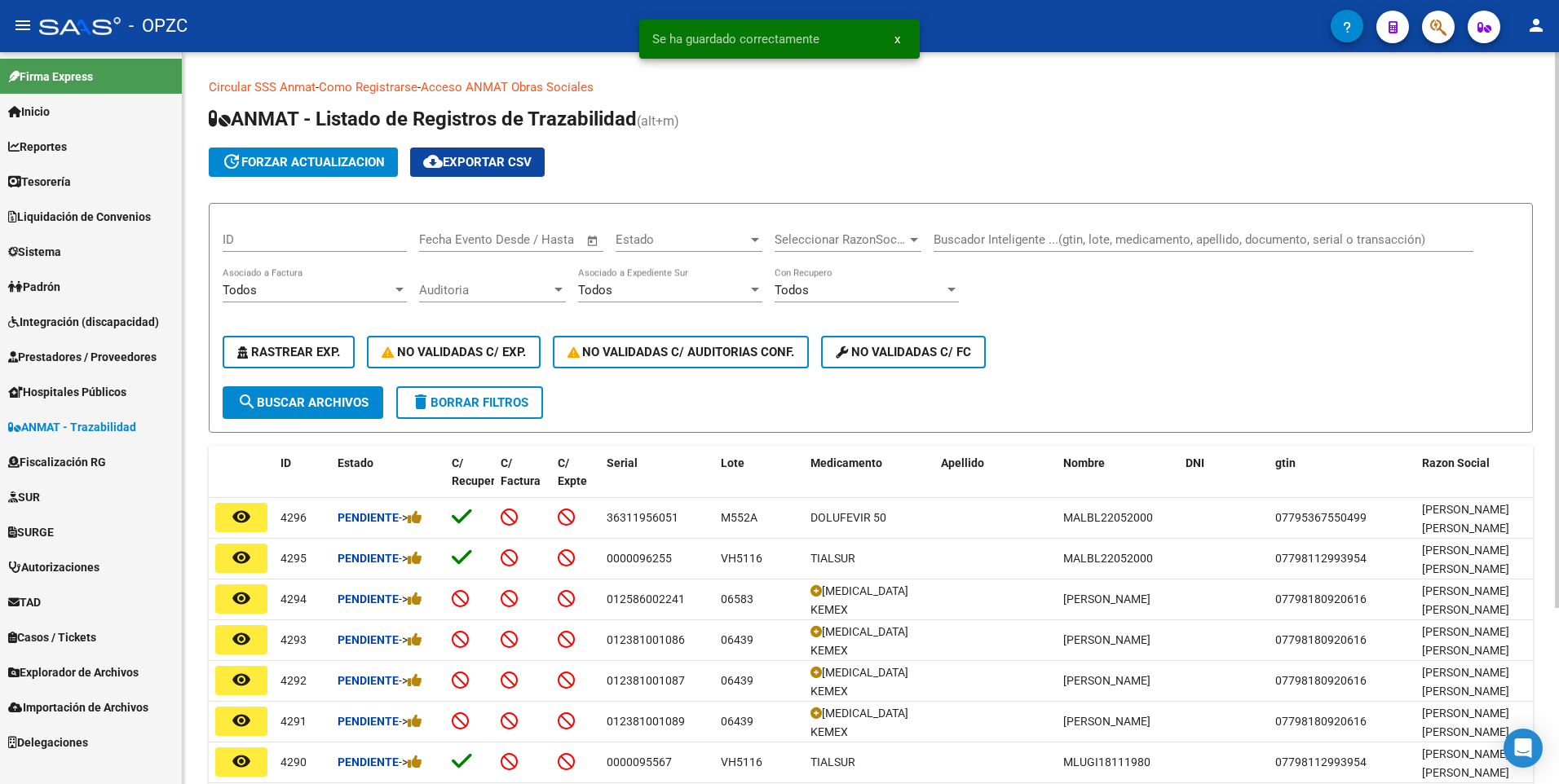
click at [969, 250] on div "Buscador Inteligente ...(gtin, lote, medicamento, apellido, documento, serial o…" at bounding box center [1203, 234] width 540 height 35
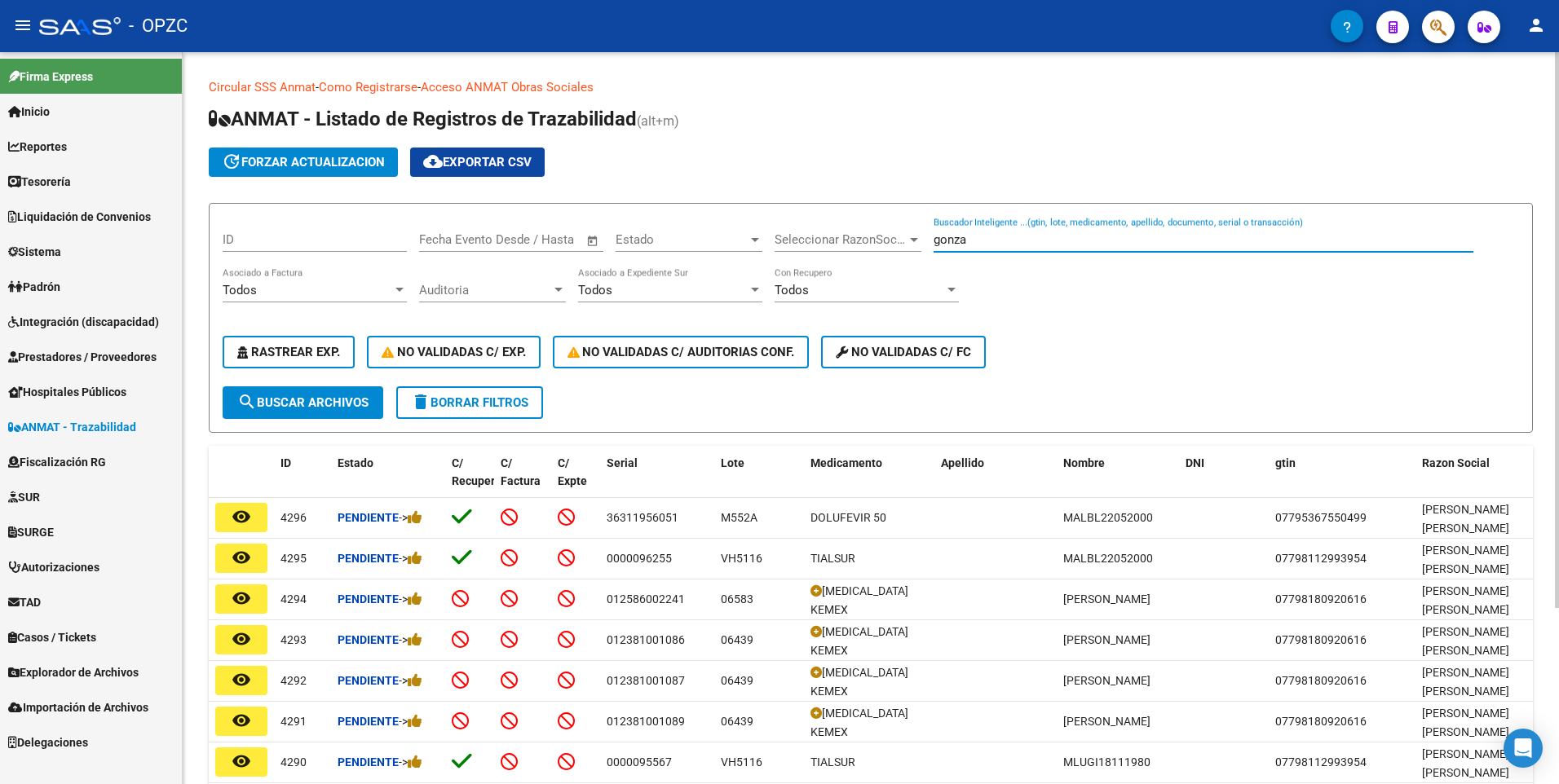
type input "gonza"
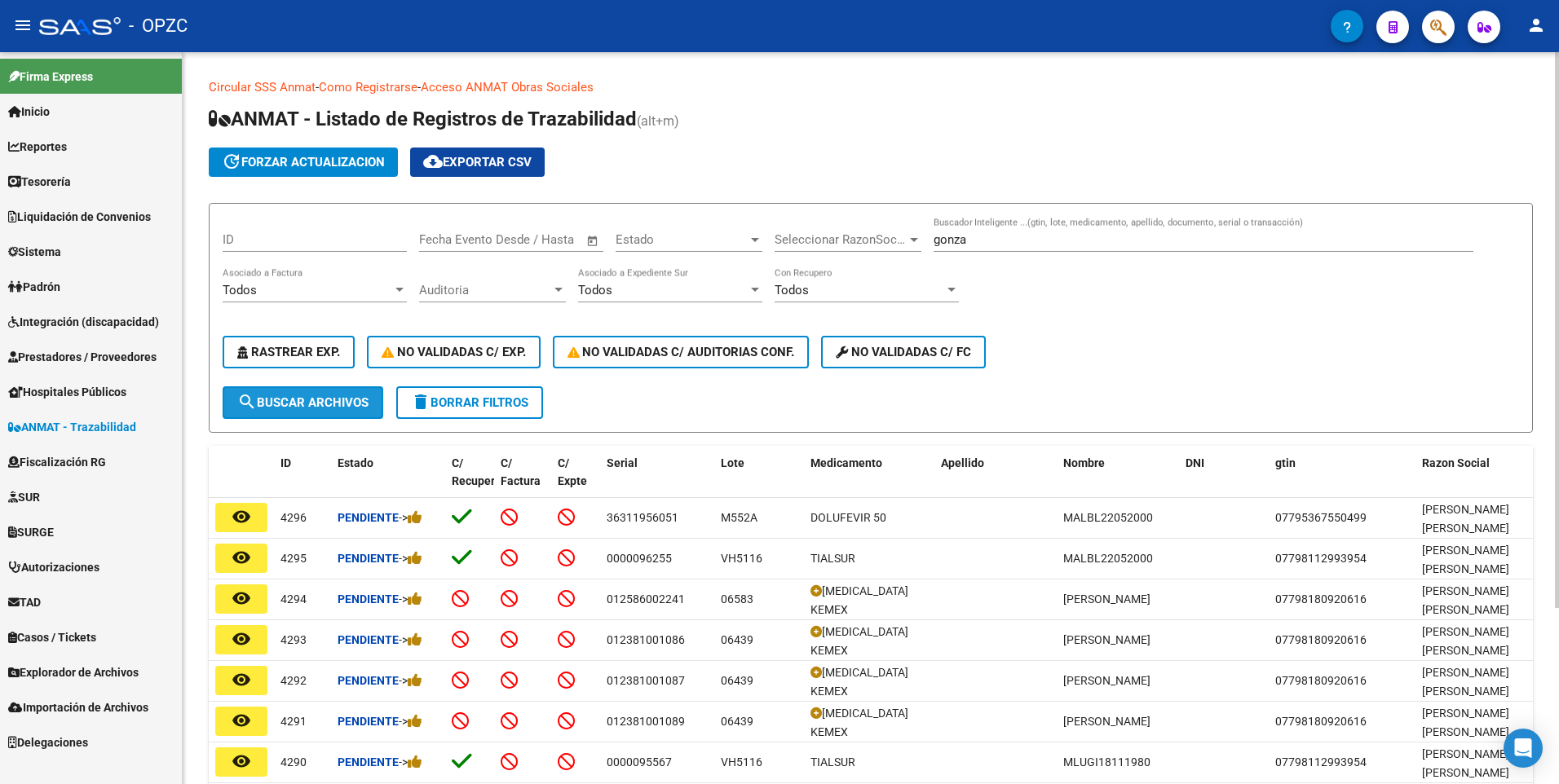
click at [334, 390] on button "search Buscar Archivos" at bounding box center [302, 403] width 160 height 33
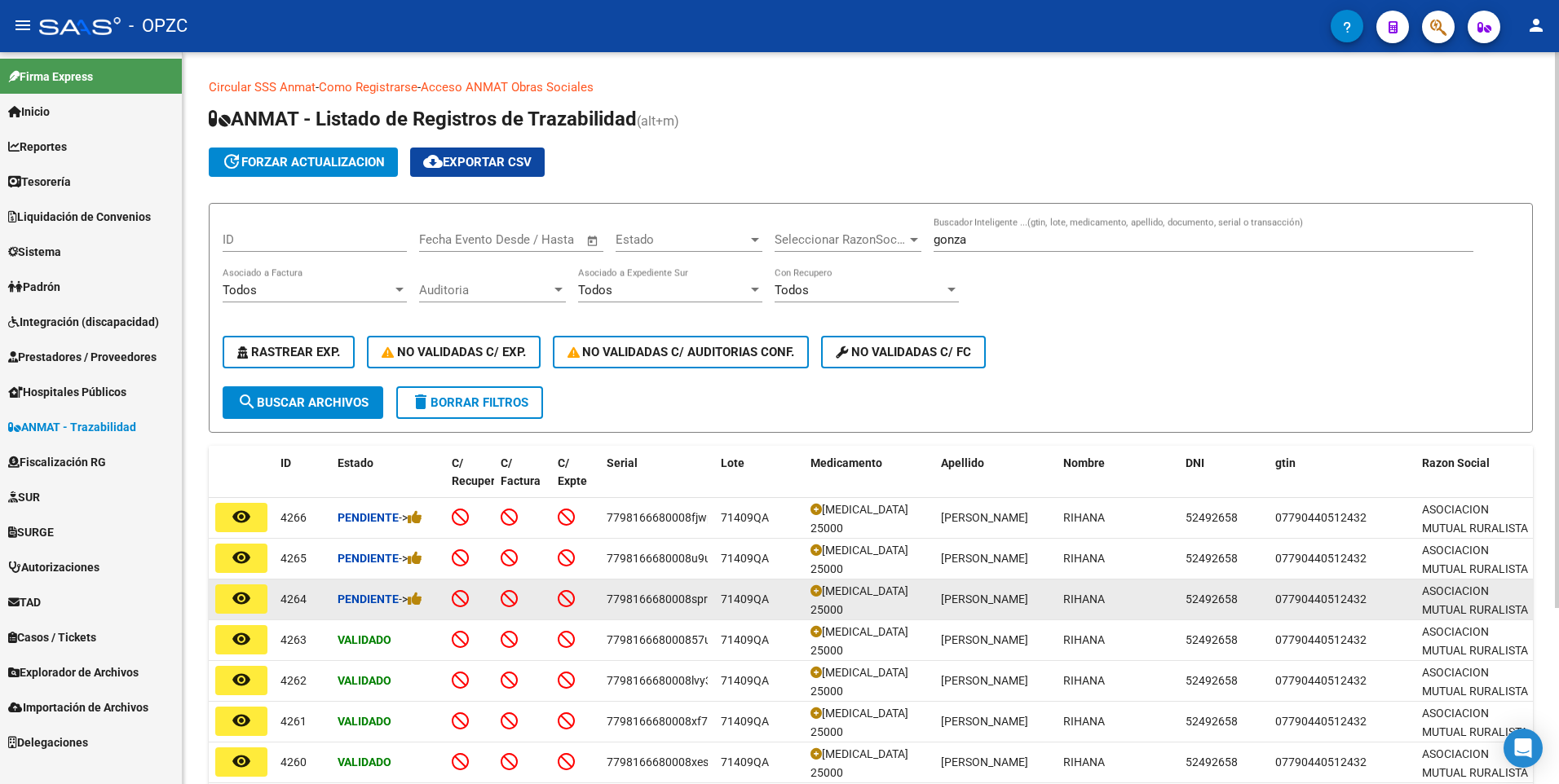
click at [235, 604] on mat-icon "remove_red_eye" at bounding box center [241, 598] width 19 height 19
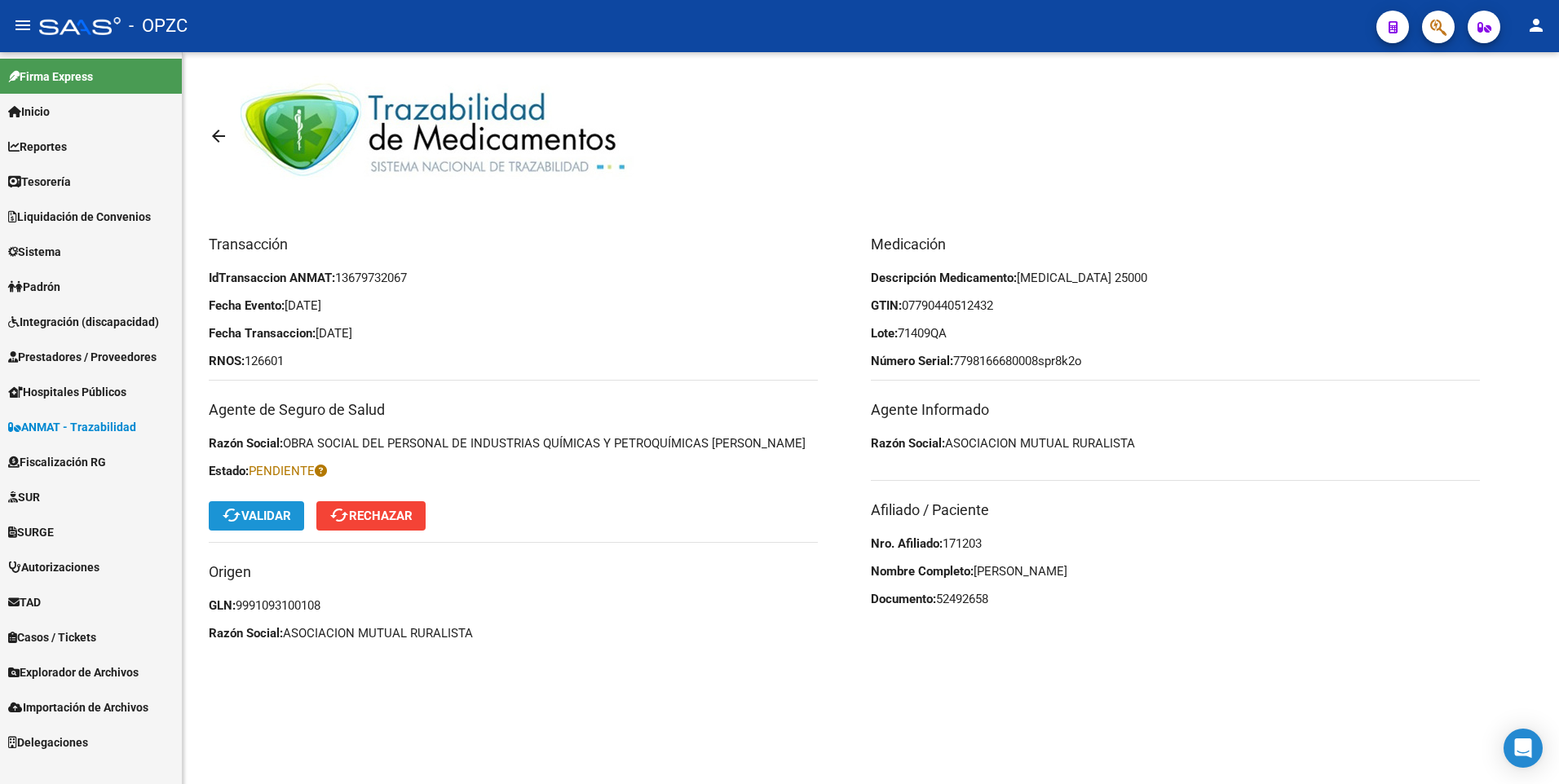
click at [291, 517] on span "cached Validar" at bounding box center [256, 516] width 70 height 15
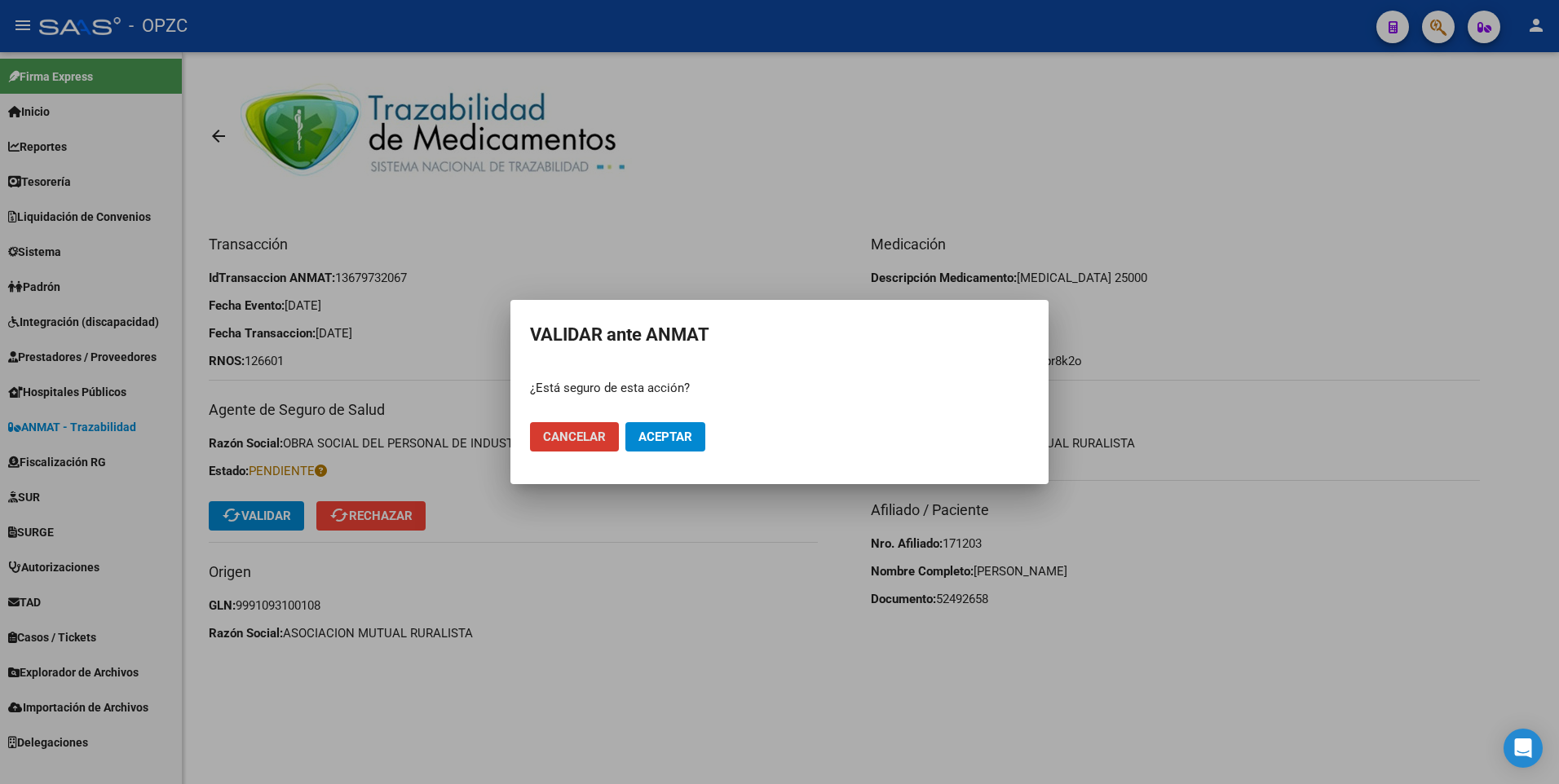
drag, startPoint x: 668, startPoint y: 441, endPoint x: 640, endPoint y: 426, distance: 31.8
click at [666, 441] on span "Aceptar" at bounding box center [665, 437] width 54 height 15
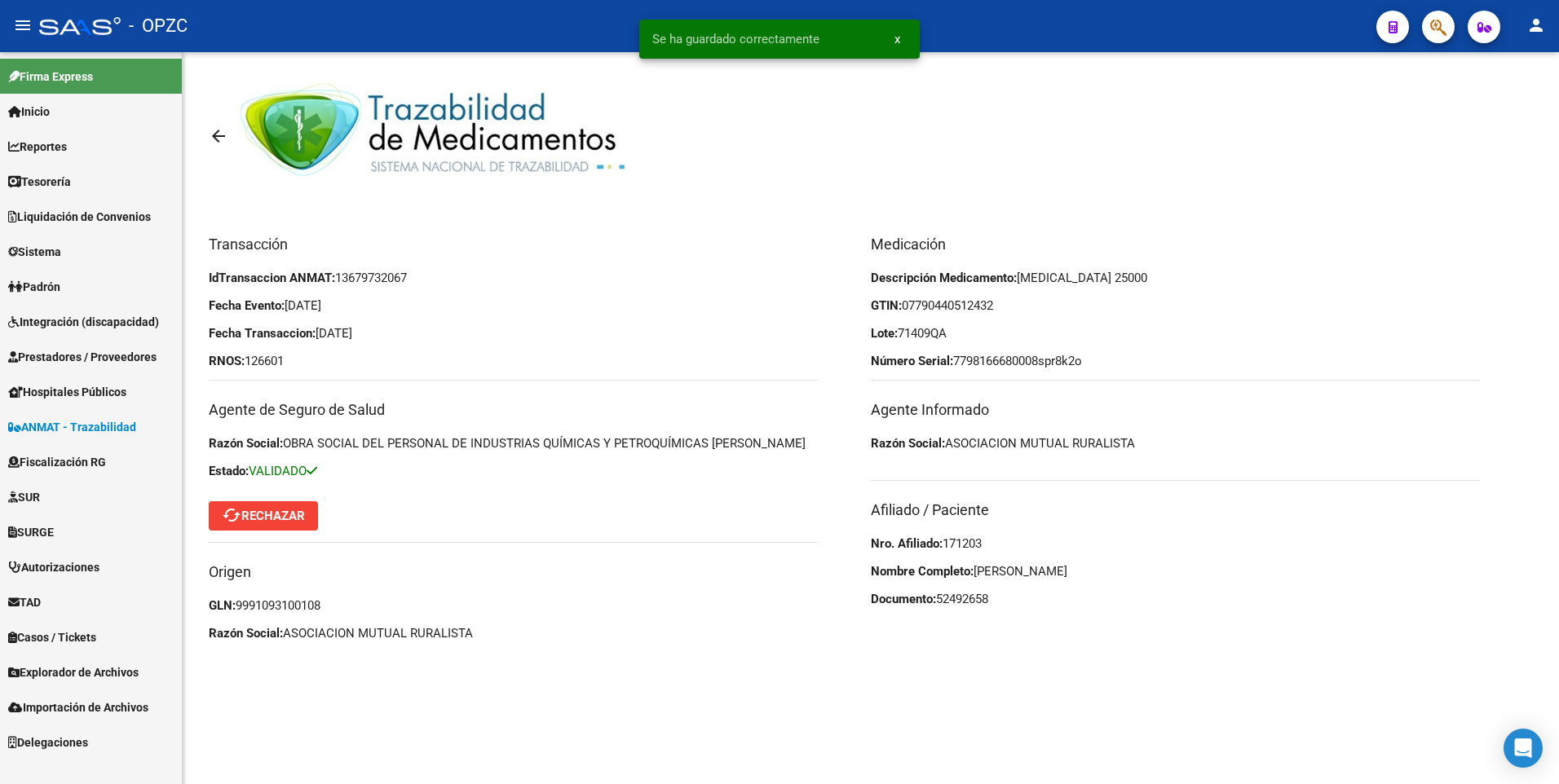
click at [224, 138] on mat-icon "arrow_back" at bounding box center [218, 136] width 19 height 19
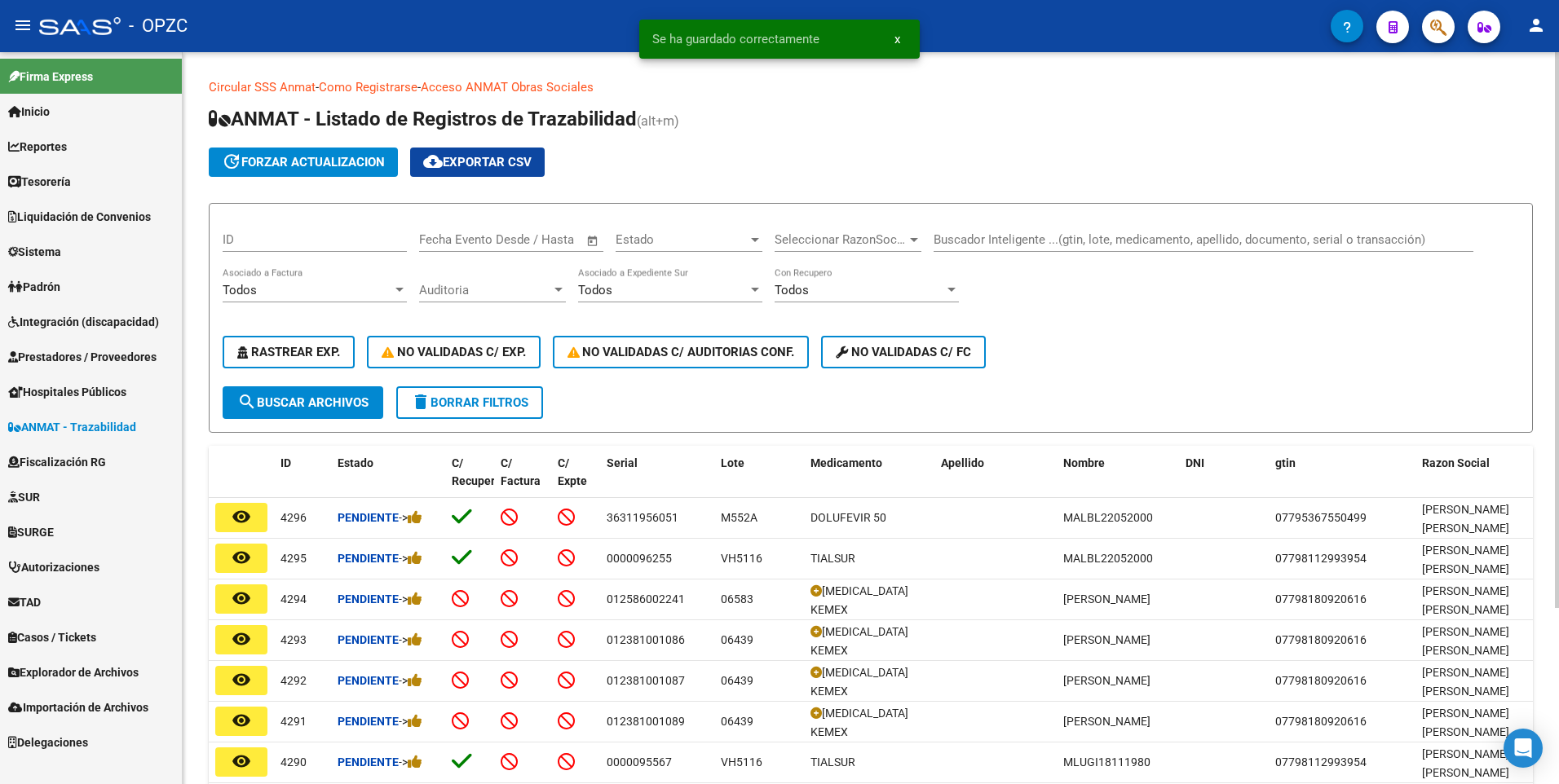
click at [1005, 238] on input "Buscador Inteligente ...(gtin, lote, medicamento, apellido, documento, serial o…" at bounding box center [1203, 240] width 540 height 15
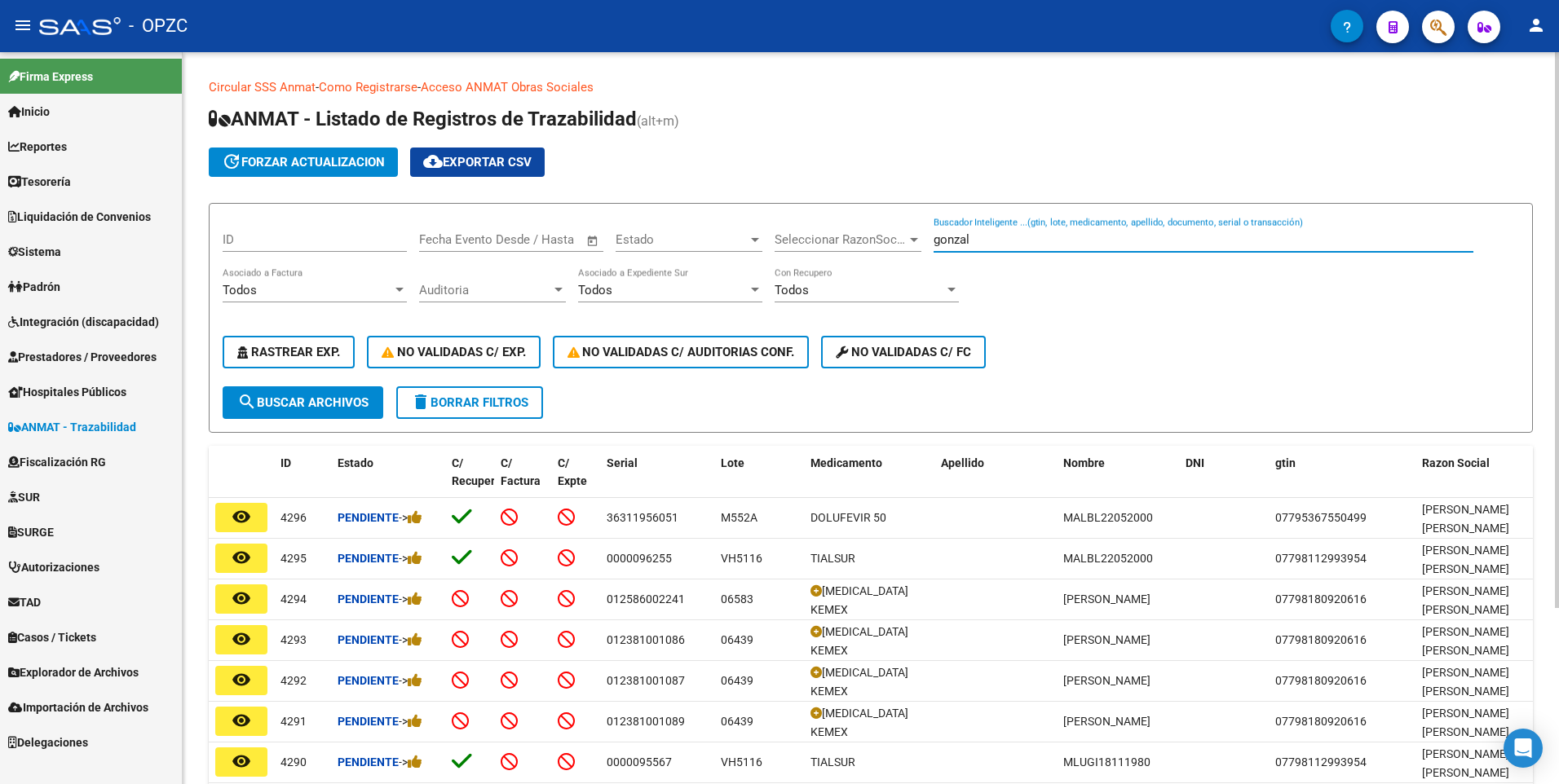
type input "gonzal"
click at [268, 411] on button "search Buscar Archivos" at bounding box center [302, 403] width 160 height 33
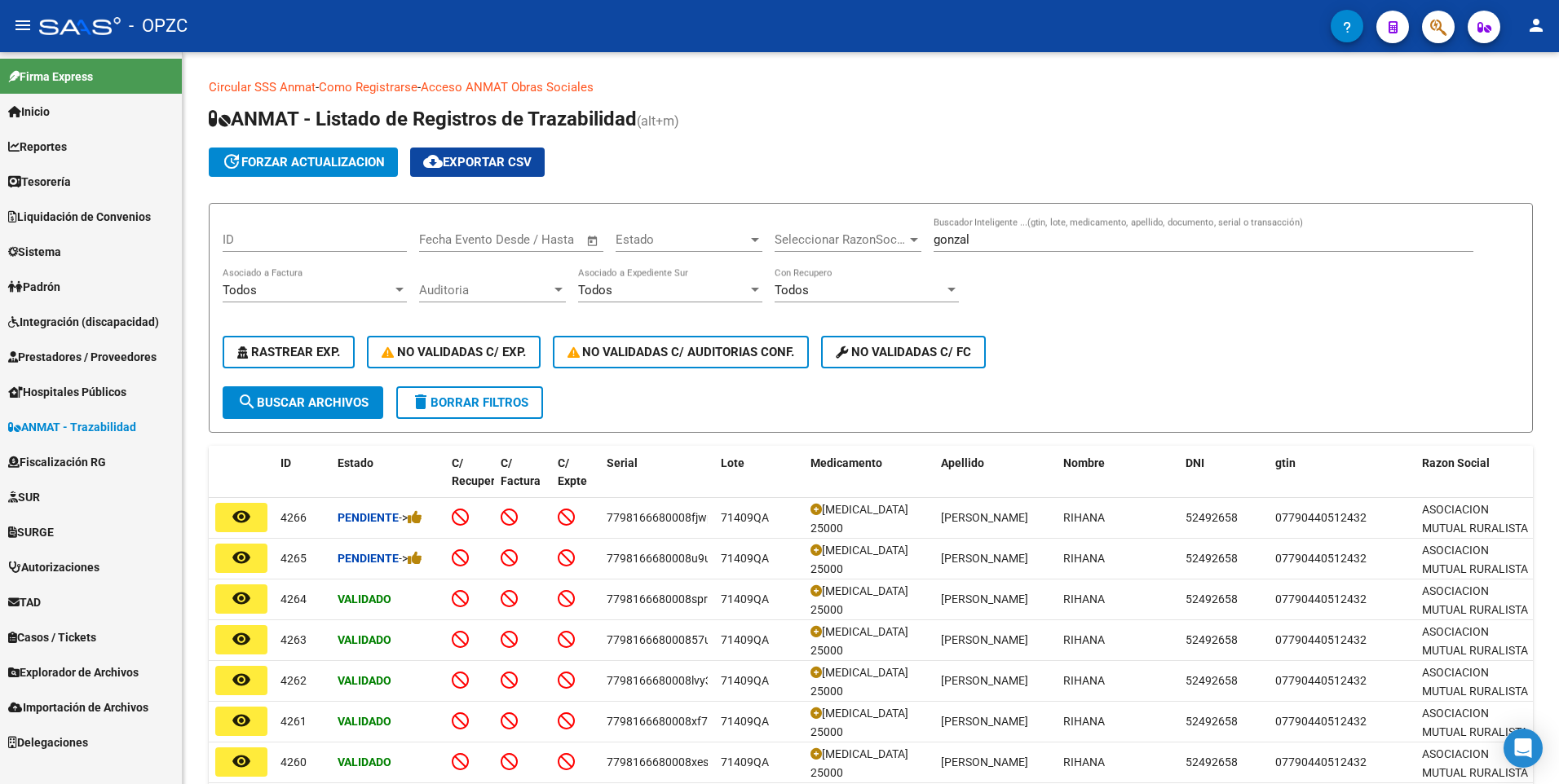
click at [231, 545] on button "remove_red_eye" at bounding box center [241, 559] width 52 height 29
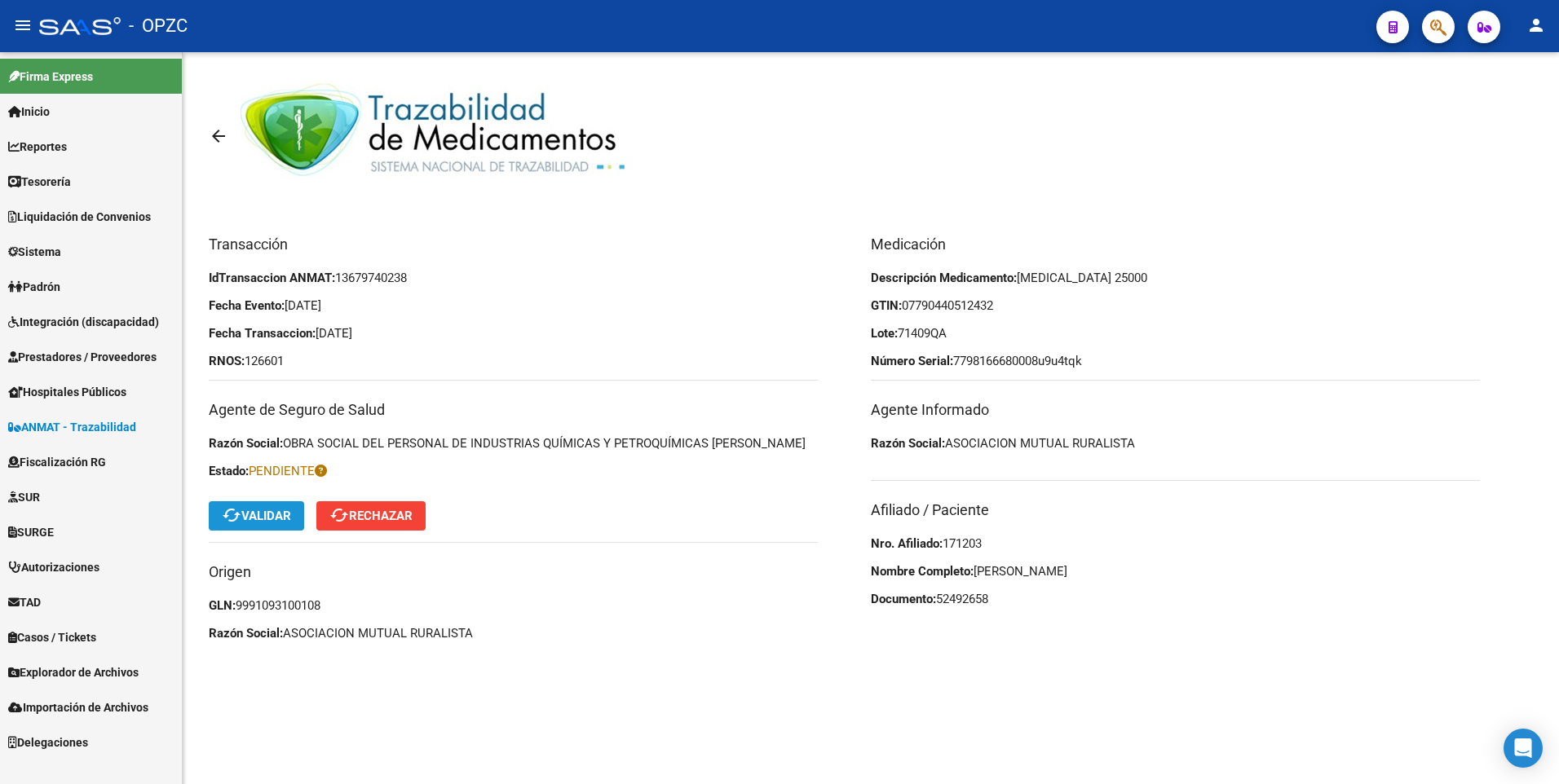
click at [278, 512] on span "cached Validar" at bounding box center [256, 516] width 70 height 15
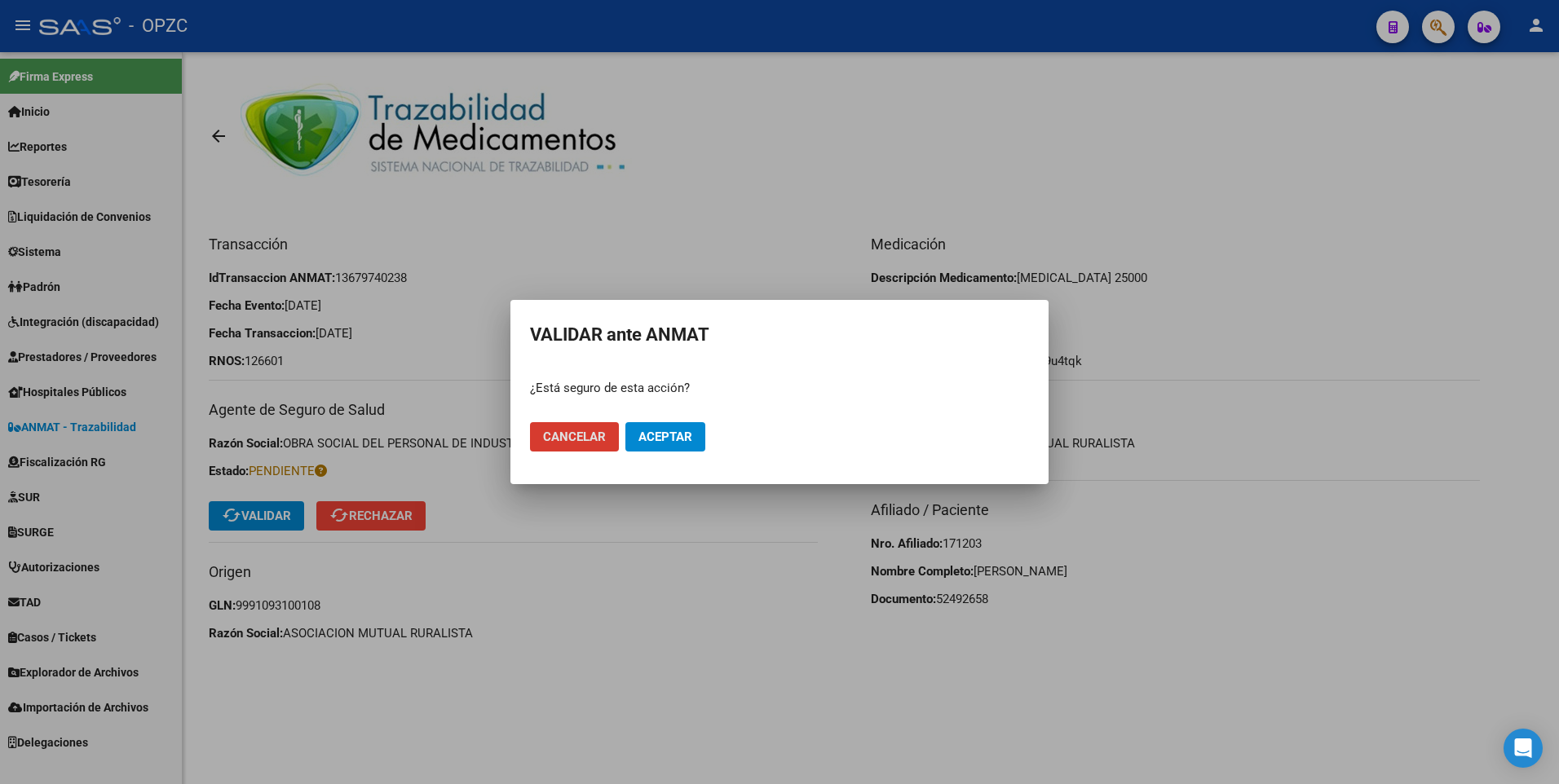
click at [669, 428] on button "Aceptar" at bounding box center [665, 437] width 80 height 29
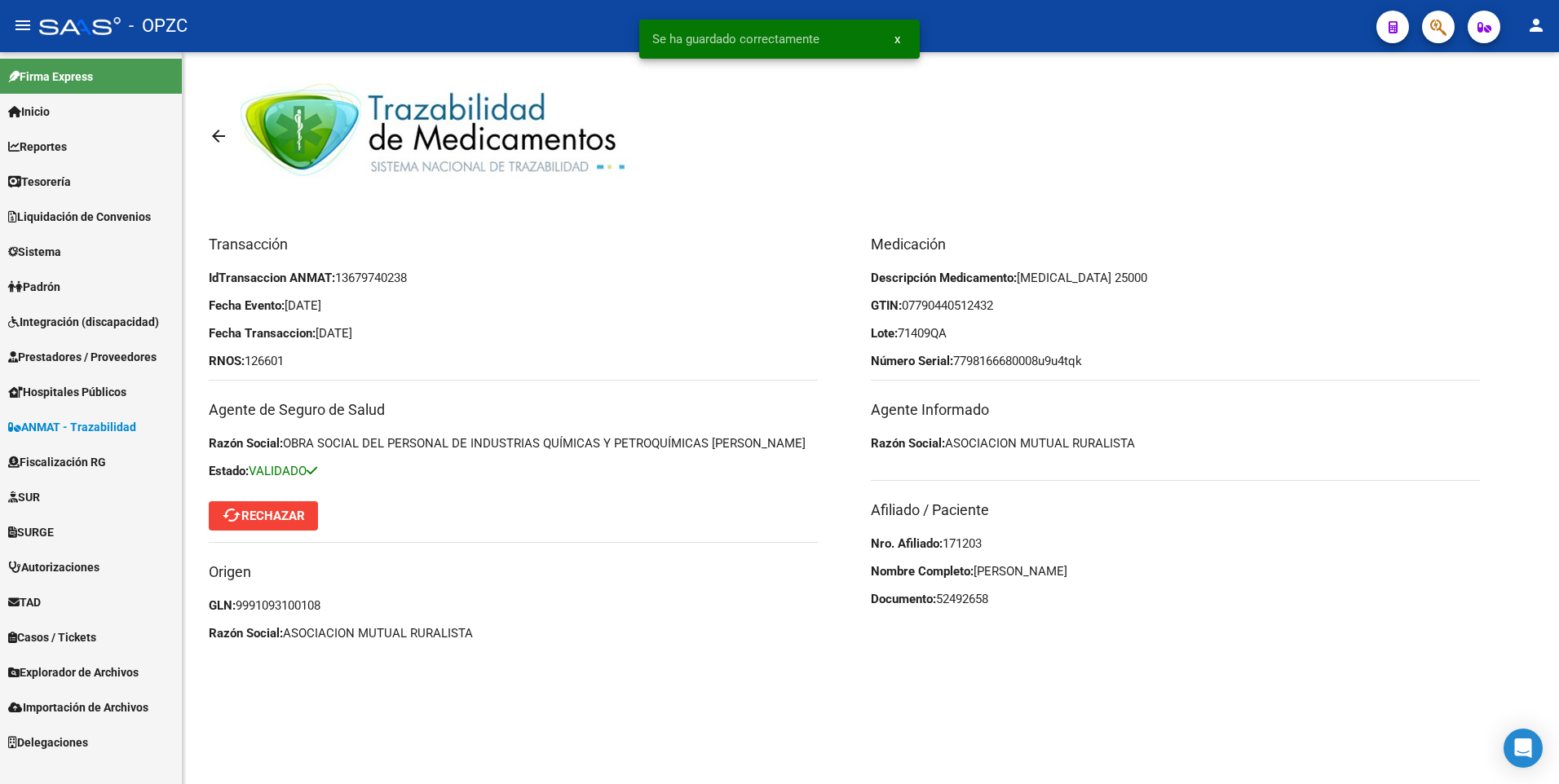
click at [223, 135] on mat-icon "arrow_back" at bounding box center [218, 136] width 19 height 19
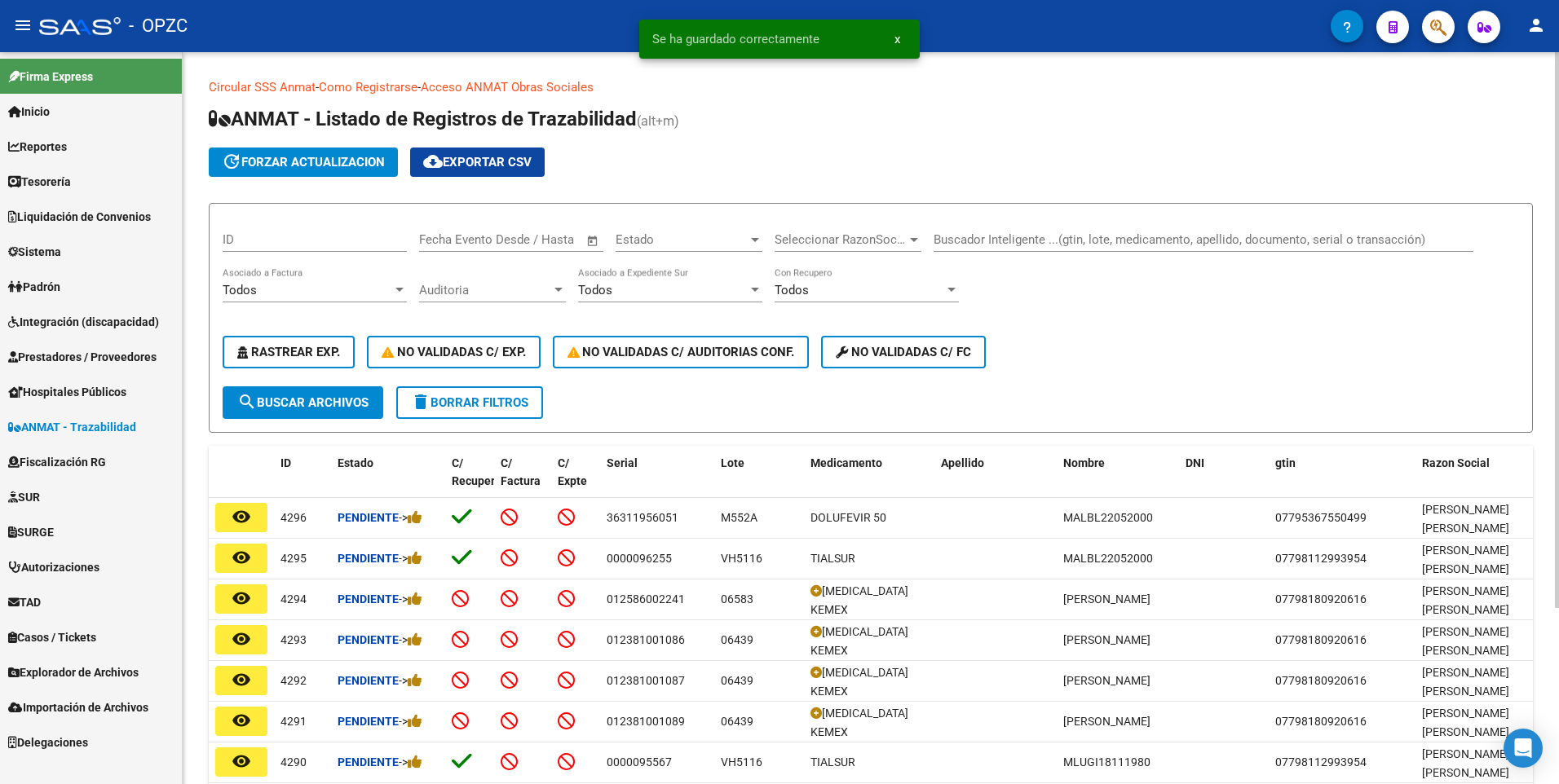
drag, startPoint x: 993, startPoint y: 249, endPoint x: 996, endPoint y: 232, distance: 17.3
click at [993, 248] on div "Buscador Inteligente ...(gtin, lote, medicamento, apellido, documento, serial o…" at bounding box center [1203, 234] width 540 height 35
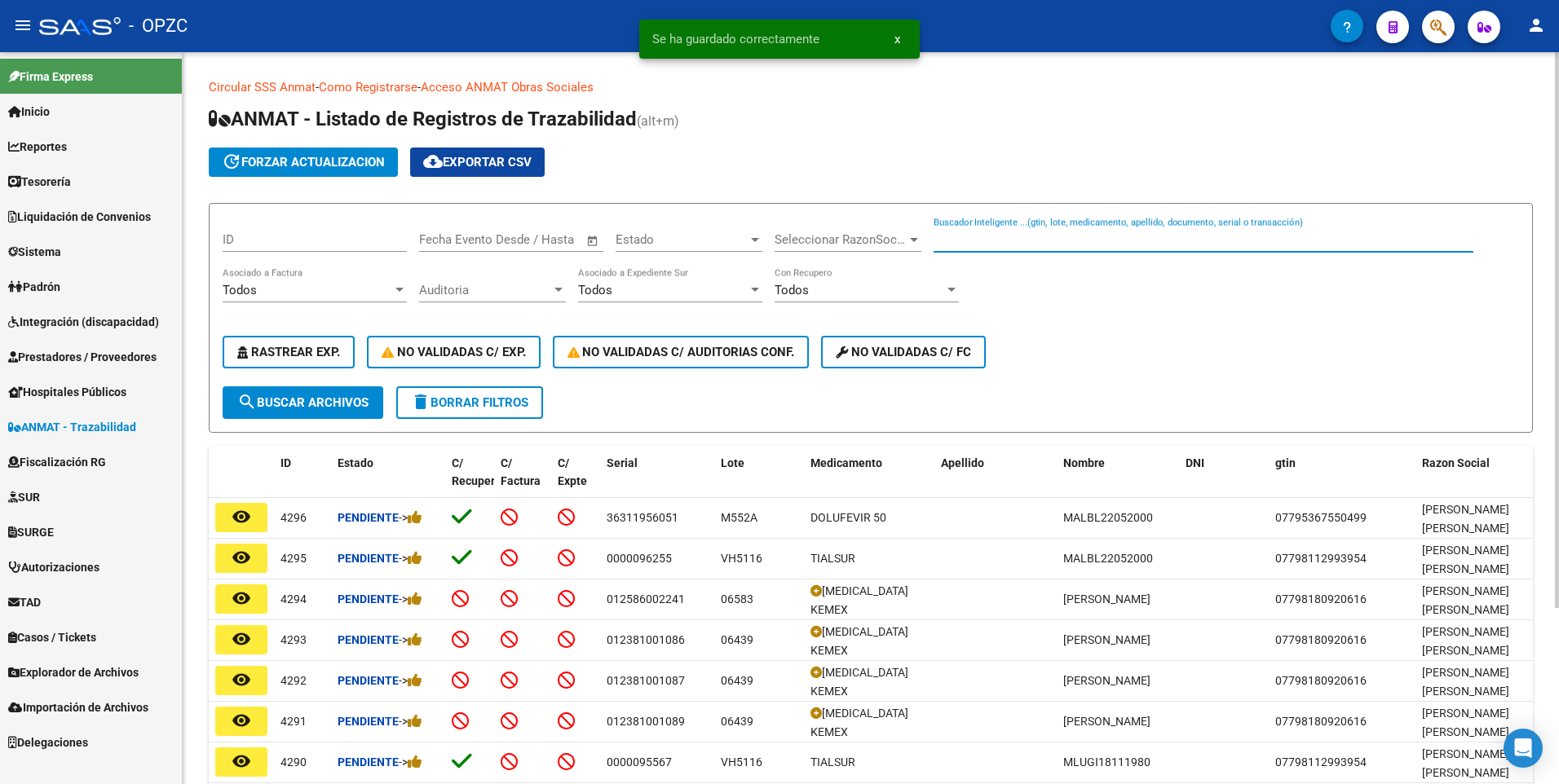
click at [989, 239] on input "Buscador Inteligente ...(gtin, lote, medicamento, apellido, documento, serial o…" at bounding box center [1203, 240] width 540 height 15
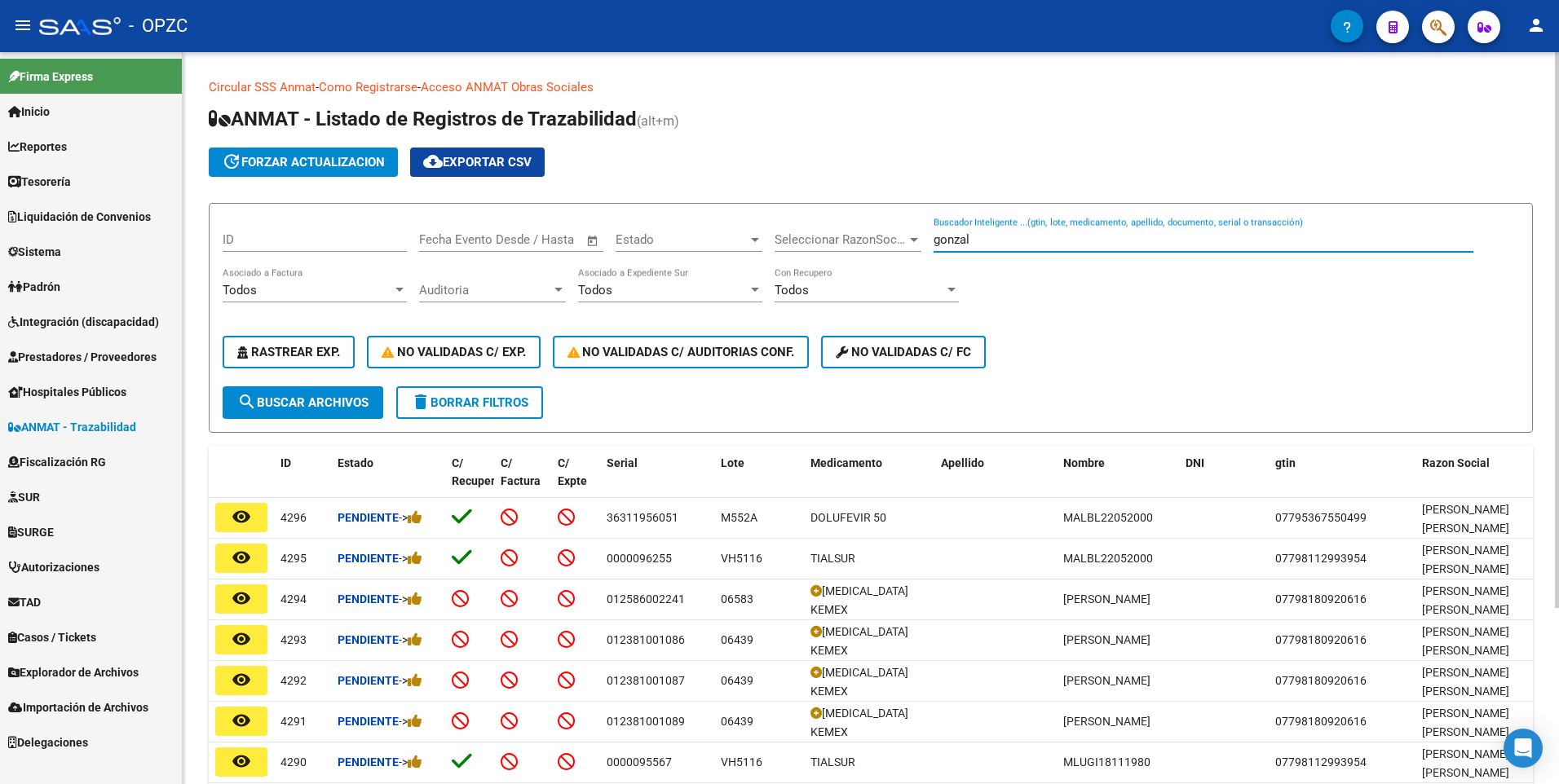
type input "gonzal"
click at [353, 406] on span "search Buscar Archivos" at bounding box center [302, 403] width 131 height 15
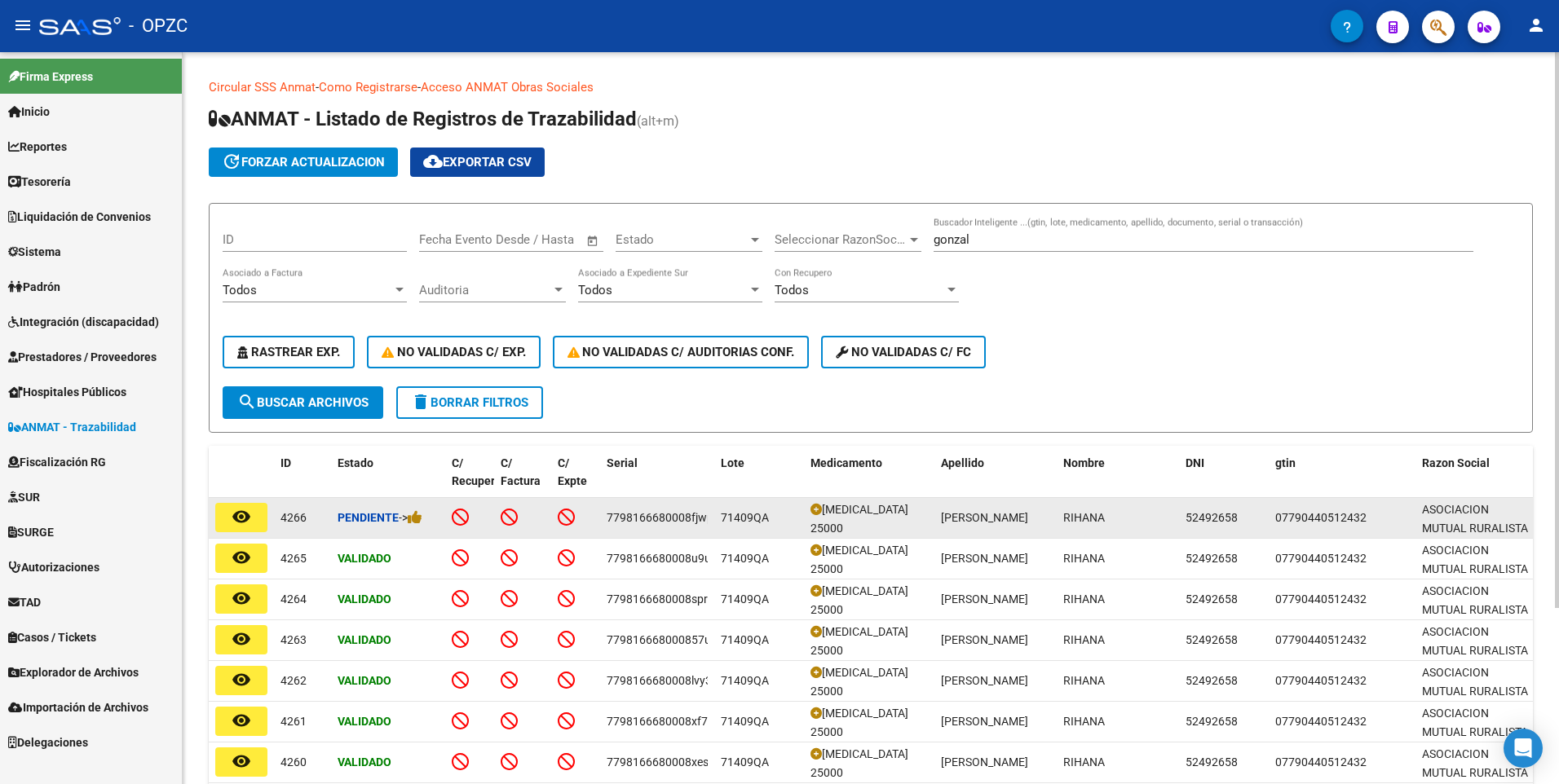
click at [247, 526] on mat-icon "remove_red_eye" at bounding box center [241, 517] width 19 height 19
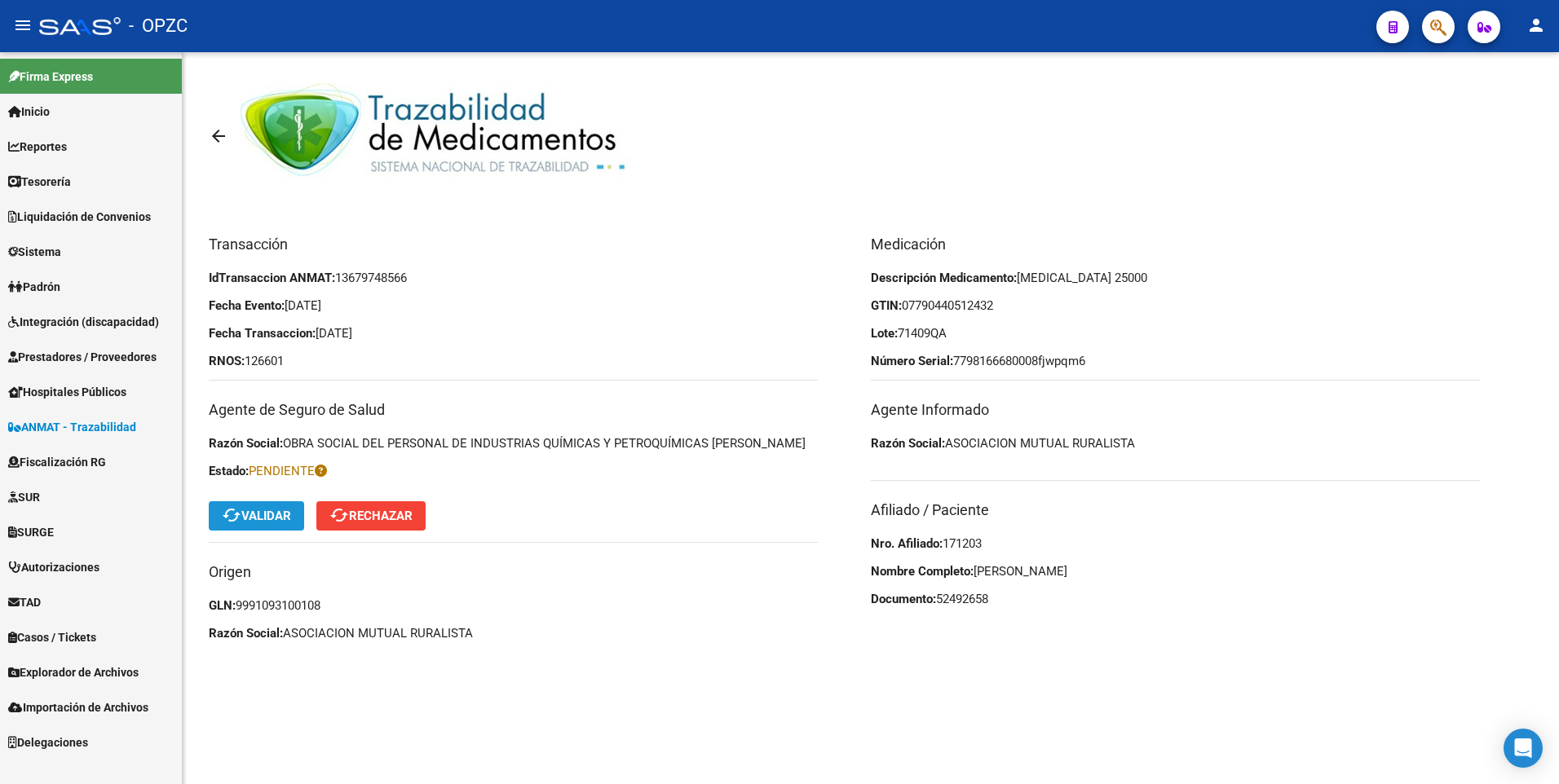
click at [267, 508] on span "cached Validar" at bounding box center [256, 516] width 70 height 15
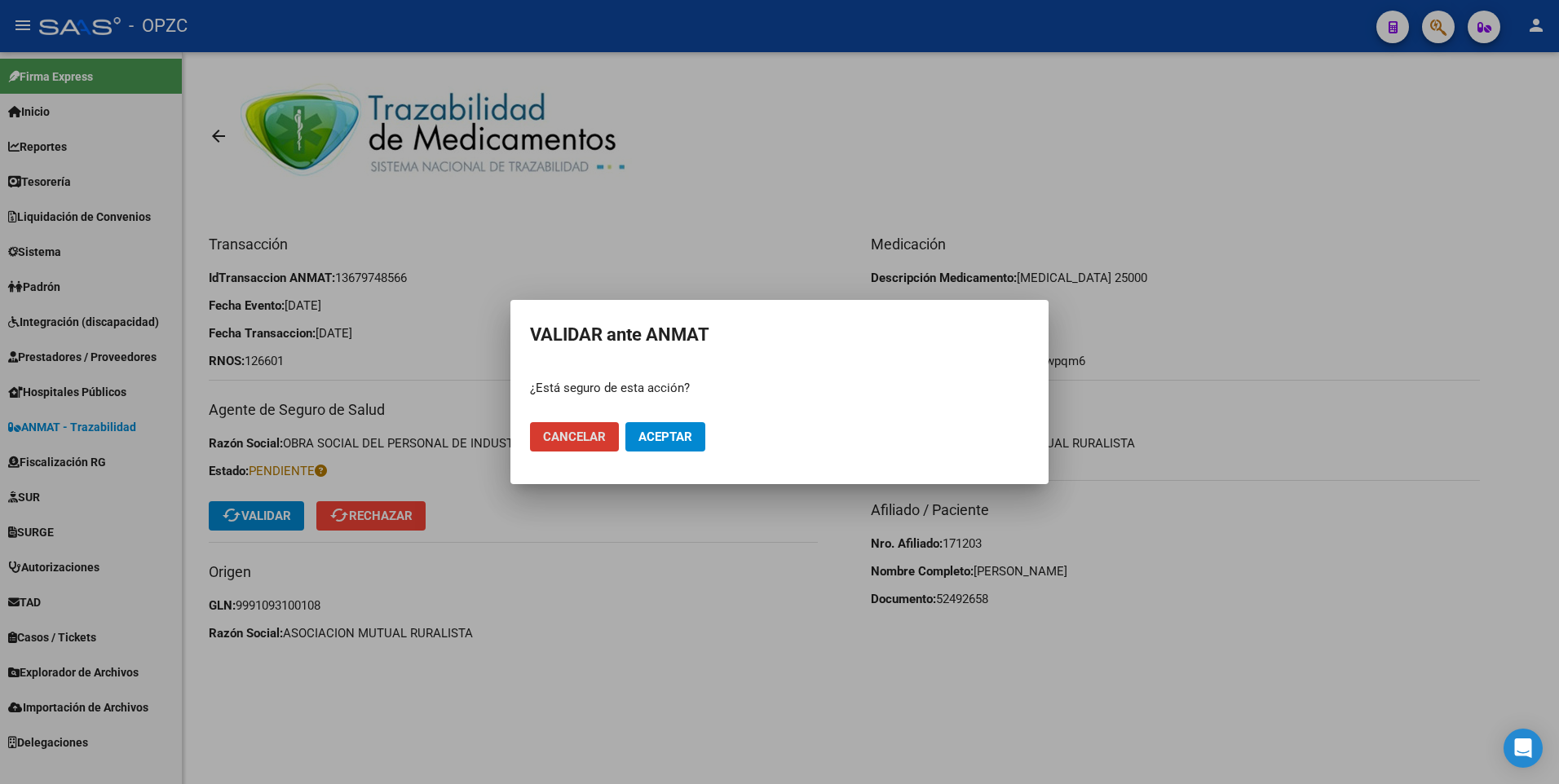
click at [675, 427] on button "Aceptar" at bounding box center [665, 437] width 80 height 29
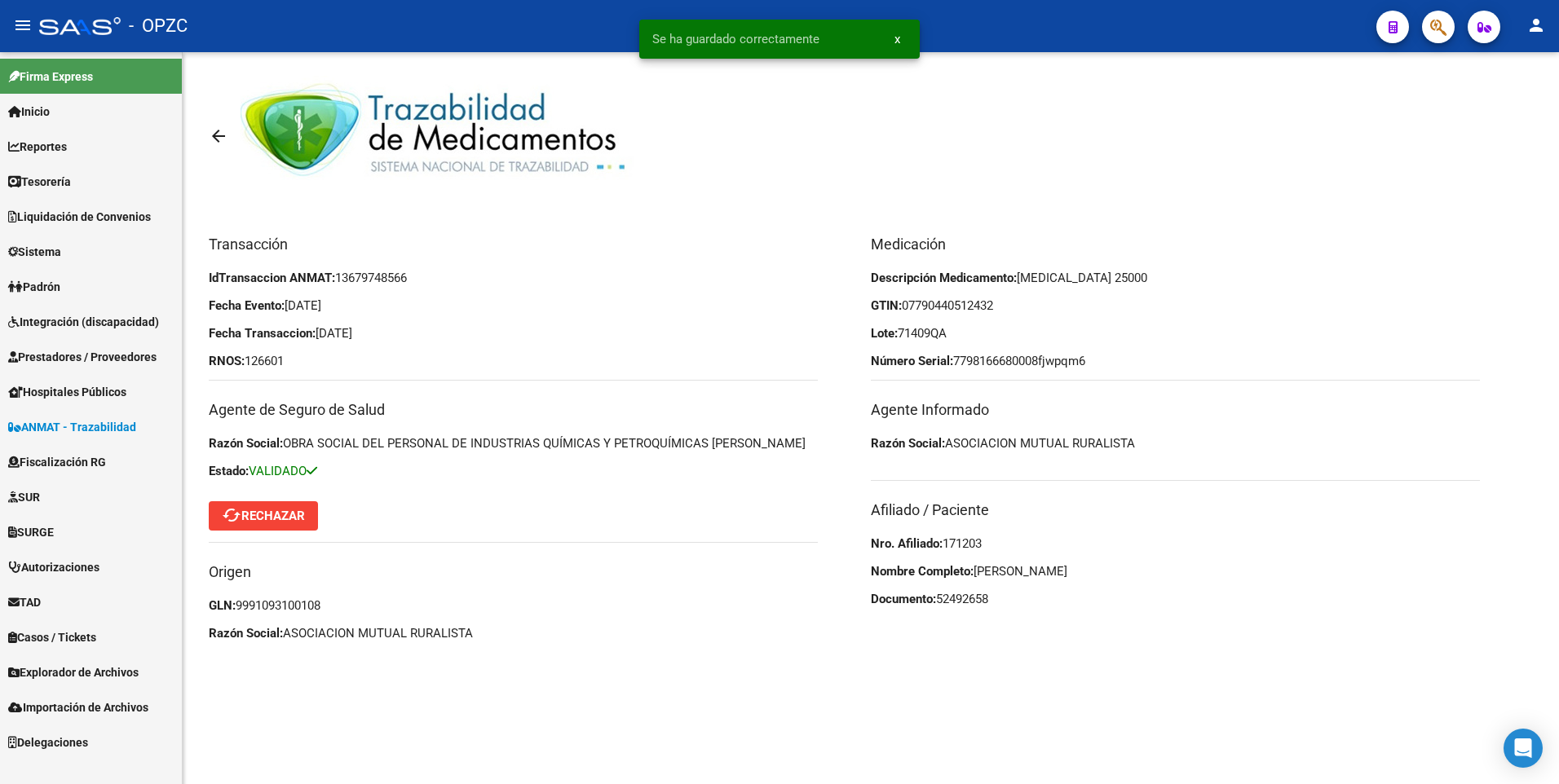
click at [224, 135] on mat-icon "arrow_back" at bounding box center [218, 136] width 19 height 19
